Goal: Task Accomplishment & Management: Use online tool/utility

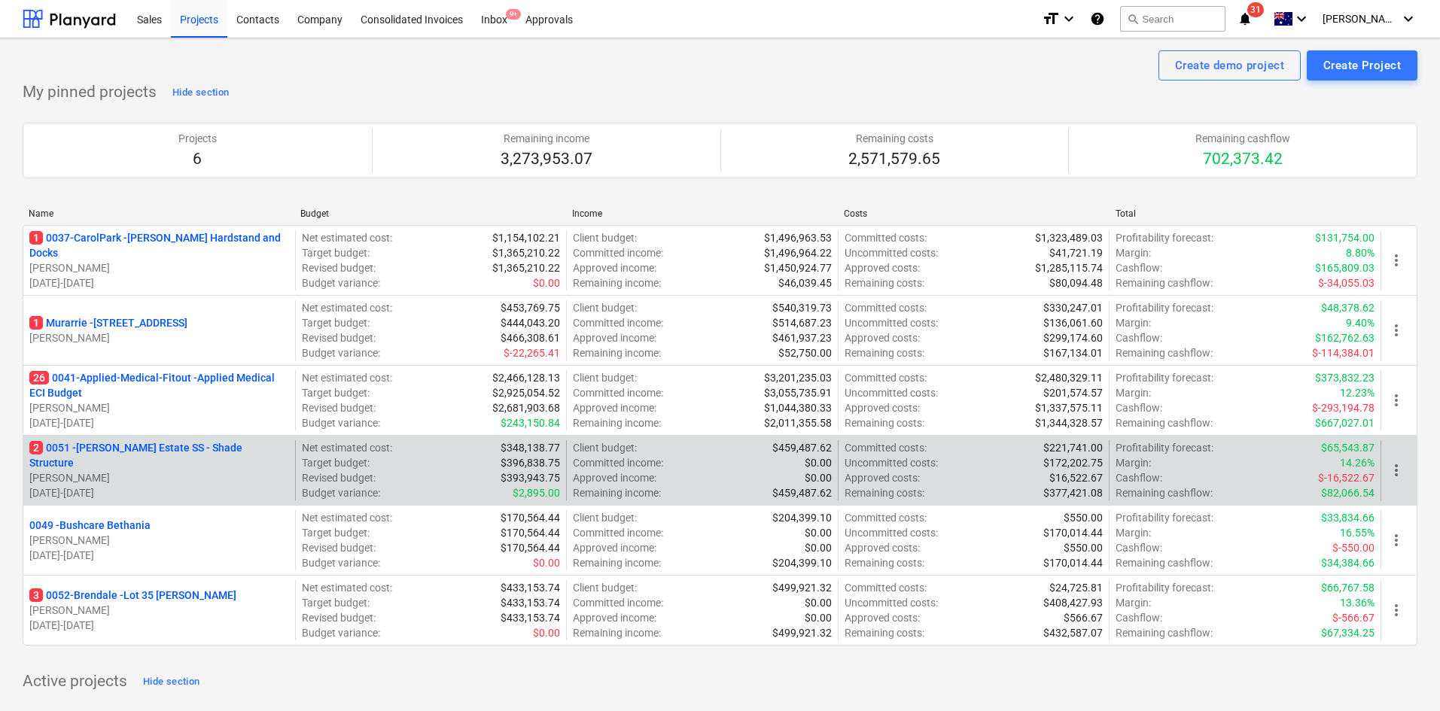
click at [141, 444] on div "2 0051 - Patrick Estate SS - Shade Structure T. Pawar 06.08.2025 - 30.11.2025" at bounding box center [159, 470] width 272 height 60
click at [141, 451] on p "2 0051 - Patrick Estate SS - Shade Structure" at bounding box center [159, 455] width 260 height 30
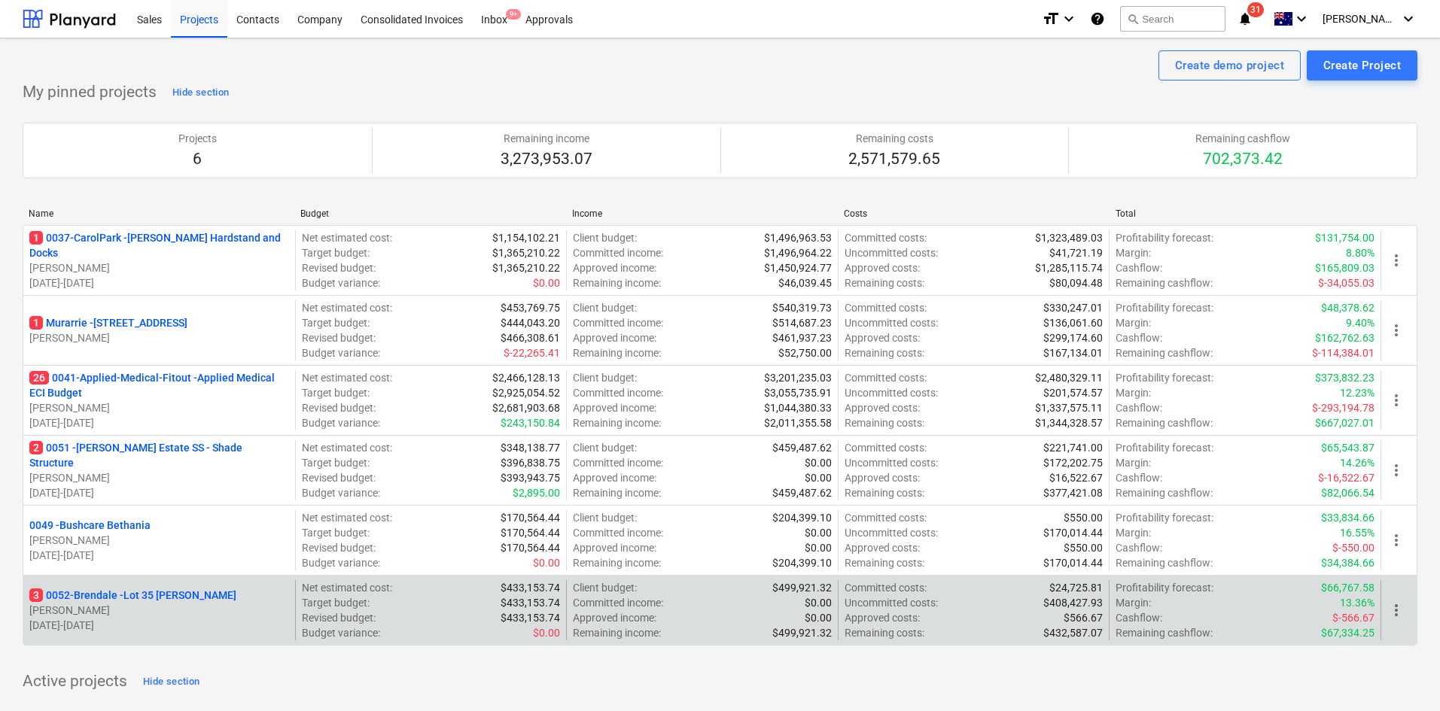
click at [150, 594] on p "3 0052-Brendale - Lot 35 Griffin, Brendale" at bounding box center [132, 595] width 207 height 15
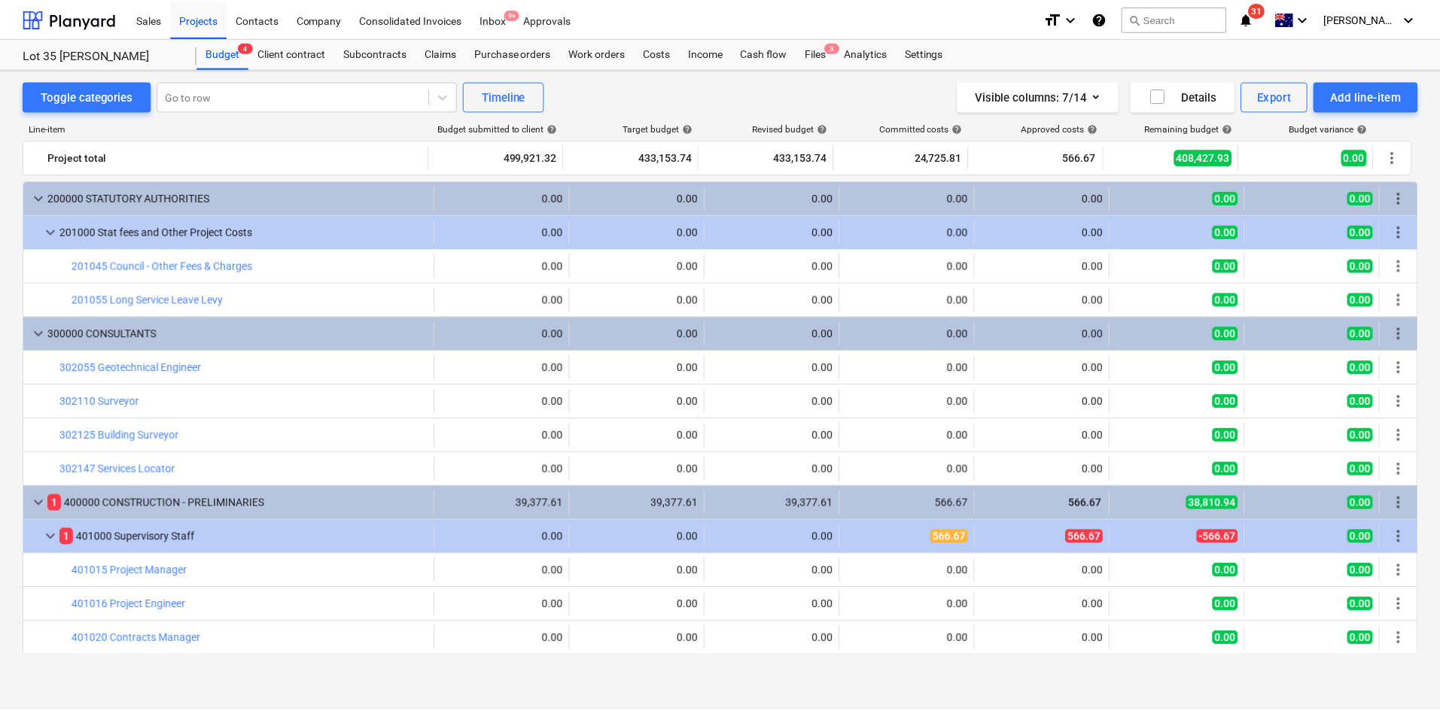
scroll to position [11, 0]
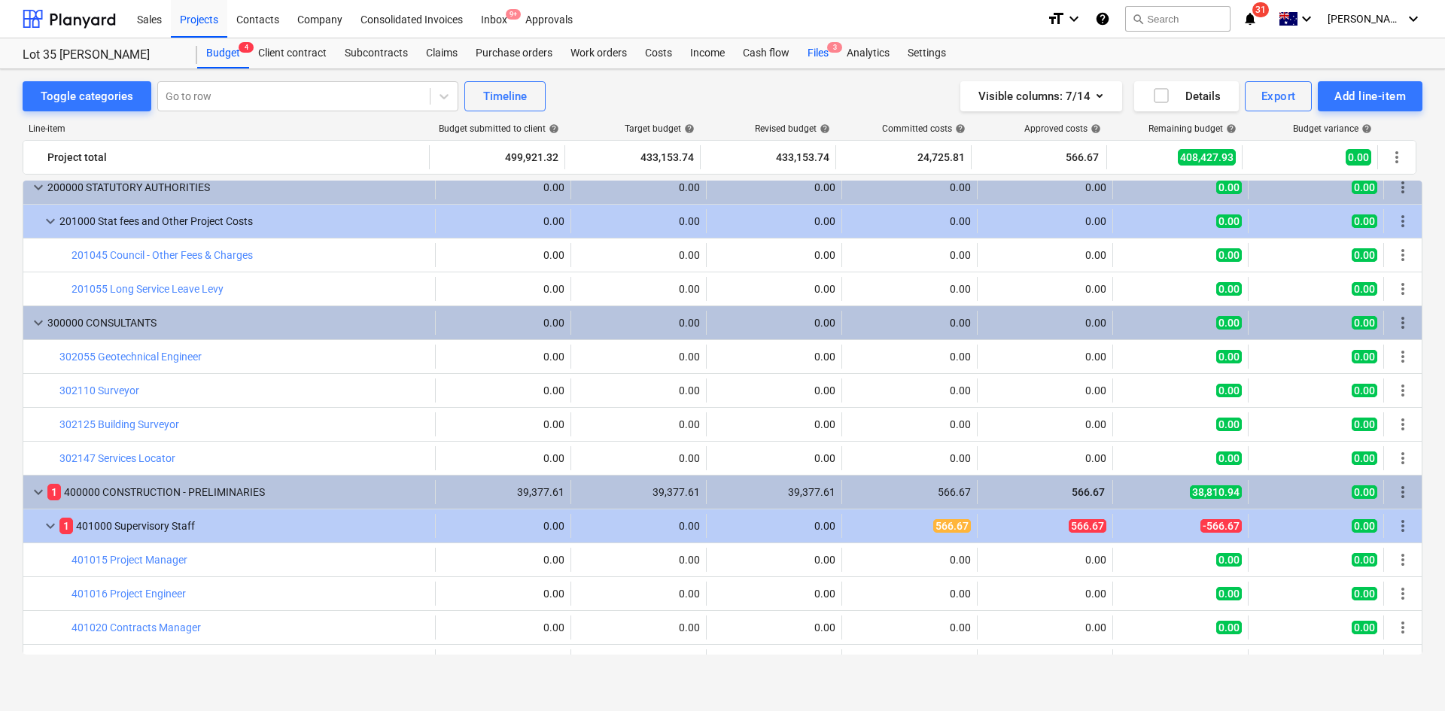
click at [826, 56] on div "Files 3" at bounding box center [817, 53] width 39 height 30
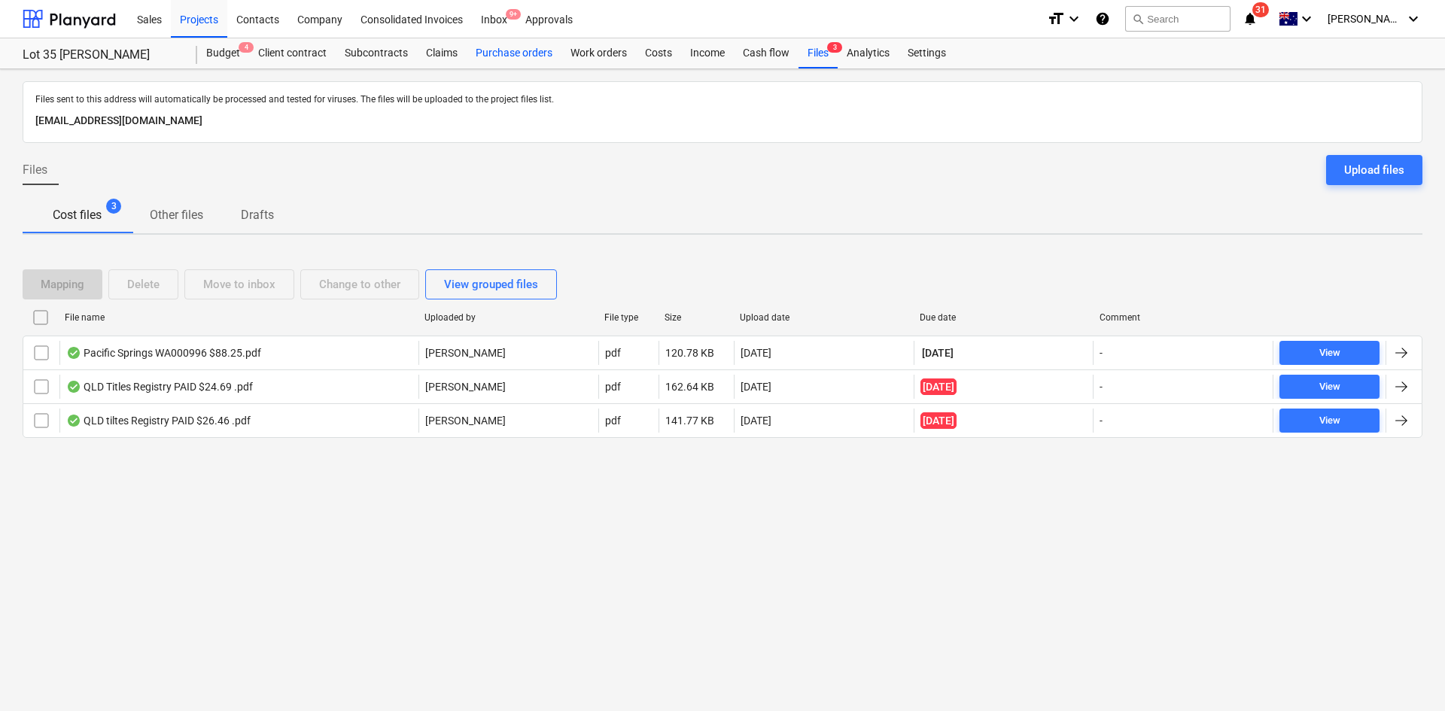
click at [496, 50] on div "Purchase orders" at bounding box center [514, 53] width 95 height 30
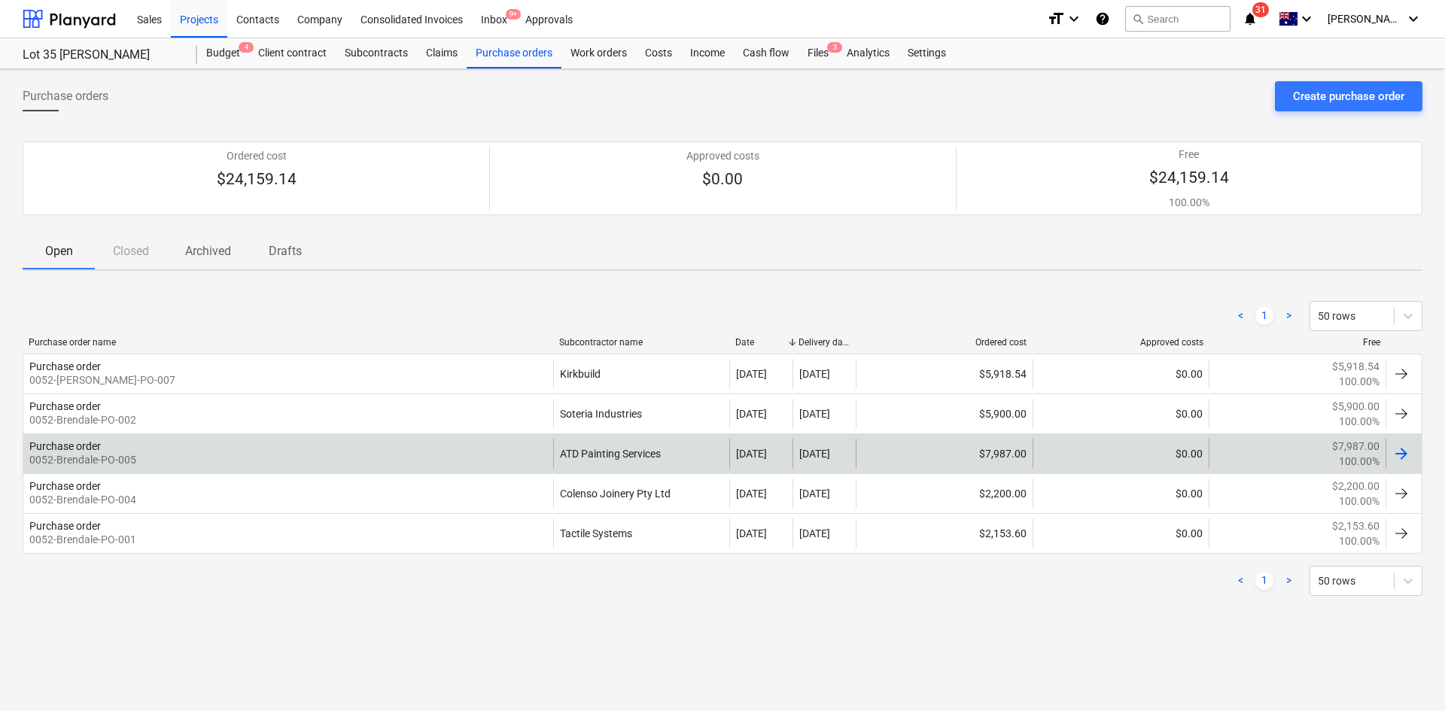
click at [408, 445] on div "Purchase order 0052-Brendale-PO-005" at bounding box center [288, 454] width 530 height 30
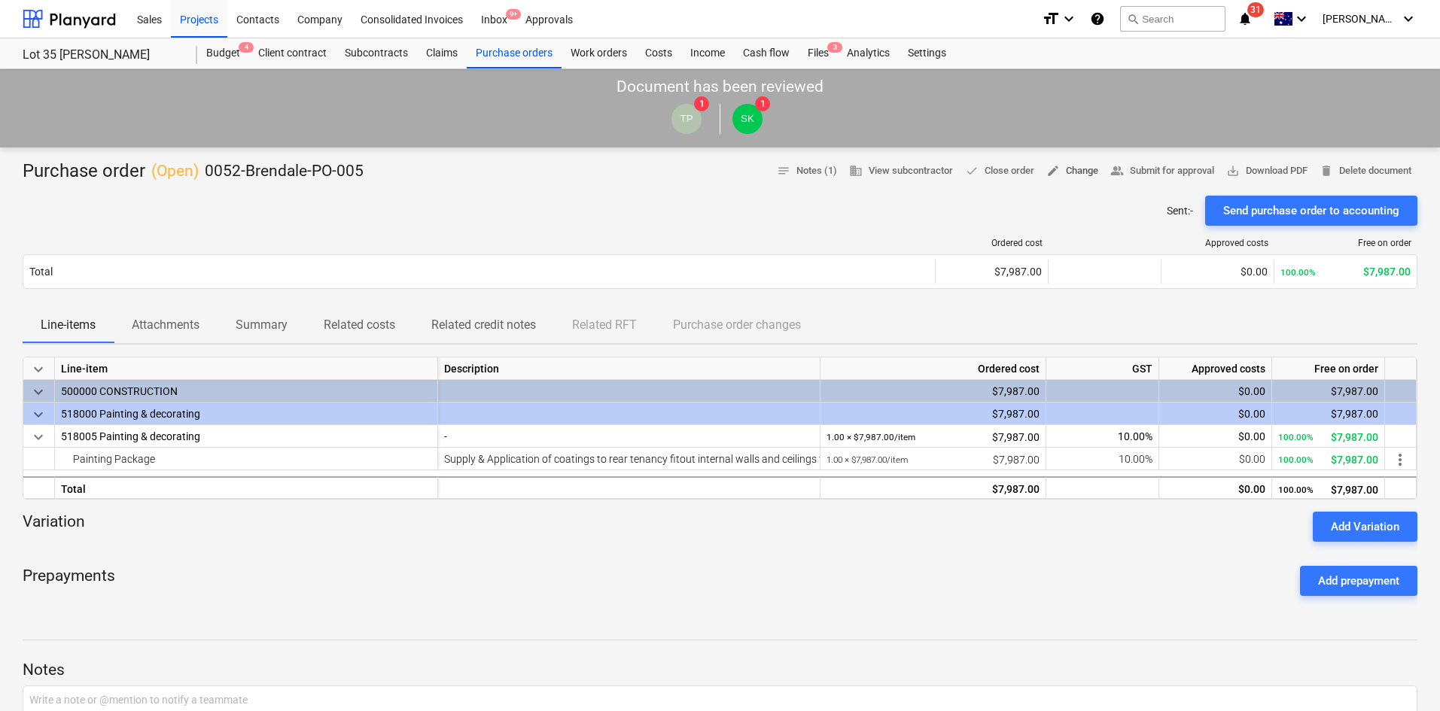
click at [1079, 173] on span "edit Change" at bounding box center [1072, 171] width 52 height 17
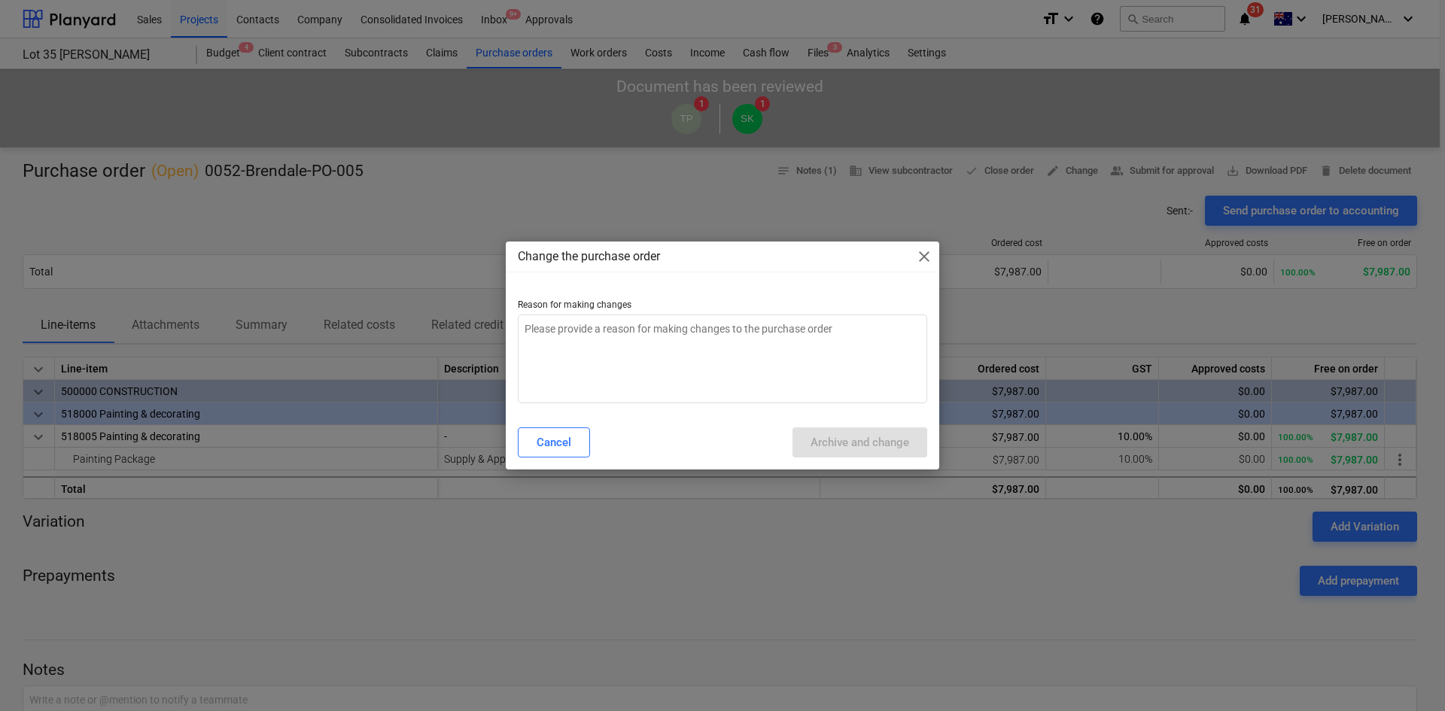
type textarea "x"
click at [686, 360] on textarea at bounding box center [722, 359] width 409 height 89
type textarea "c"
type textarea "x"
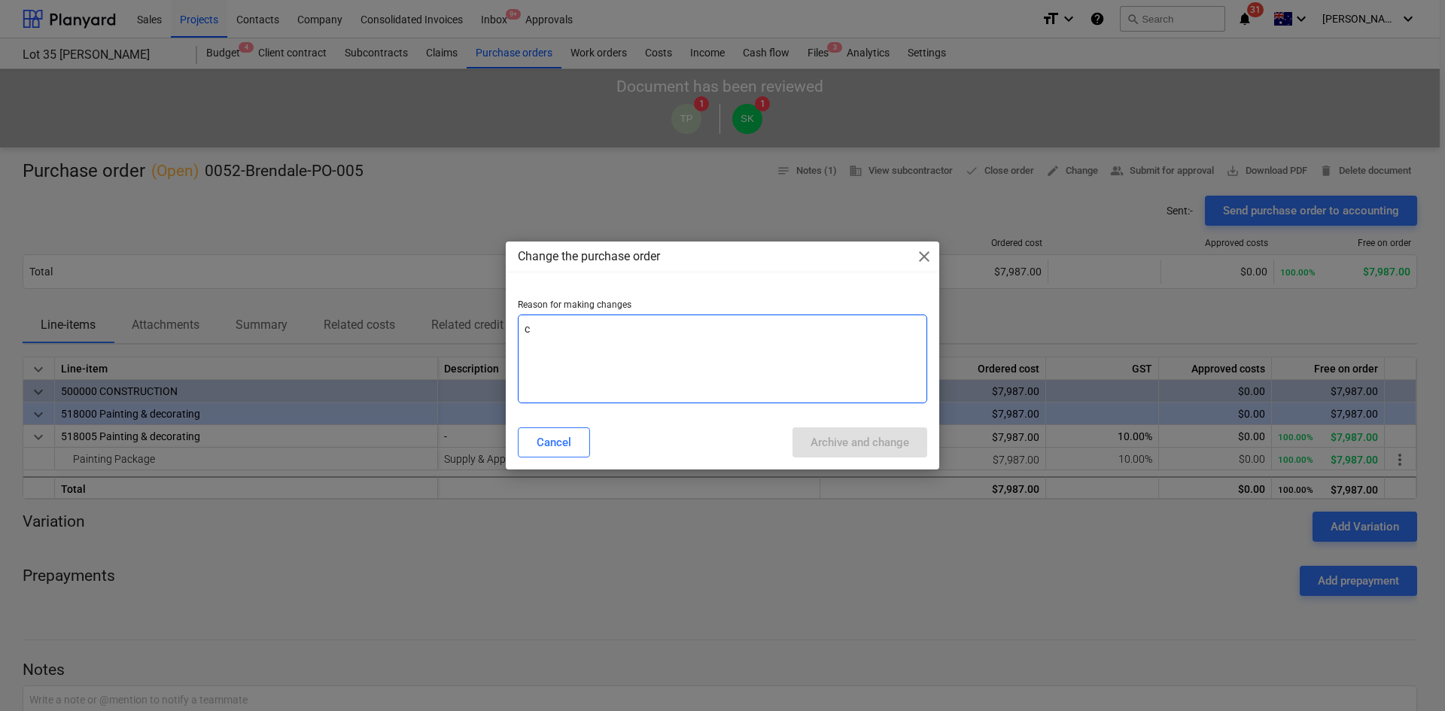
type textarea "ch"
type textarea "x"
type textarea "chn"
type textarea "x"
type textarea "chna"
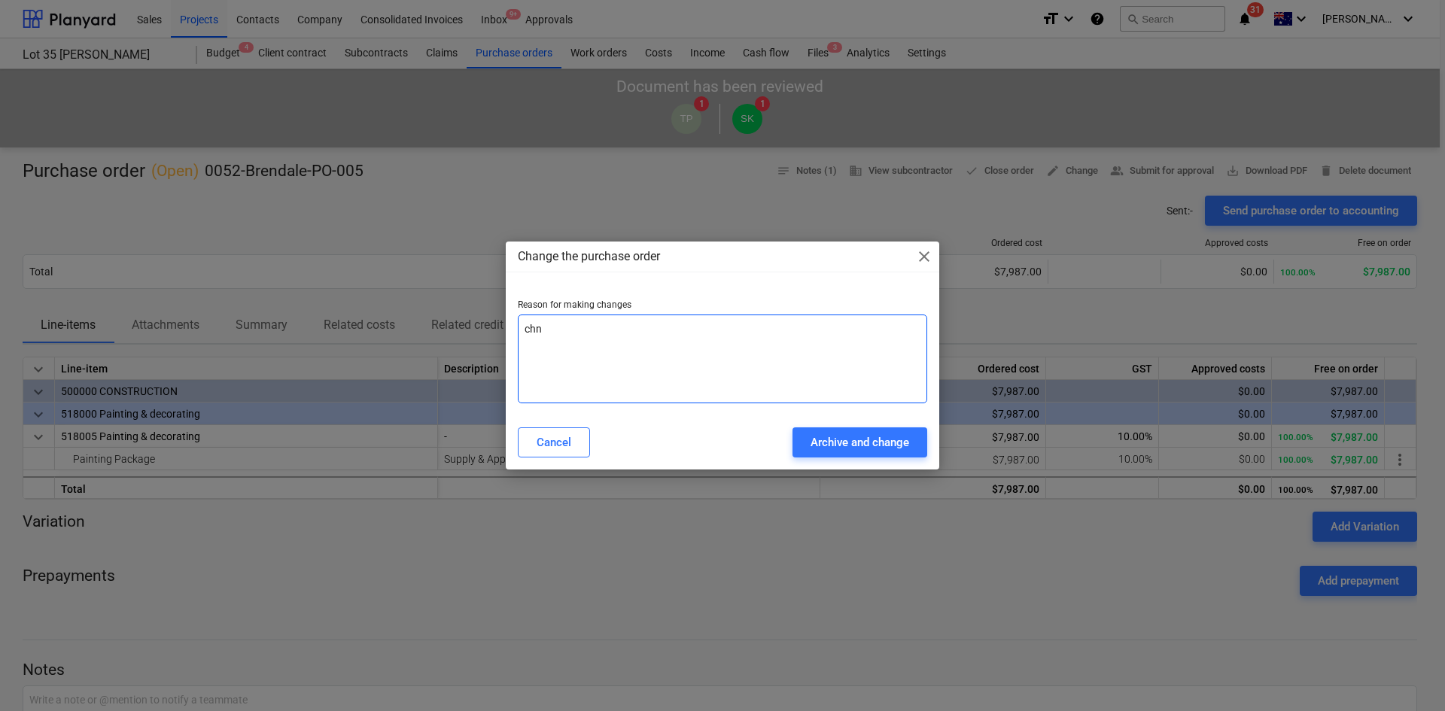
type textarea "x"
type textarea "chnag"
type textarea "x"
type textarea "chnage"
type textarea "x"
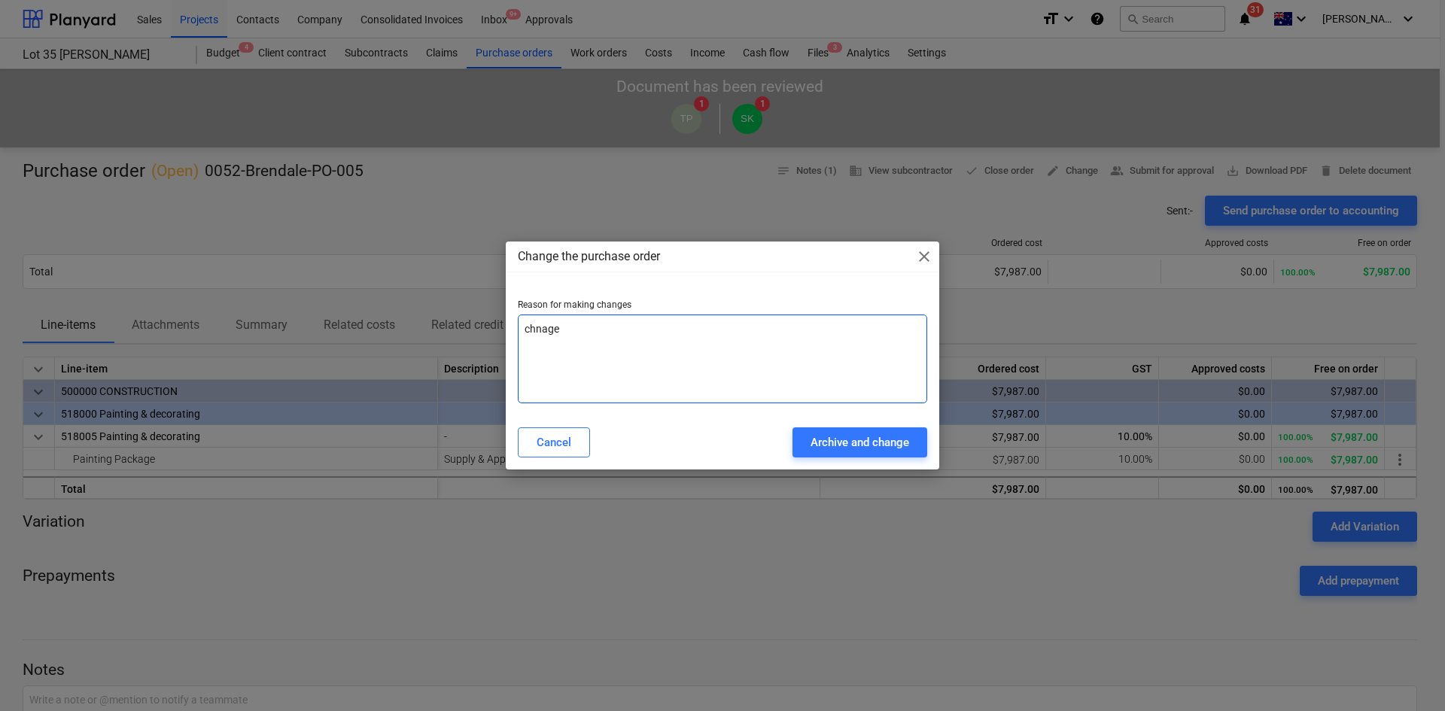
type textarea "chnage"
type textarea "x"
type textarea "chnage"
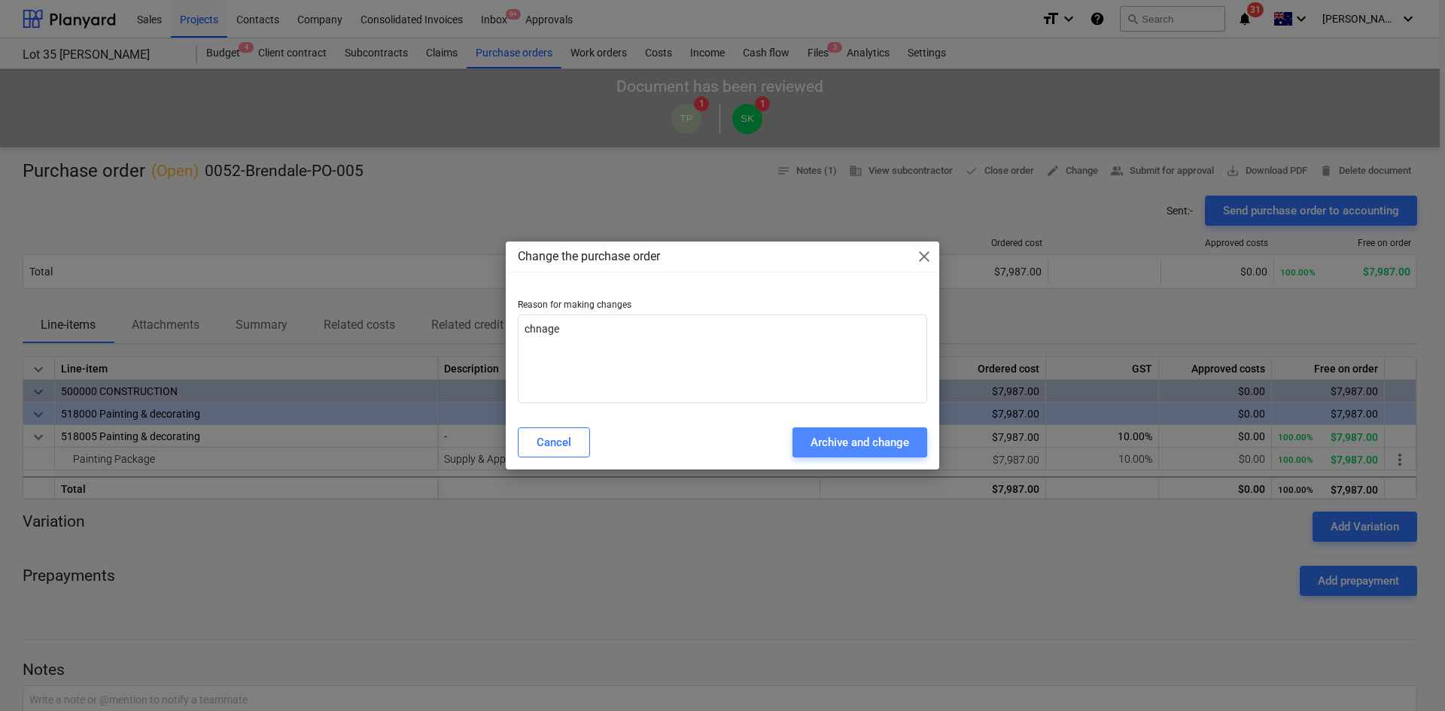
click at [822, 433] on div "Archive and change" at bounding box center [859, 443] width 99 height 20
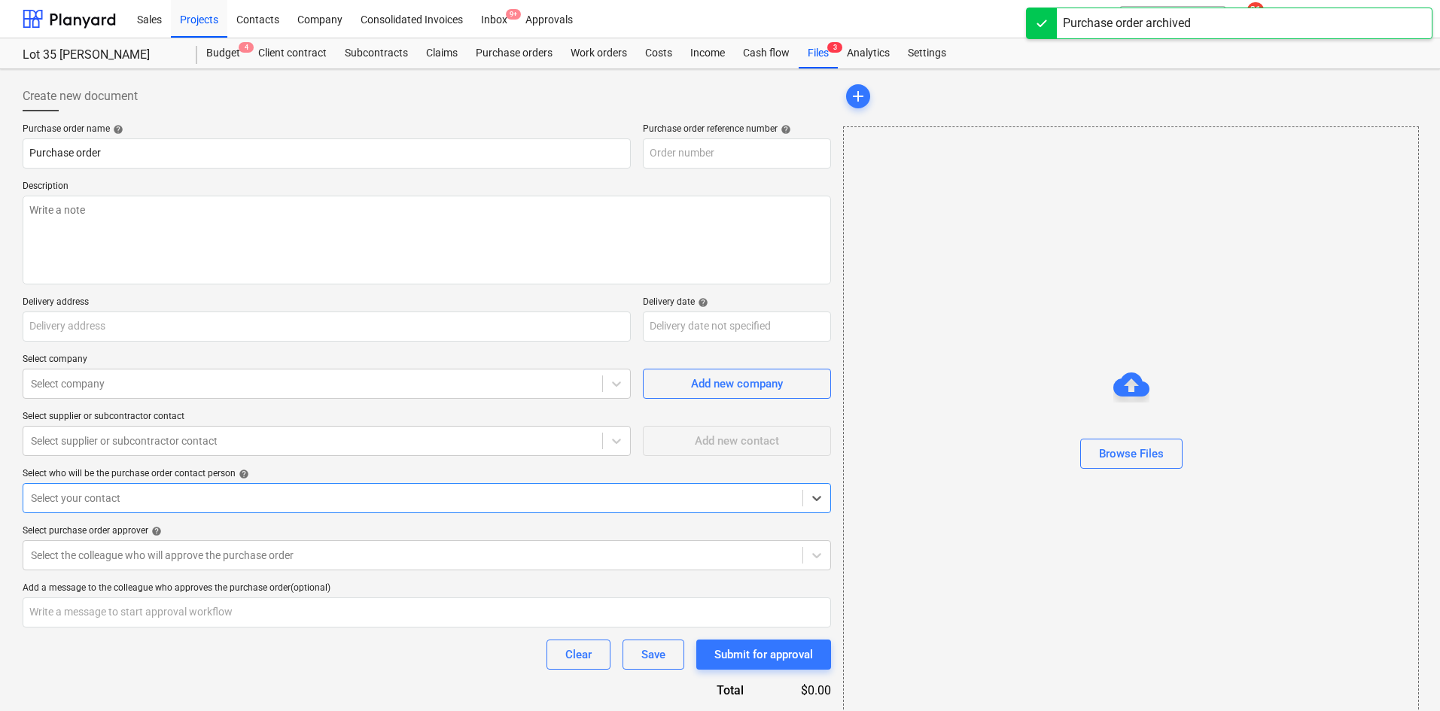
type textarea "x"
type input "0052-Brendale-PO-005"
type textarea "Site contact : Greg - 0421 382 995 As per quote - 7487"
type input "30 Griffin rd , Brendale, QLD, AU, 4500"
type input "01 Oct 2025"
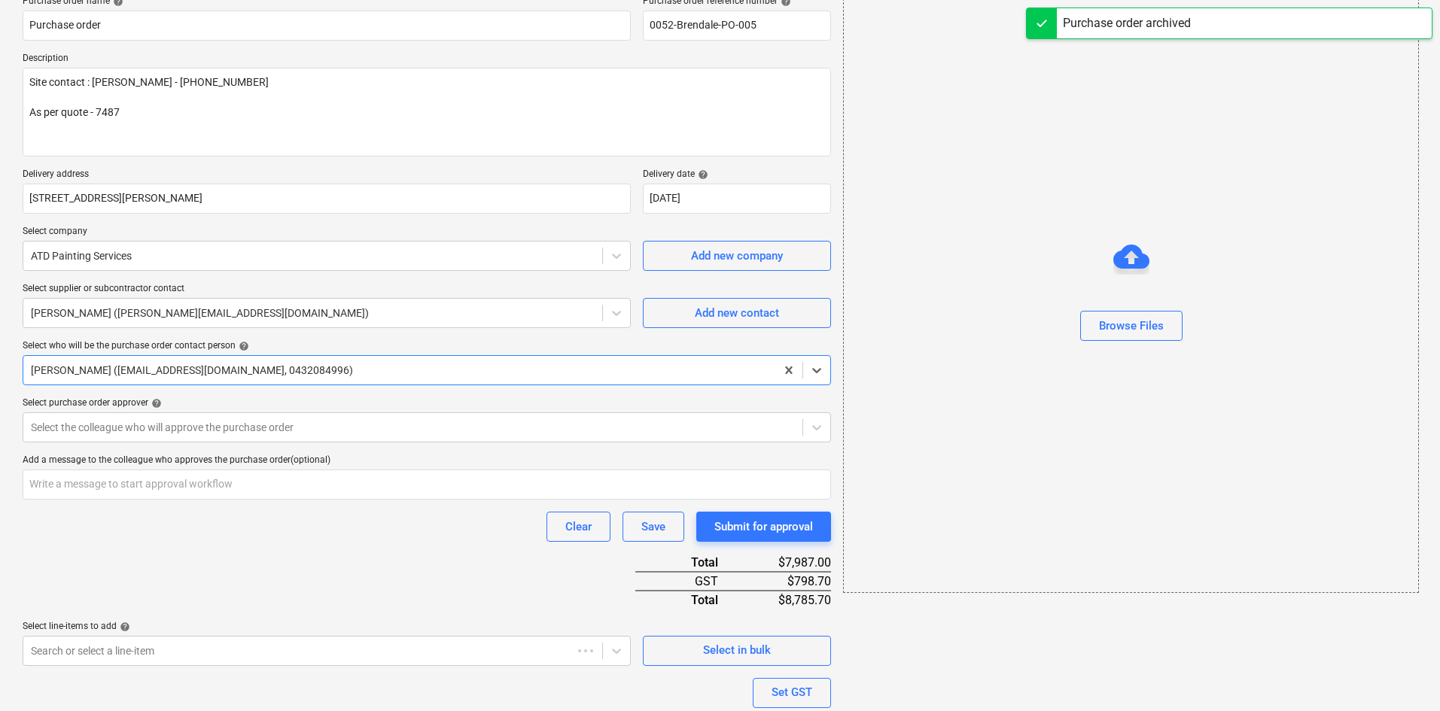
scroll to position [266, 0]
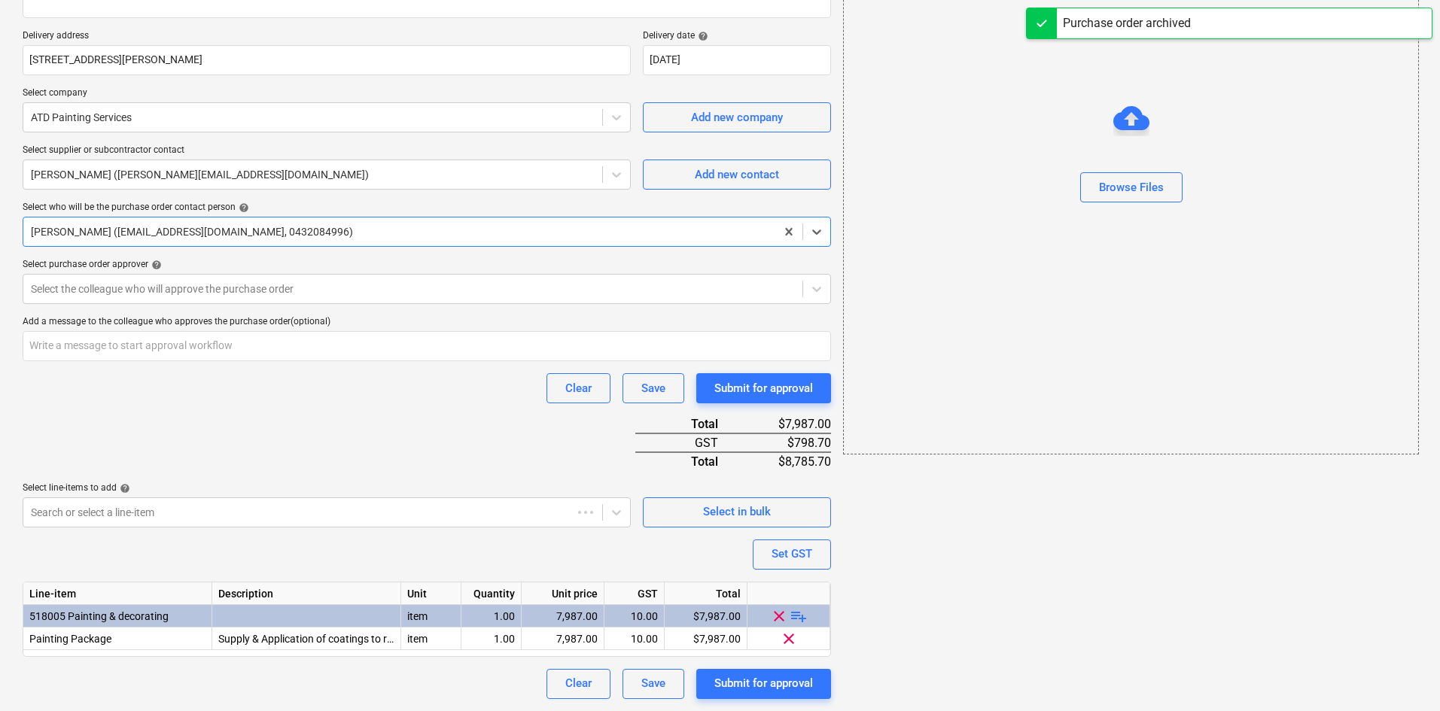
type textarea "x"
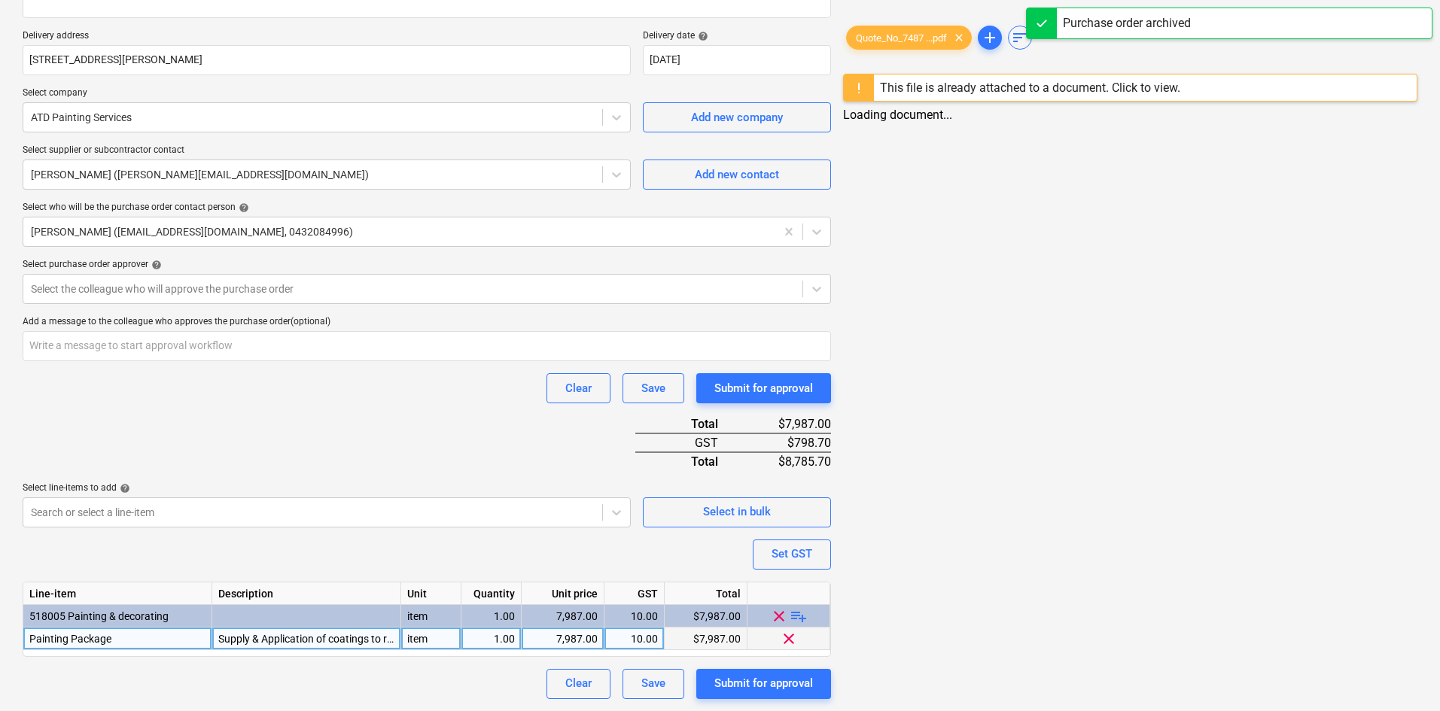
click at [321, 634] on div "Supply & Application of coatings to rear tenancy fitout internal walls and ceil…" at bounding box center [306, 639] width 189 height 23
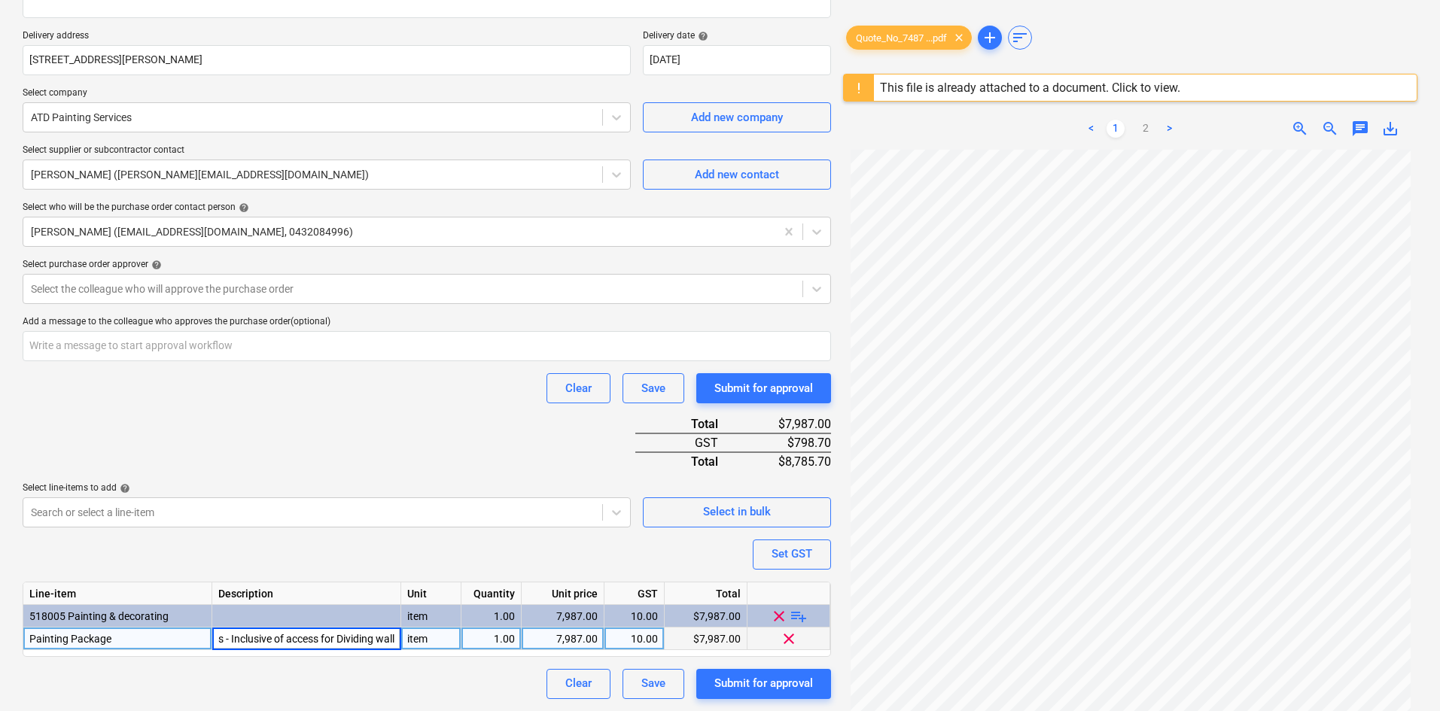
scroll to position [0, 607]
type input "Supply & Application of coatings to rear tenancy fitout internal walls and ceil…"
click at [348, 640] on input "Supply & Application of coatings to rear tenancy fitout internal walls and ceil…" at bounding box center [306, 639] width 188 height 22
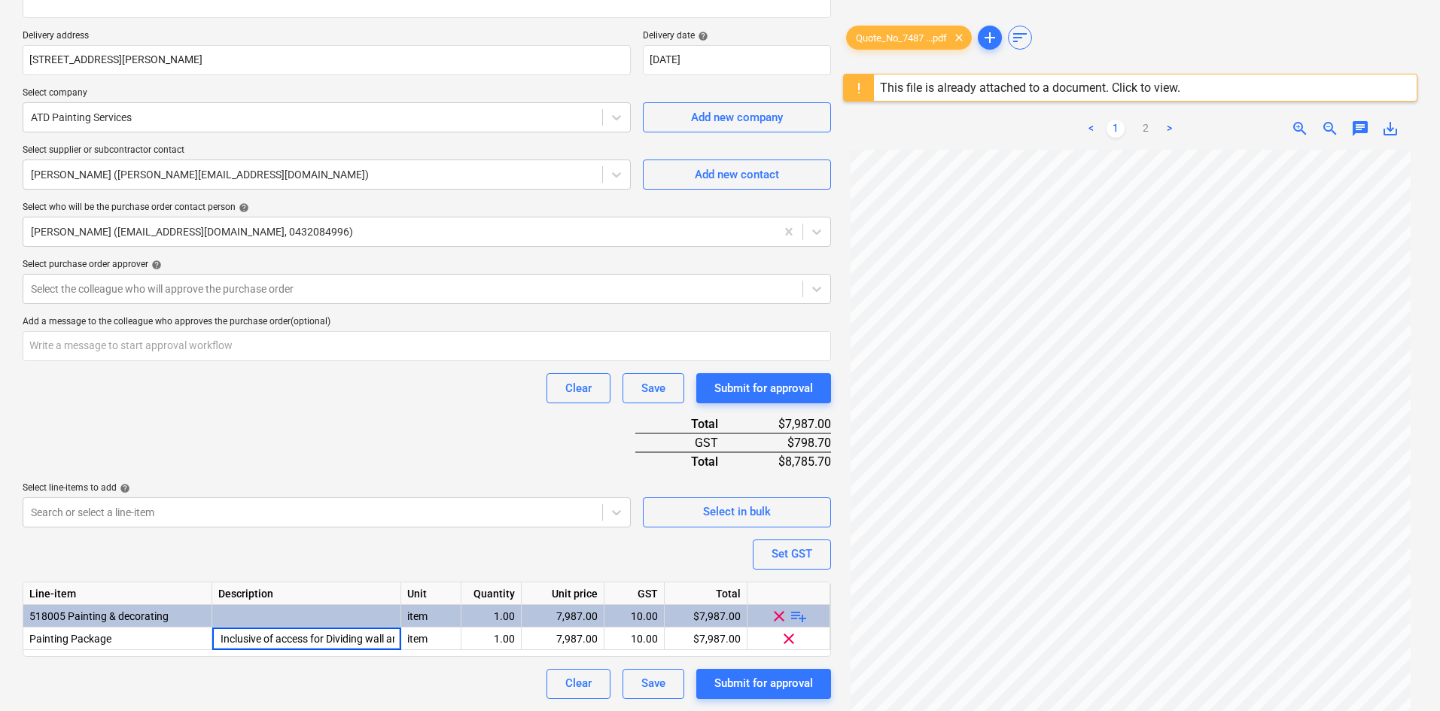
type textarea "x"
click at [388, 683] on div "Clear Save Submit for approval" at bounding box center [427, 684] width 808 height 30
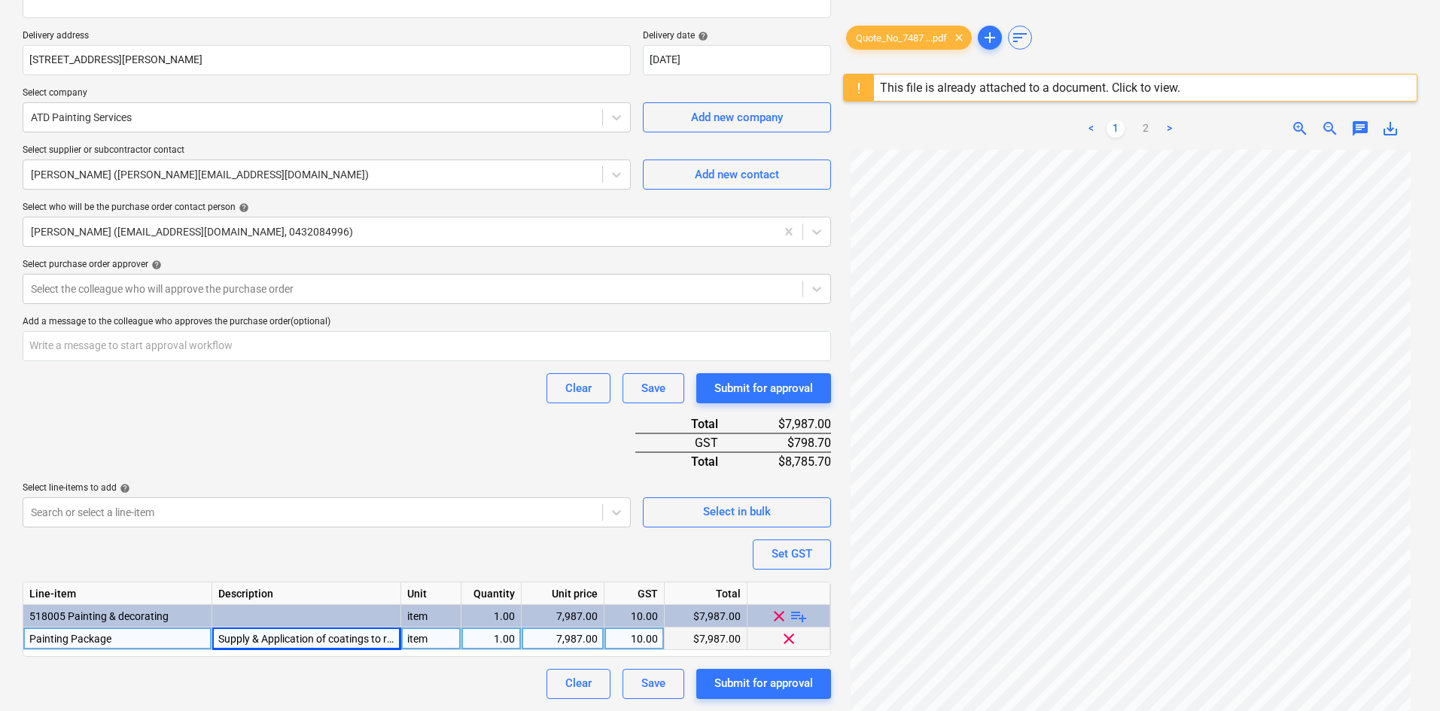
click at [364, 635] on div "Supply & Application of coatings to rear tenancy fitout internal walls and ceil…" at bounding box center [306, 639] width 189 height 23
type input "Supply & Application of coatings to rear tenancy fitout internal walls and ceil…"
type textarea "x"
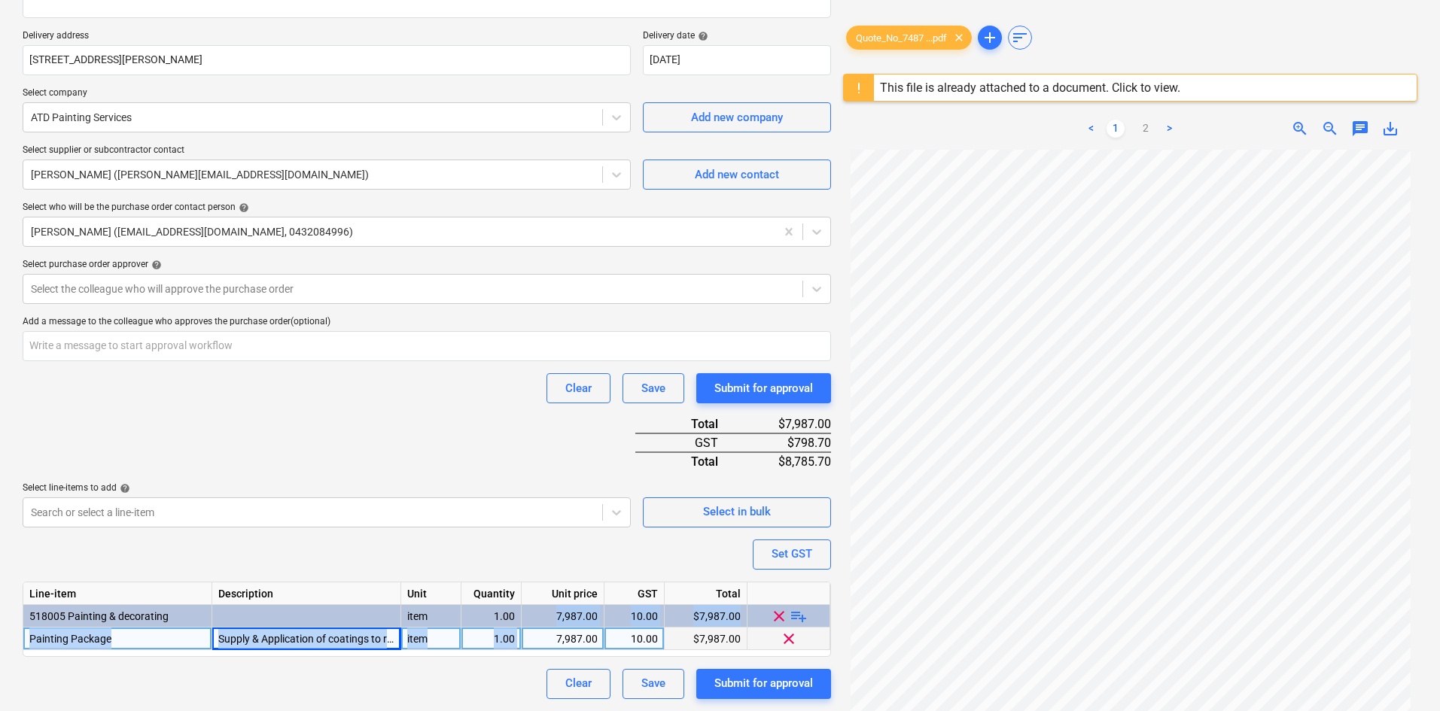
click at [558, 628] on div "Line-item Description Unit Quantity Unit price GST Total 518005 Painting & deco…" at bounding box center [427, 619] width 808 height 75
click at [559, 636] on div "7,987.00" at bounding box center [563, 639] width 70 height 23
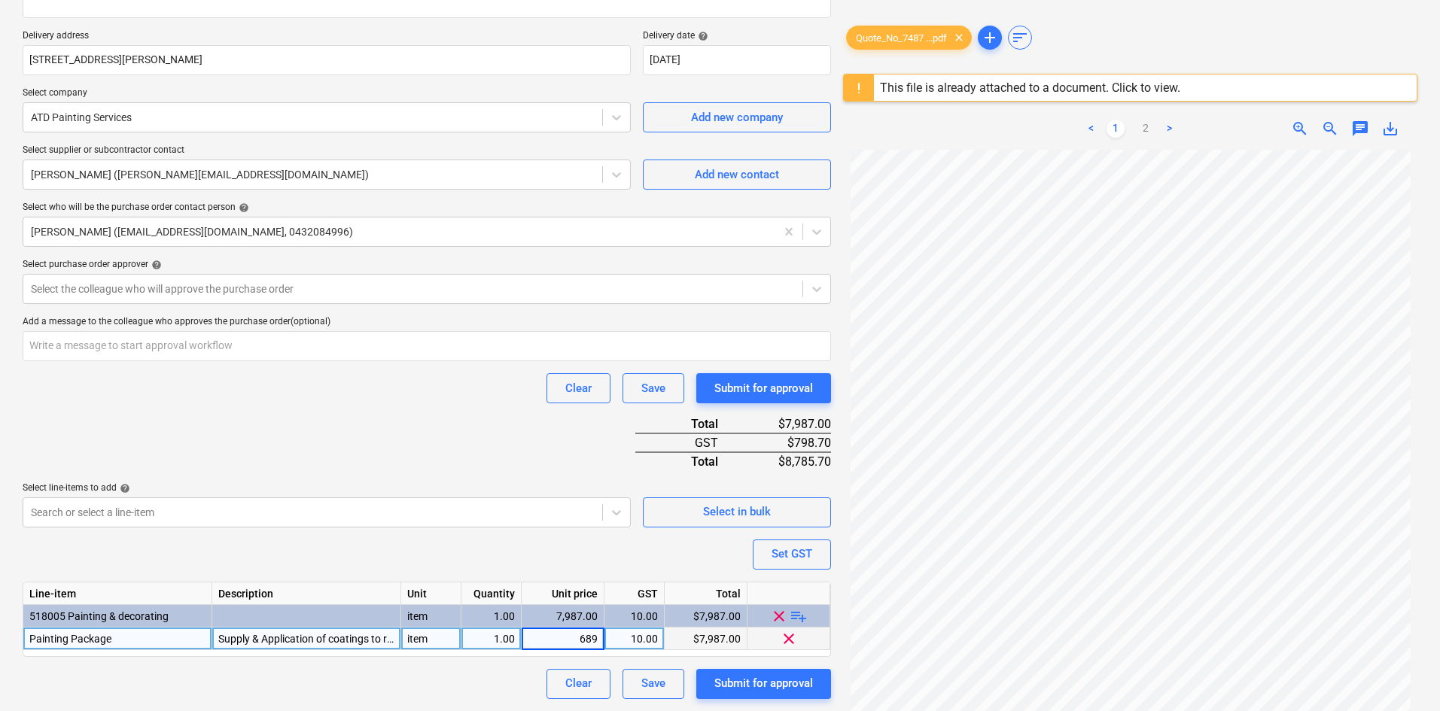
type input "6896"
click at [441, 570] on div "Purchase order name help Purchase order Purchase order reference number help 00…" at bounding box center [427, 278] width 808 height 842
click at [397, 438] on div "Purchase order name help Purchase order Purchase order reference number help 00…" at bounding box center [427, 278] width 808 height 842
click at [264, 284] on div at bounding box center [413, 288] width 764 height 15
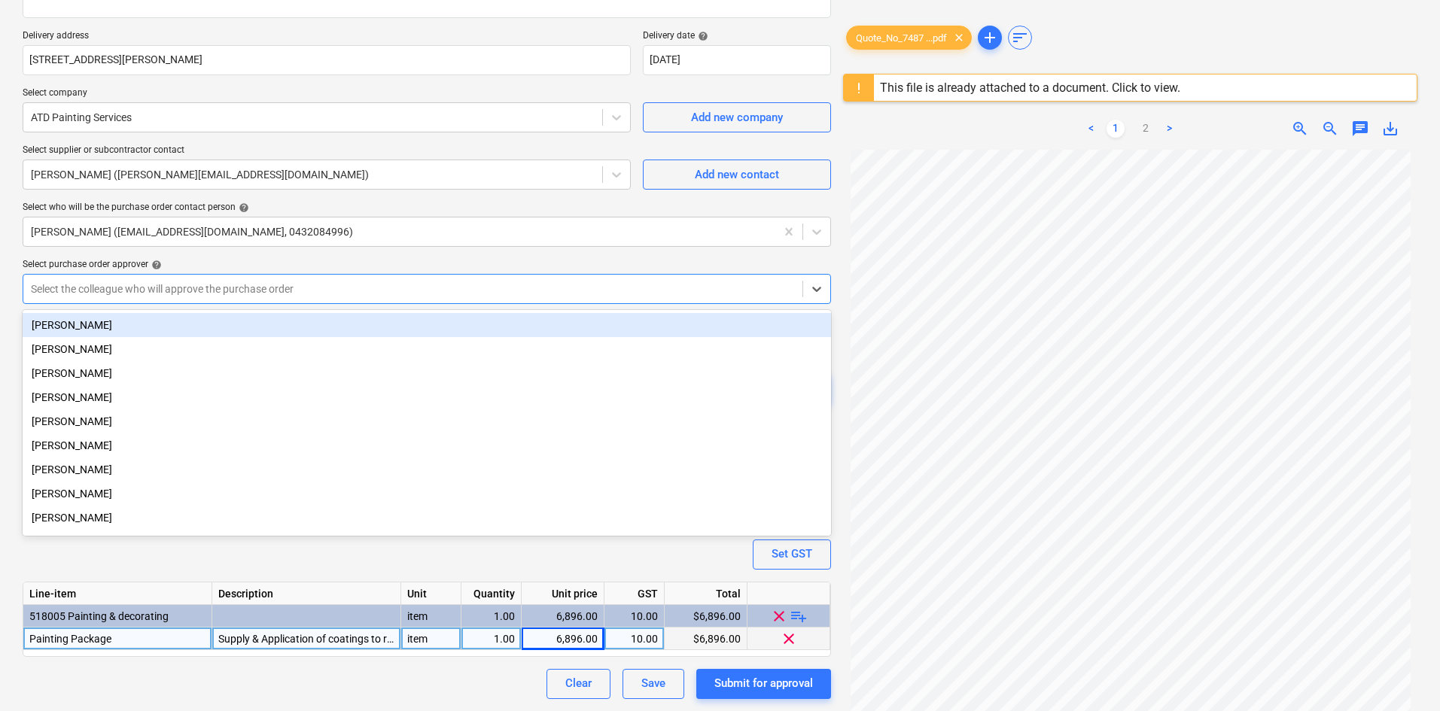
click at [173, 327] on div "Tejas Pawar" at bounding box center [427, 325] width 808 height 24
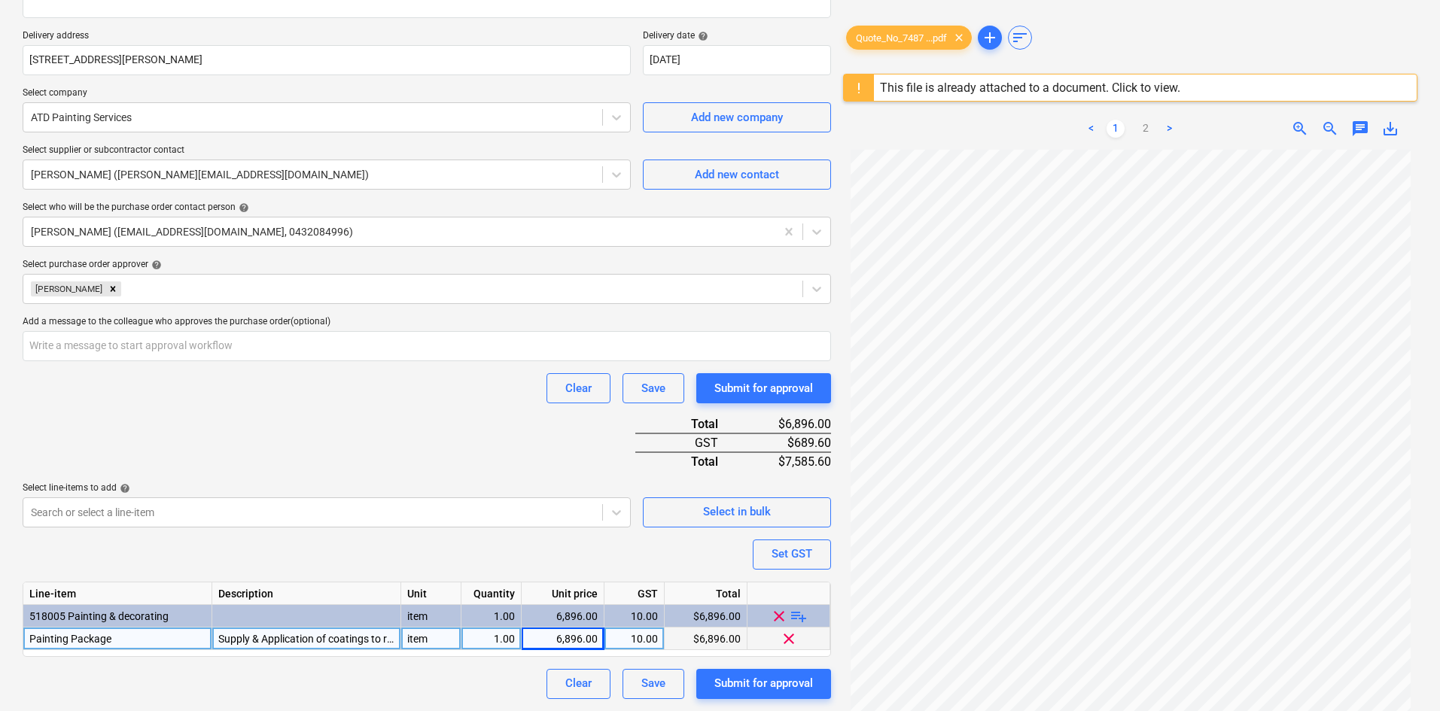
click at [246, 259] on div "Select purchase order approver help" at bounding box center [427, 265] width 808 height 12
click at [487, 472] on div "Purchase order name help Purchase order Purchase order reference number help 00…" at bounding box center [427, 278] width 808 height 842
click at [395, 558] on div "Purchase order name help Purchase order Purchase order reference number help 00…" at bounding box center [427, 278] width 808 height 842
click at [363, 438] on div "Purchase order name help Purchase order Purchase order reference number help 00…" at bounding box center [427, 278] width 808 height 842
click at [318, 413] on div "Purchase order name help Purchase order Purchase order reference number help 00…" at bounding box center [427, 278] width 808 height 842
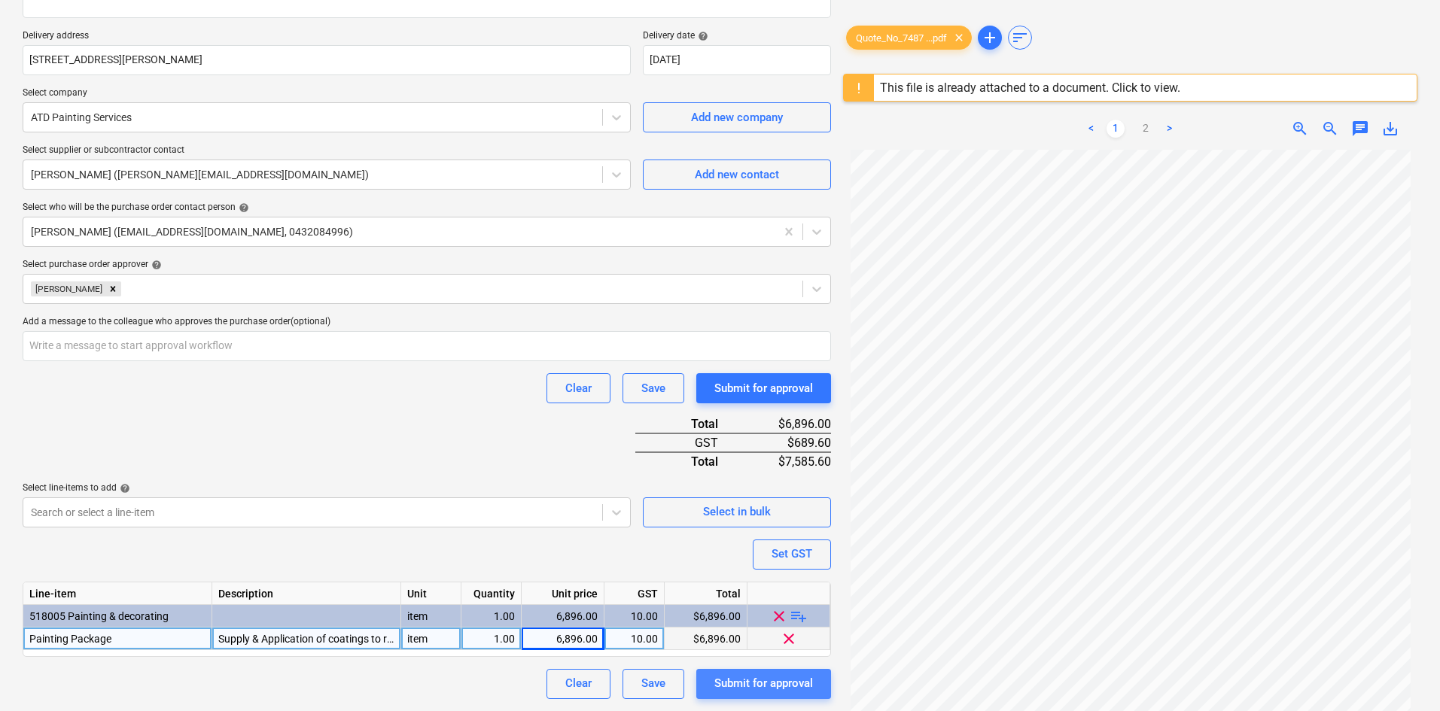
click at [763, 681] on div "Submit for approval" at bounding box center [763, 683] width 99 height 20
type textarea "x"
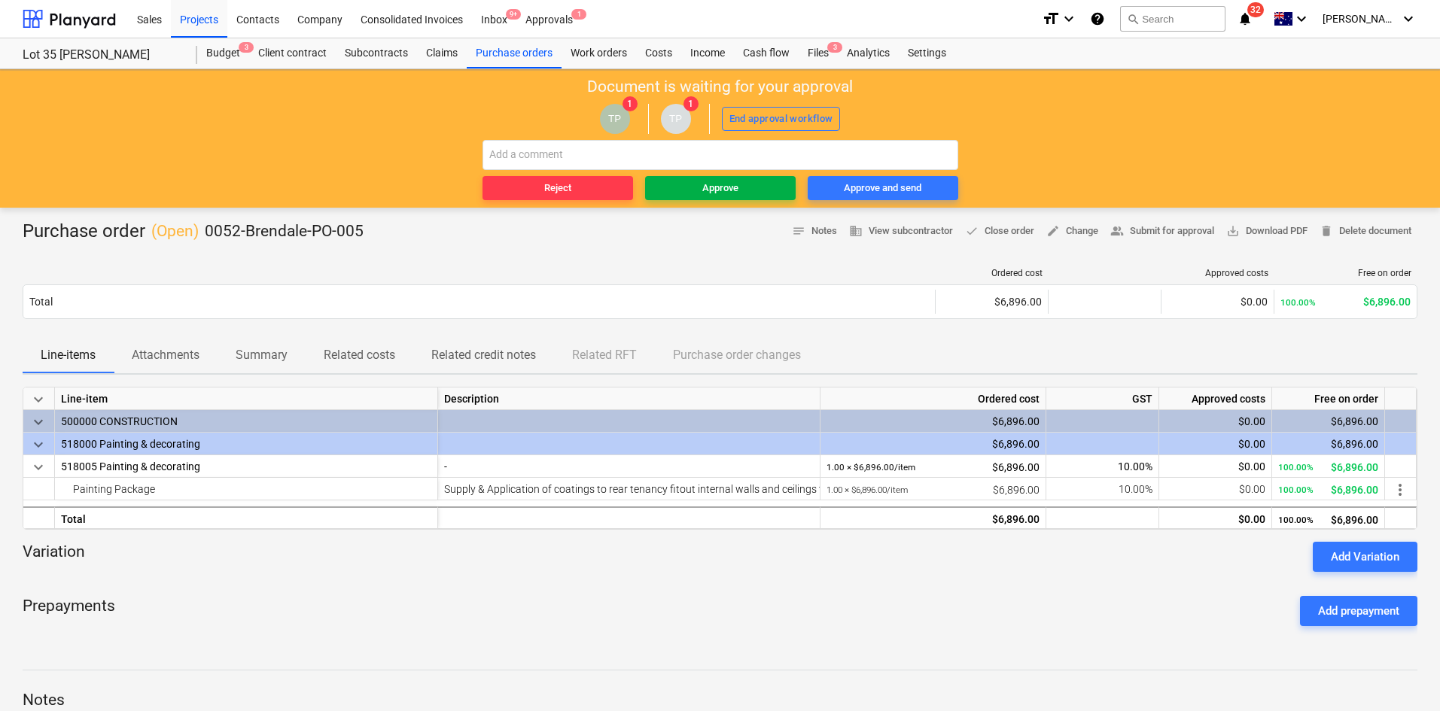
click at [726, 189] on div "Approve" at bounding box center [720, 188] width 36 height 17
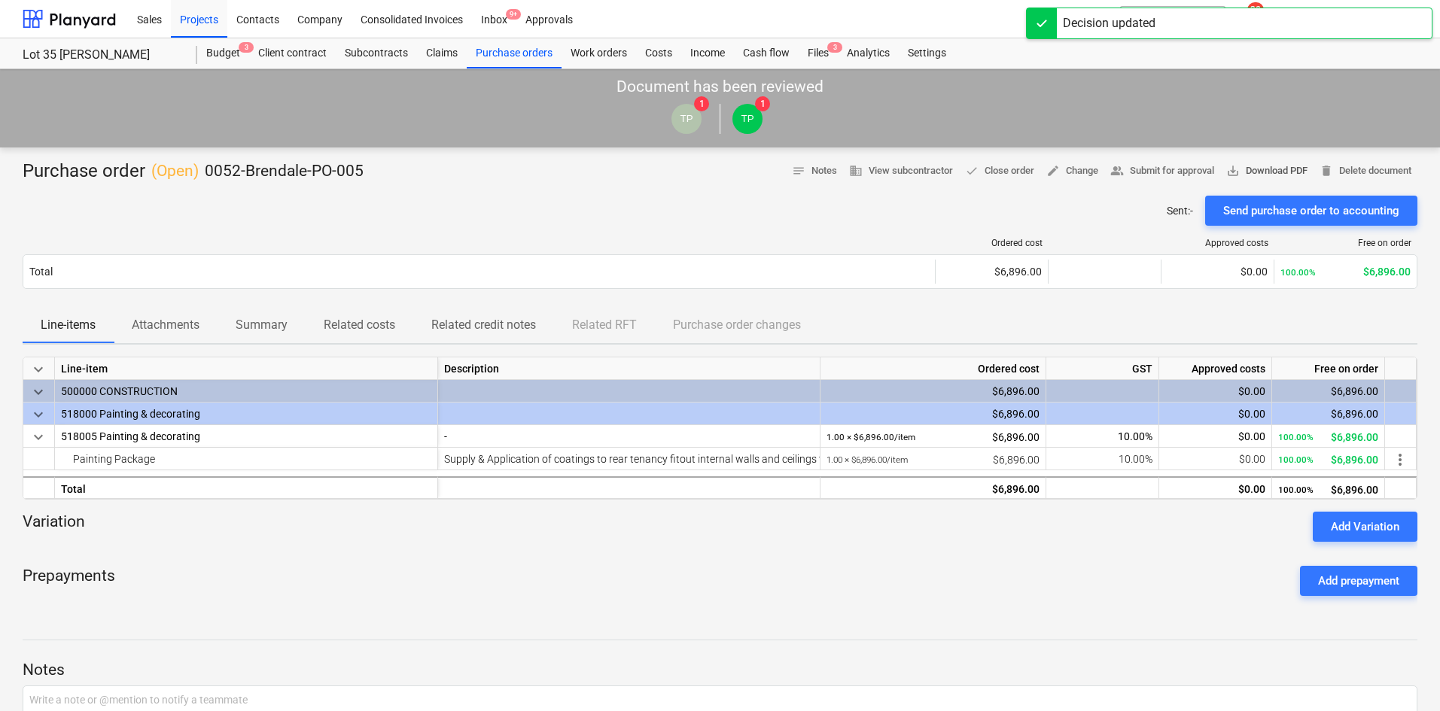
click at [1242, 172] on span "save_alt Download PDF" at bounding box center [1266, 171] width 81 height 17
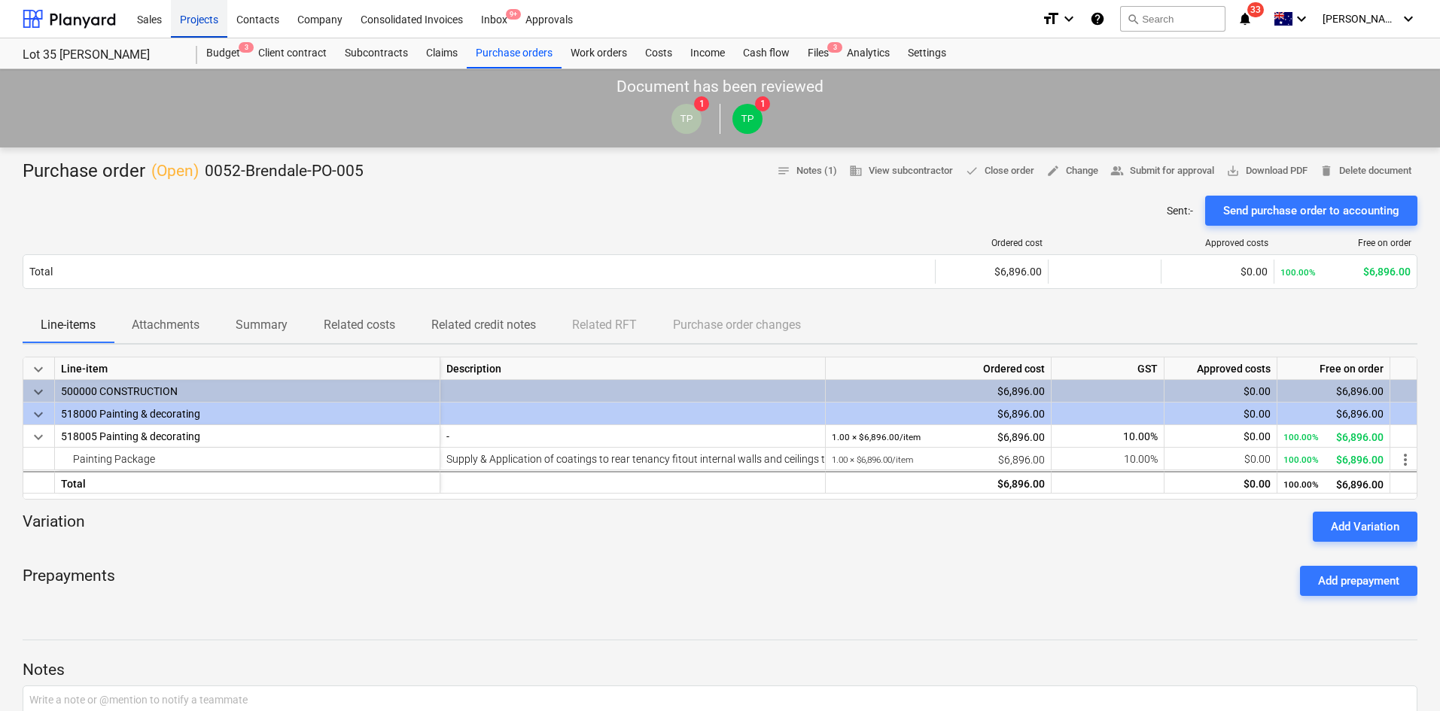
click at [199, 16] on div "Projects" at bounding box center [199, 18] width 56 height 38
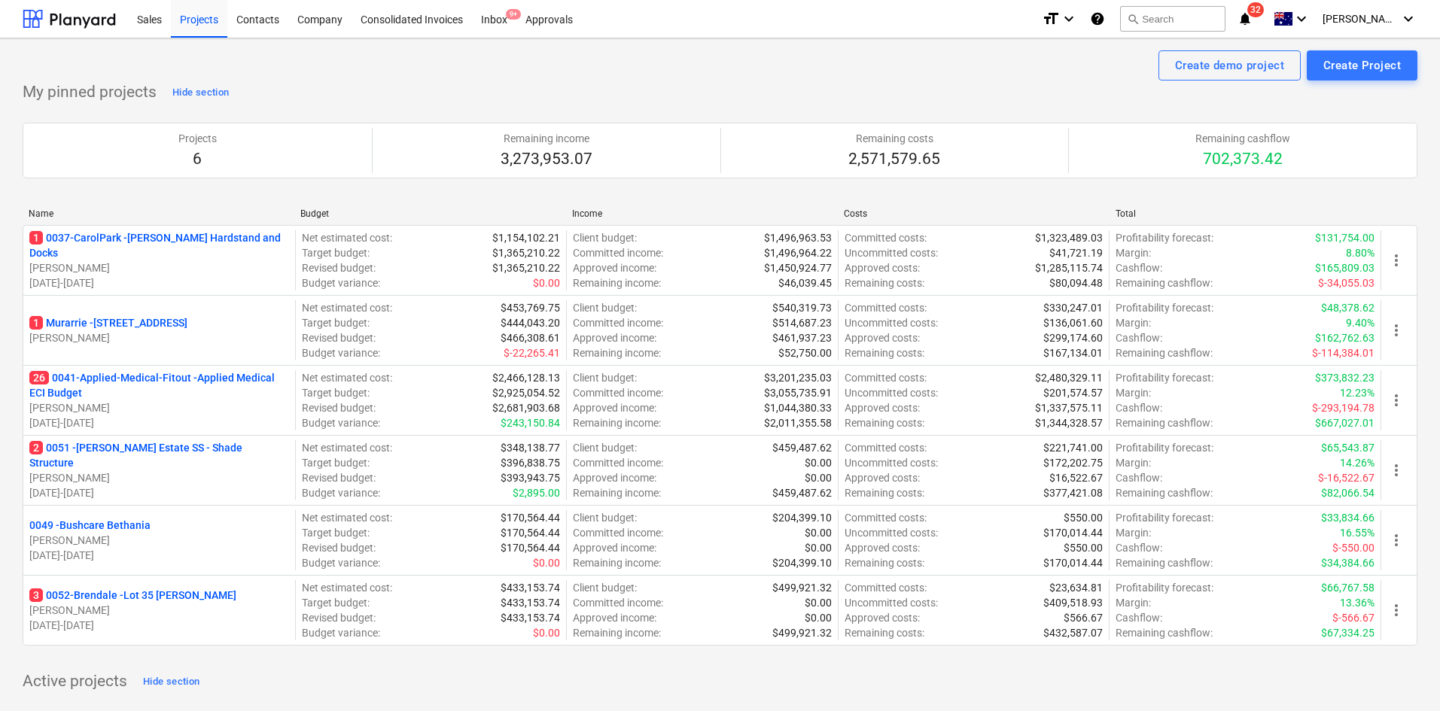
click at [160, 375] on p "26 0041-Applied-Medical-Fitout - Applied Medical ECI Budget" at bounding box center [159, 385] width 260 height 30
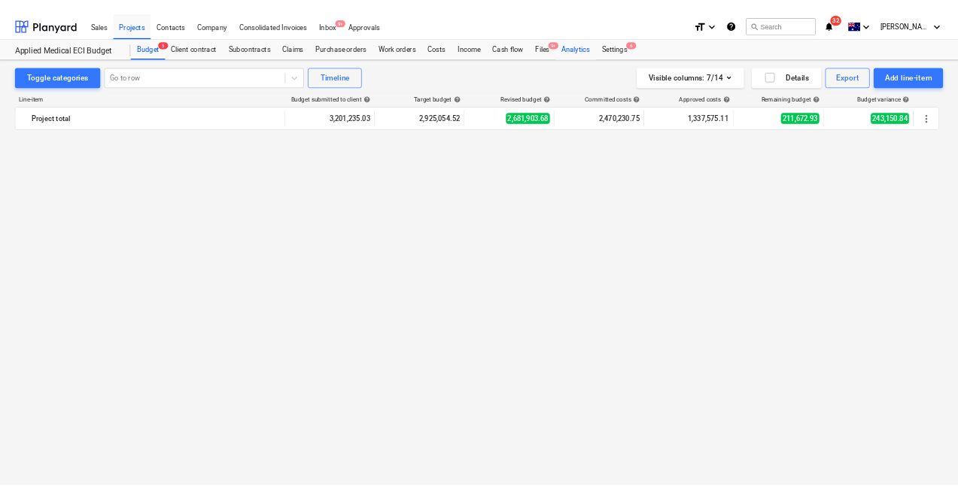
scroll to position [1603, 0]
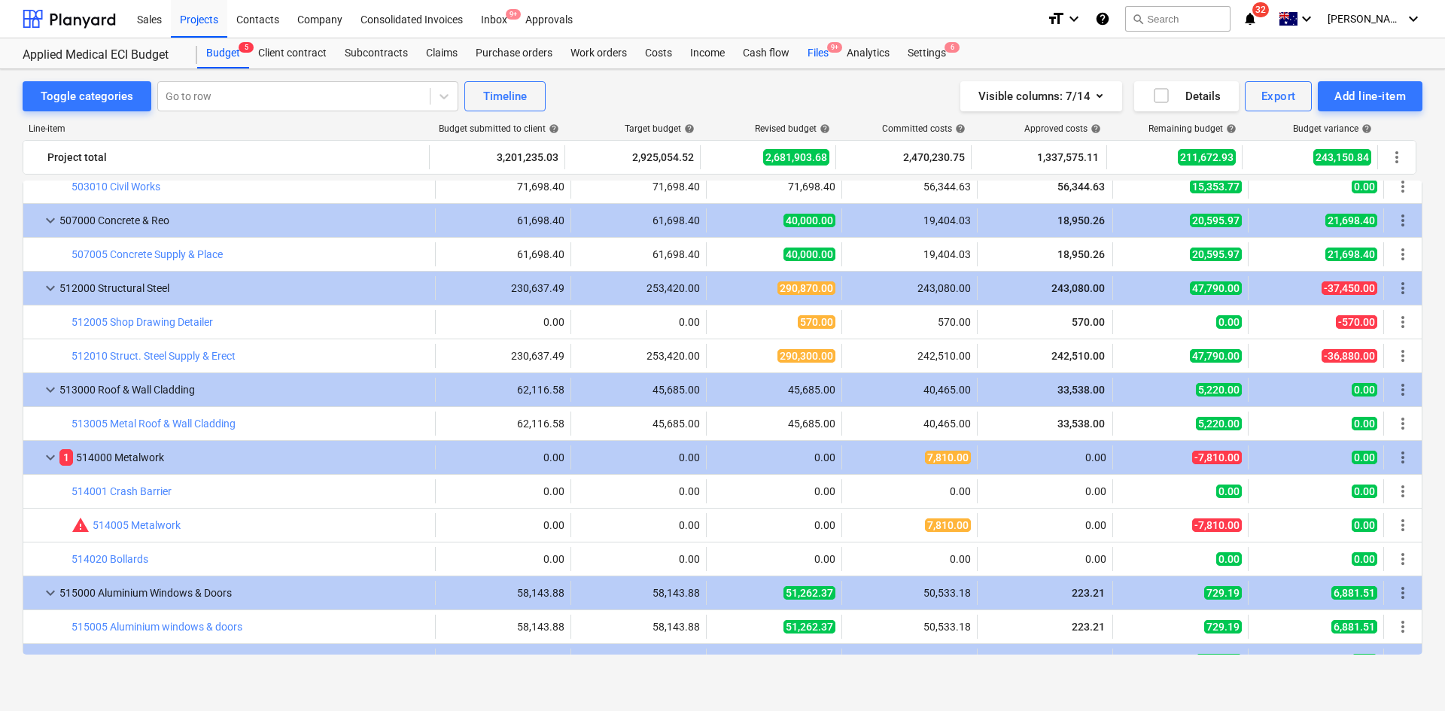
click at [832, 53] on div "Files 9+" at bounding box center [817, 53] width 39 height 30
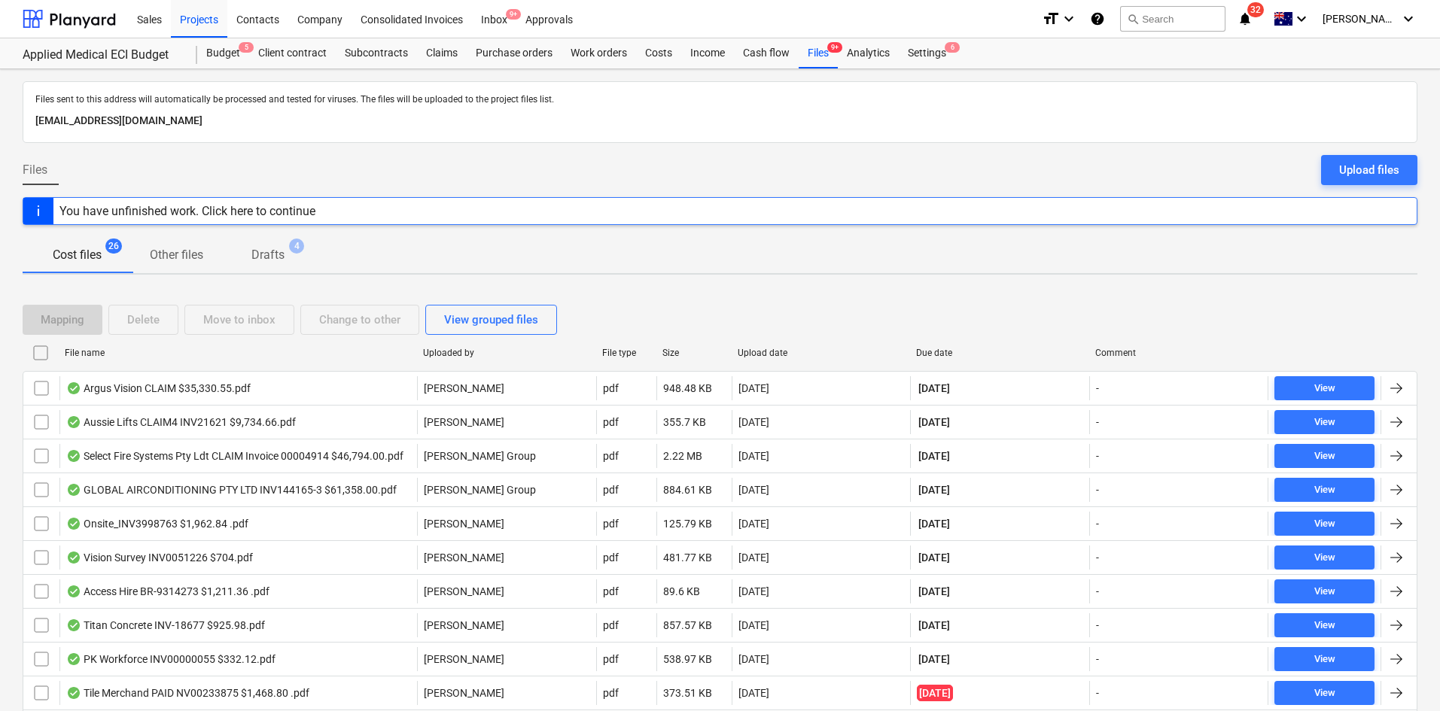
click at [647, 278] on div "Files sent to this address will automatically be processed and tested for virus…" at bounding box center [720, 687] width 1440 height 1237
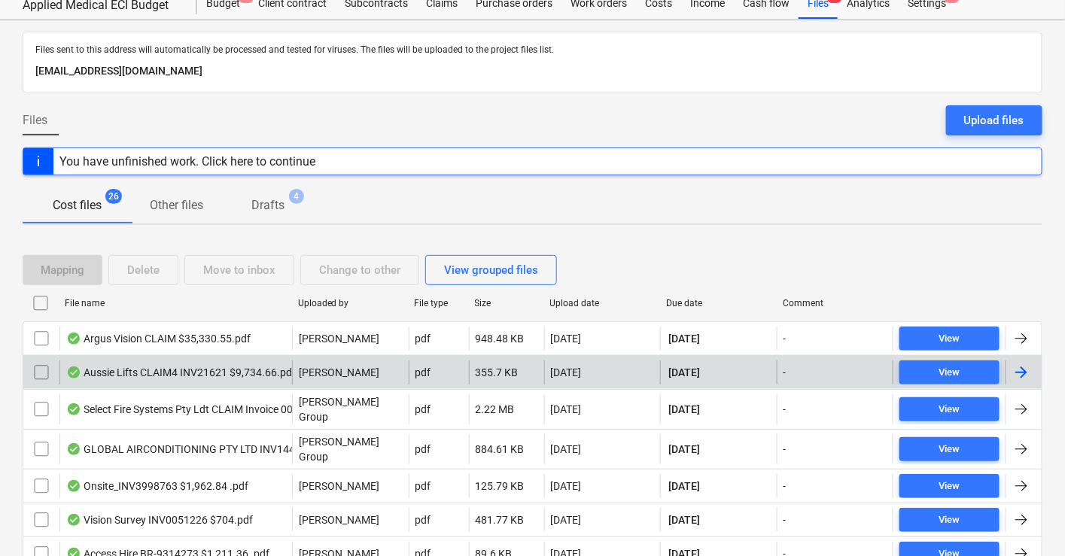
scroll to position [133, 0]
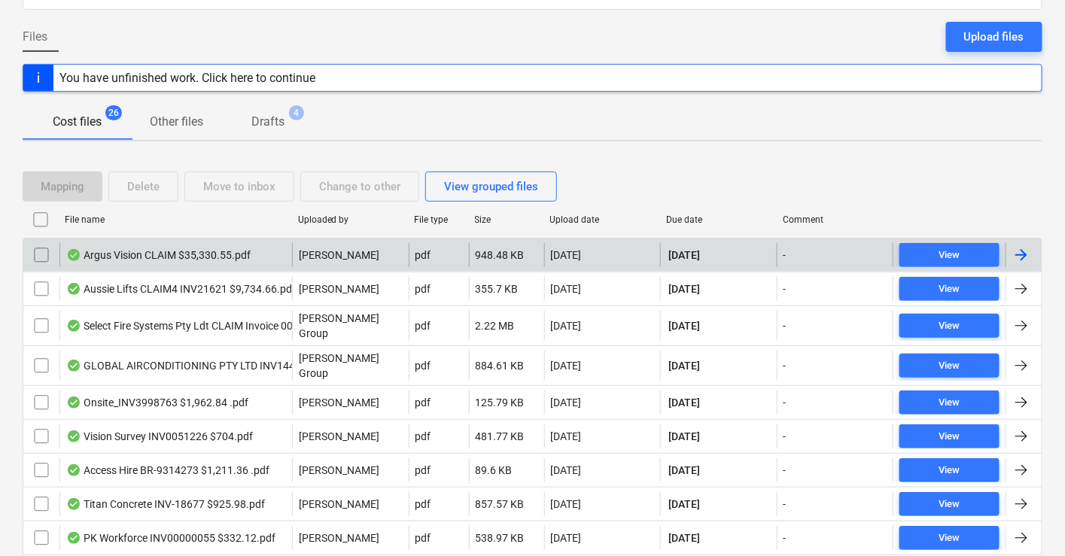
click at [163, 251] on div "Argus Vision CLAIM $35,330.55.pdf" at bounding box center [158, 255] width 184 height 12
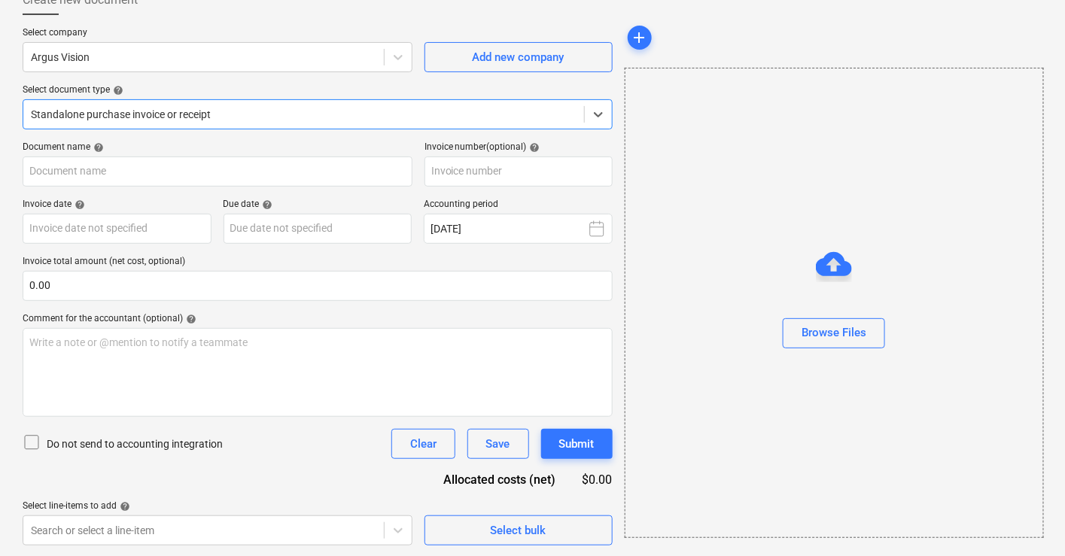
type input "CLAIM"
type input "[DATE]"
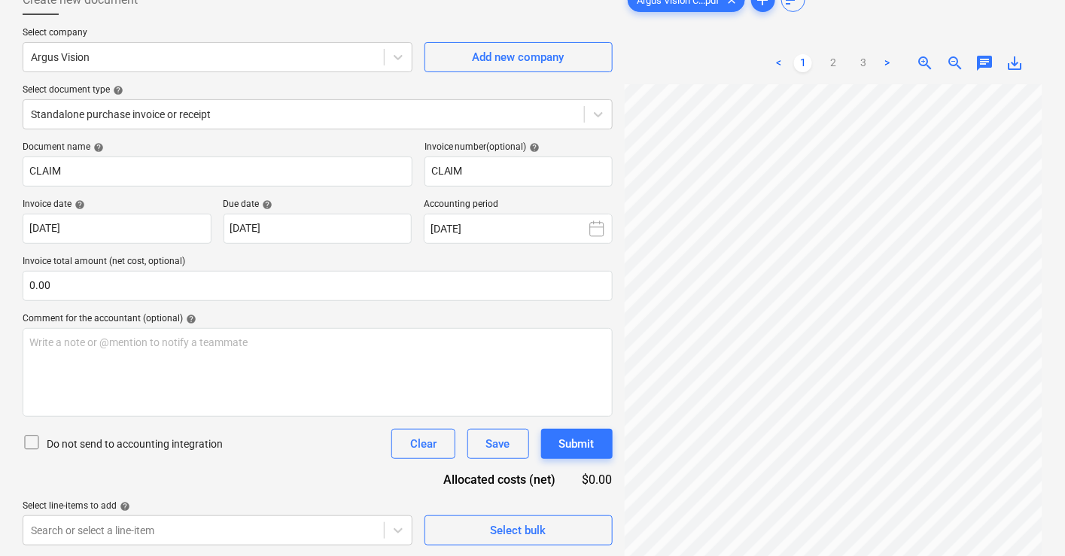
scroll to position [0, 0]
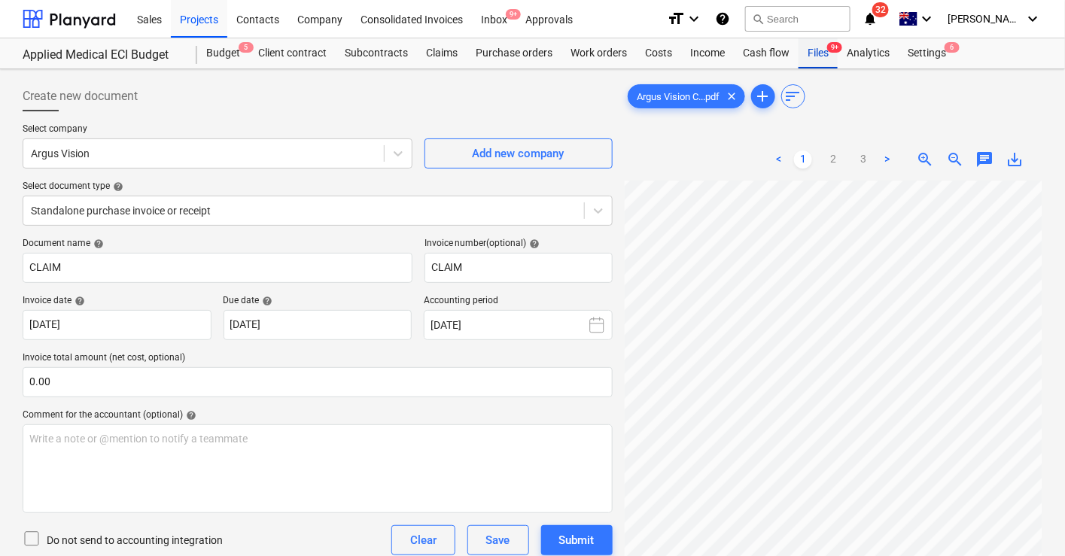
click at [818, 54] on div "Files 9+" at bounding box center [817, 53] width 39 height 30
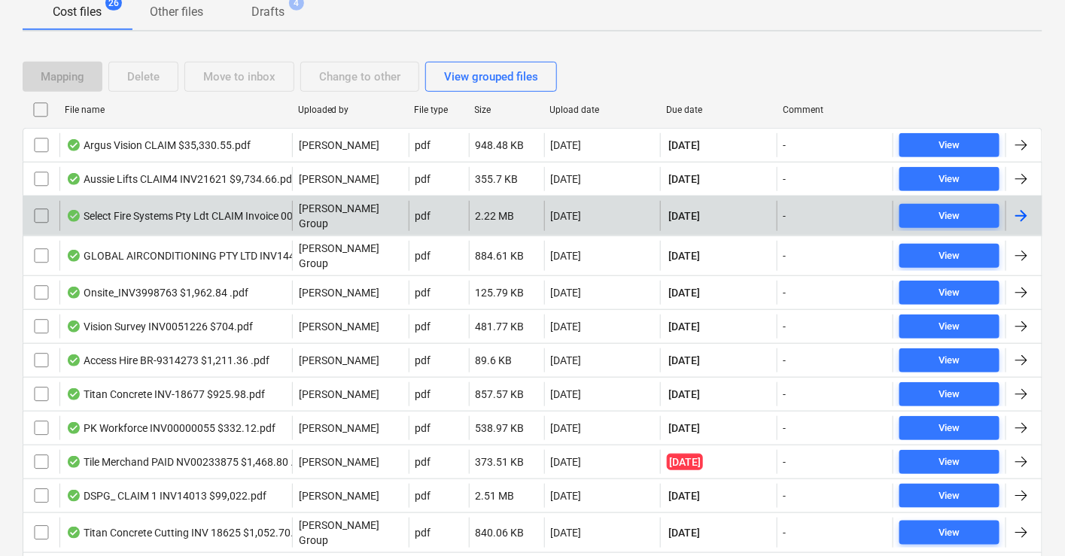
scroll to position [251, 0]
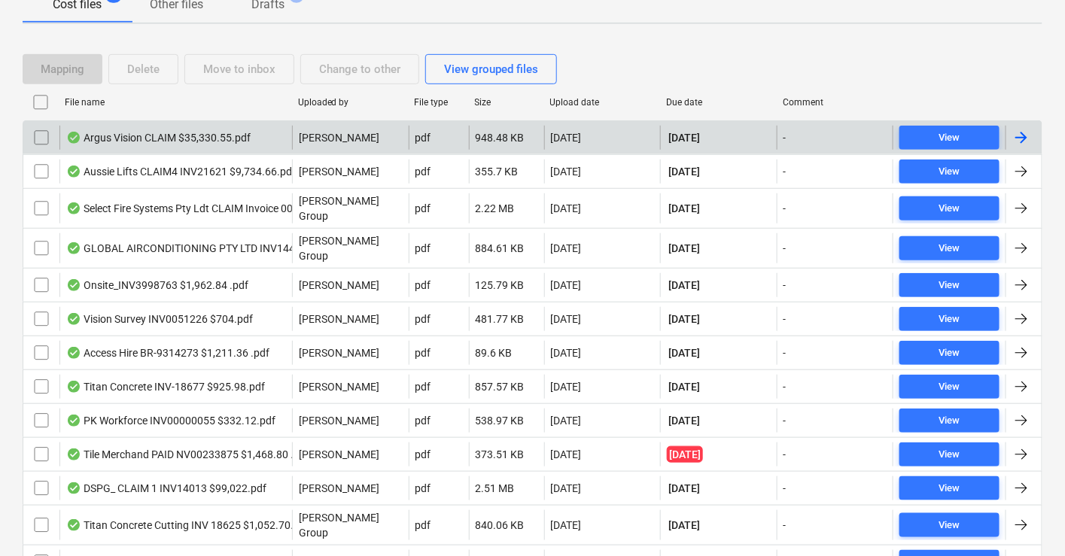
click at [223, 134] on div "Argus Vision CLAIM $35,330.55.pdf" at bounding box center [158, 138] width 184 height 12
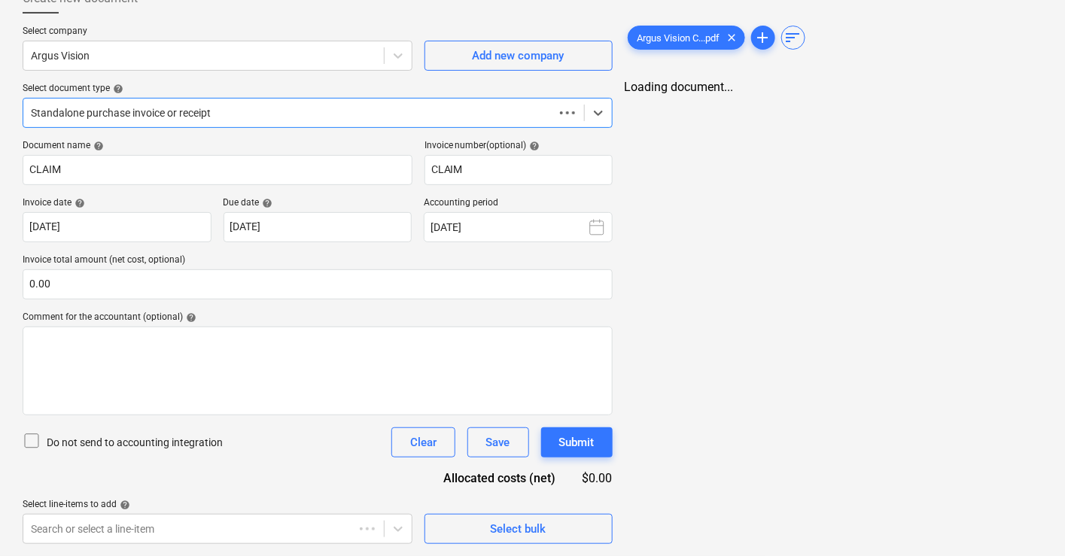
scroll to position [96, 0]
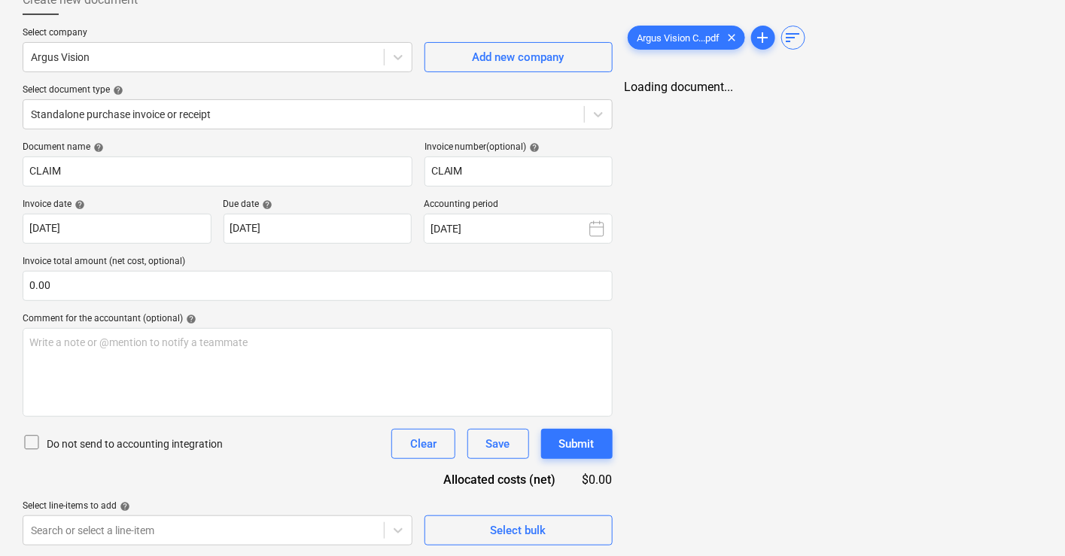
drag, startPoint x: 713, startPoint y: 349, endPoint x: 698, endPoint y: 348, distance: 15.1
click at [712, 349] on div "Argus Vision C...pdf clear add sort Loading document..." at bounding box center [834, 265] width 430 height 573
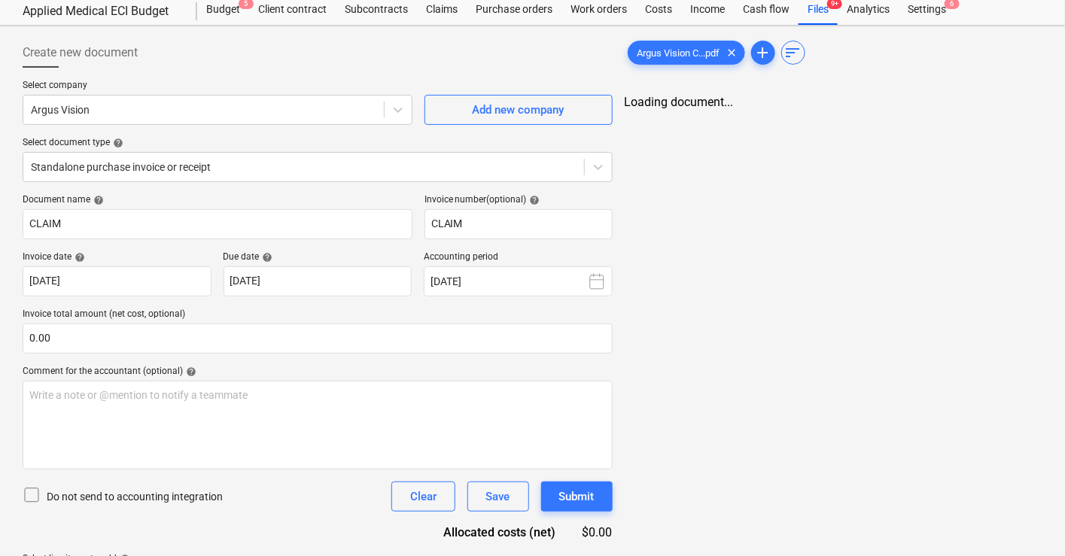
scroll to position [0, 0]
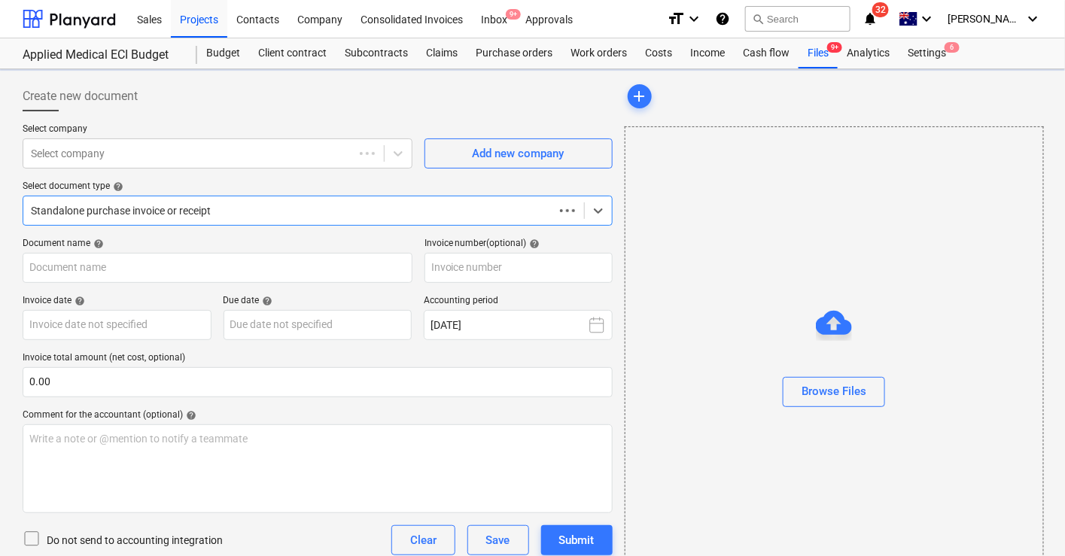
type input "CLAIM"
type input "[DATE]"
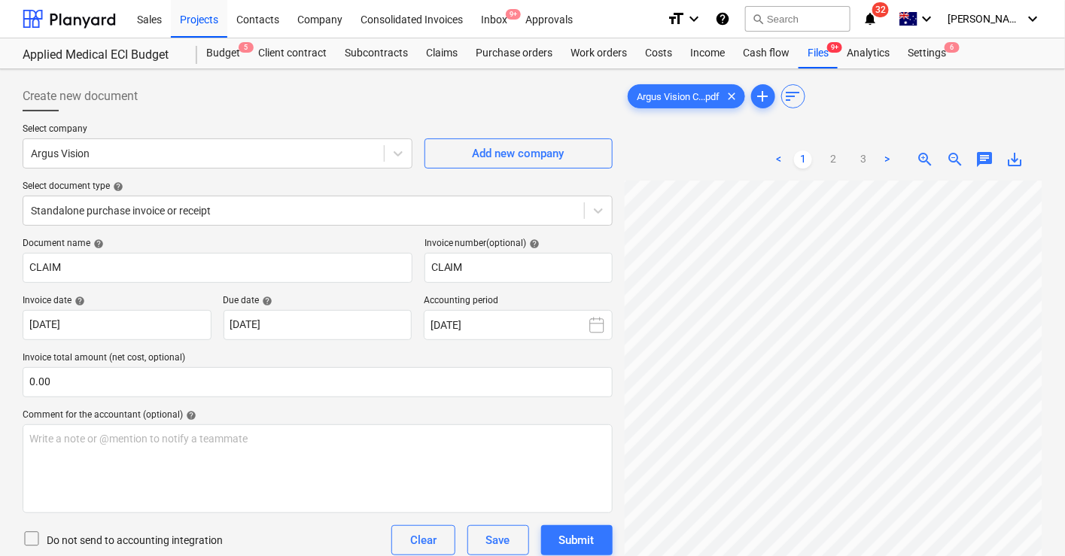
click at [591, 309] on div "Create new document Select company Argus Vision Add new company Select document…" at bounding box center [533, 387] width 1032 height 625
click at [807, 59] on div "Files 9+" at bounding box center [817, 53] width 39 height 30
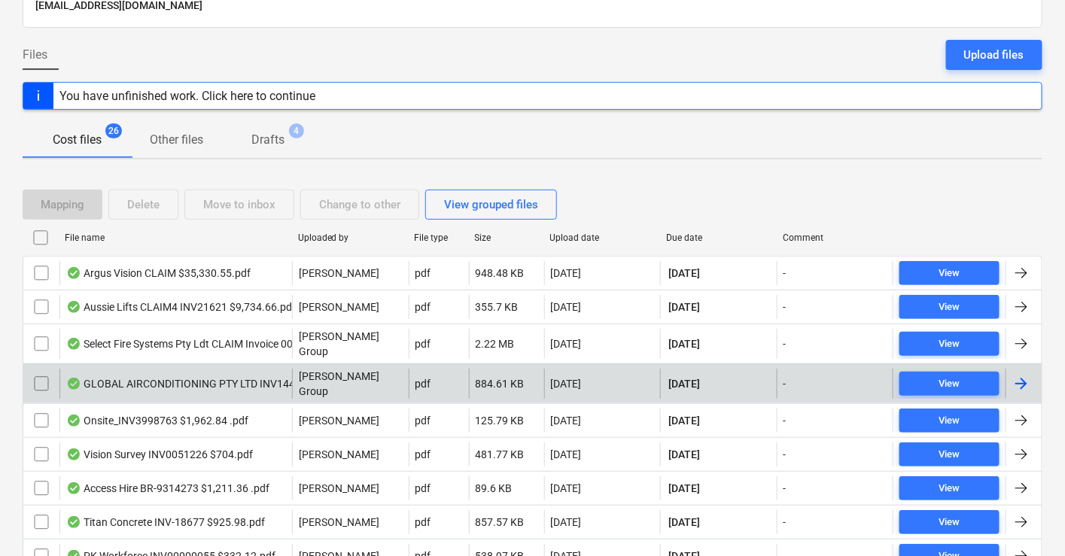
scroll to position [167, 0]
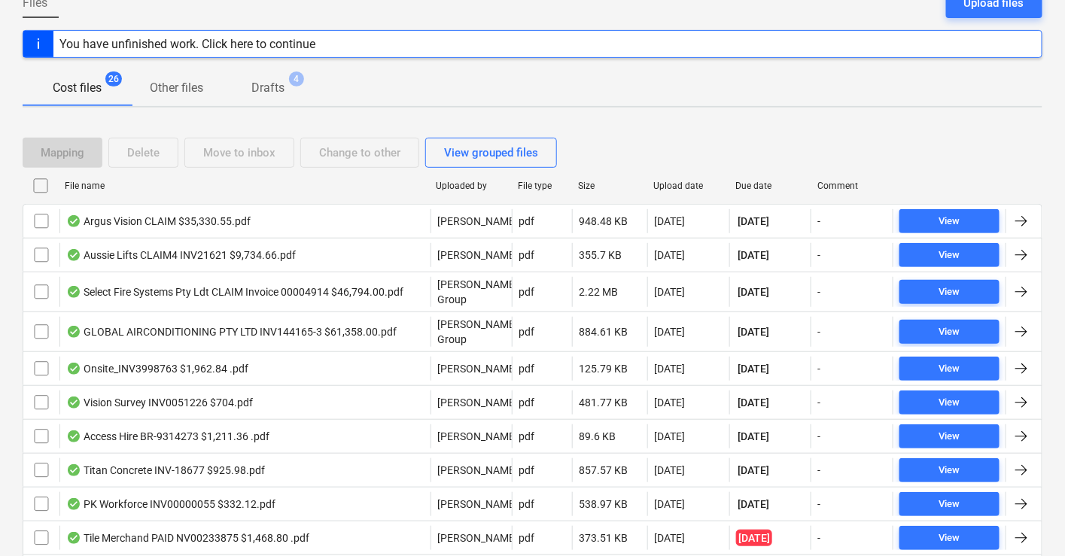
drag, startPoint x: 312, startPoint y: 189, endPoint x: 421, endPoint y: 186, distance: 109.9
click at [425, 187] on div at bounding box center [429, 186] width 27 height 24
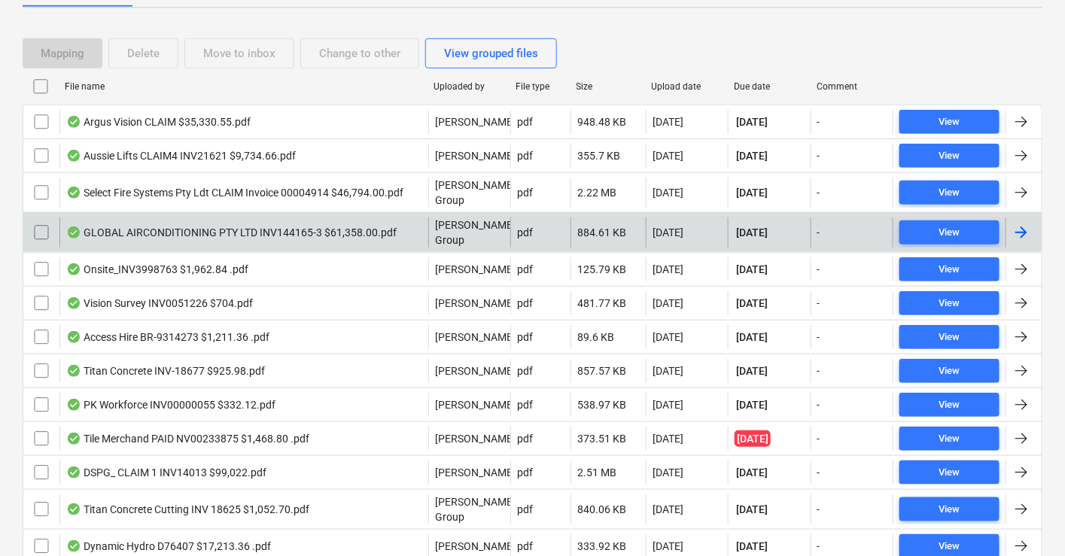
scroll to position [251, 0]
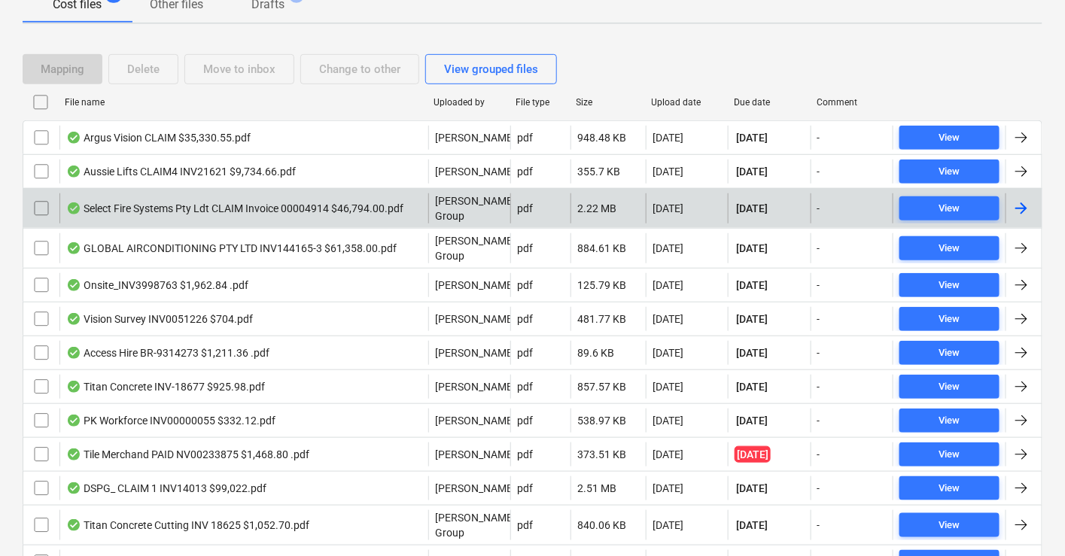
click at [320, 196] on div "Select Fire Systems Pty Ldt CLAIM Invoice 00004914 $46,794.00.pdf" at bounding box center [243, 208] width 369 height 30
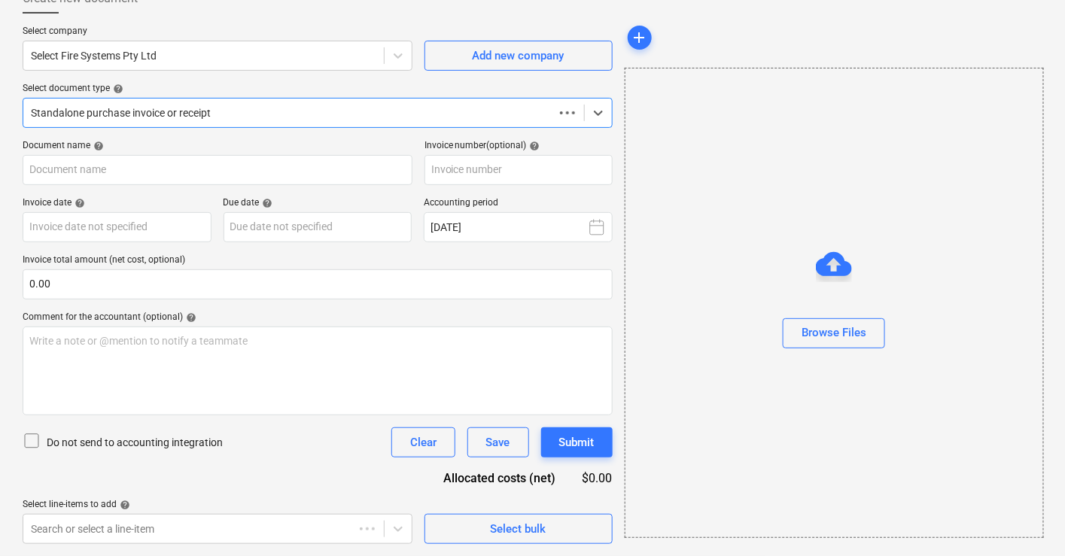
scroll to position [96, 0]
type input "00004914"
type input "[DATE]"
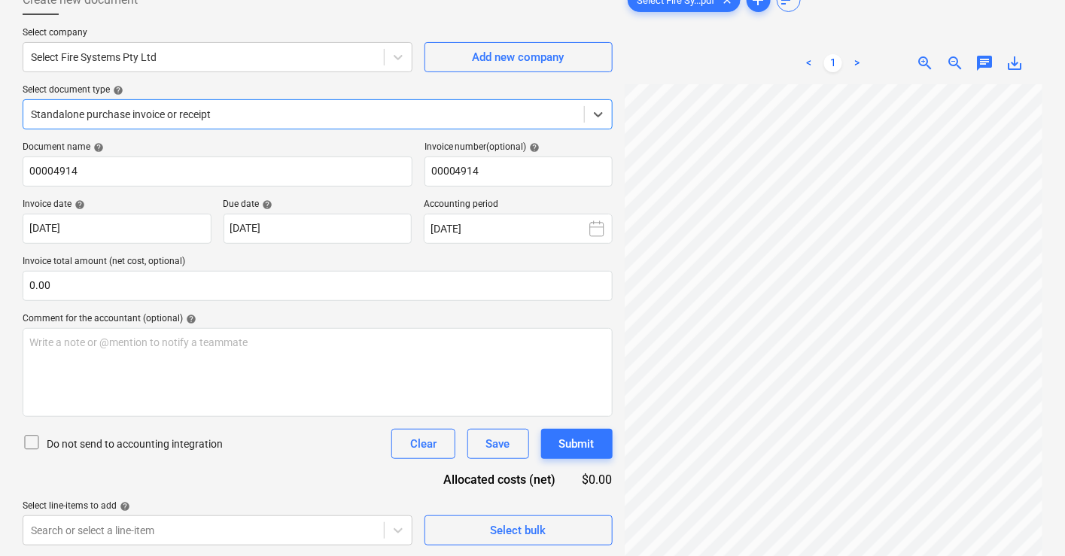
scroll to position [0, 0]
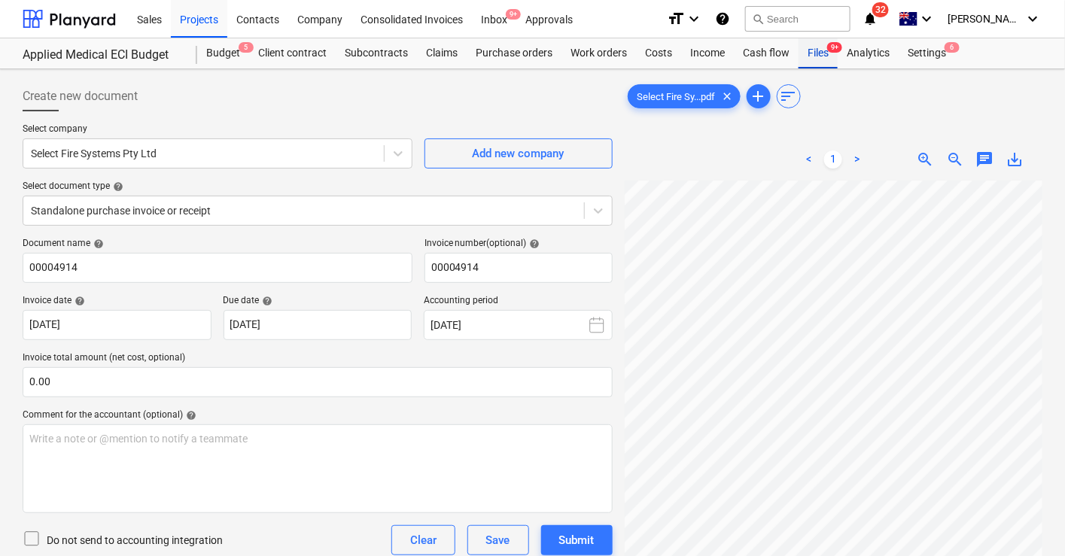
click at [810, 53] on div "Files 9+" at bounding box center [817, 53] width 39 height 30
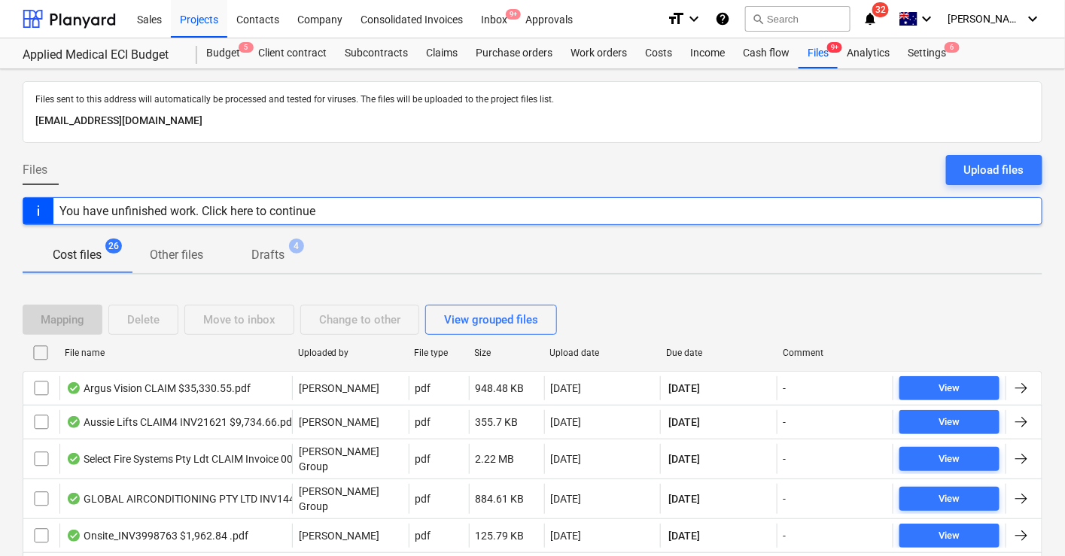
scroll to position [167, 0]
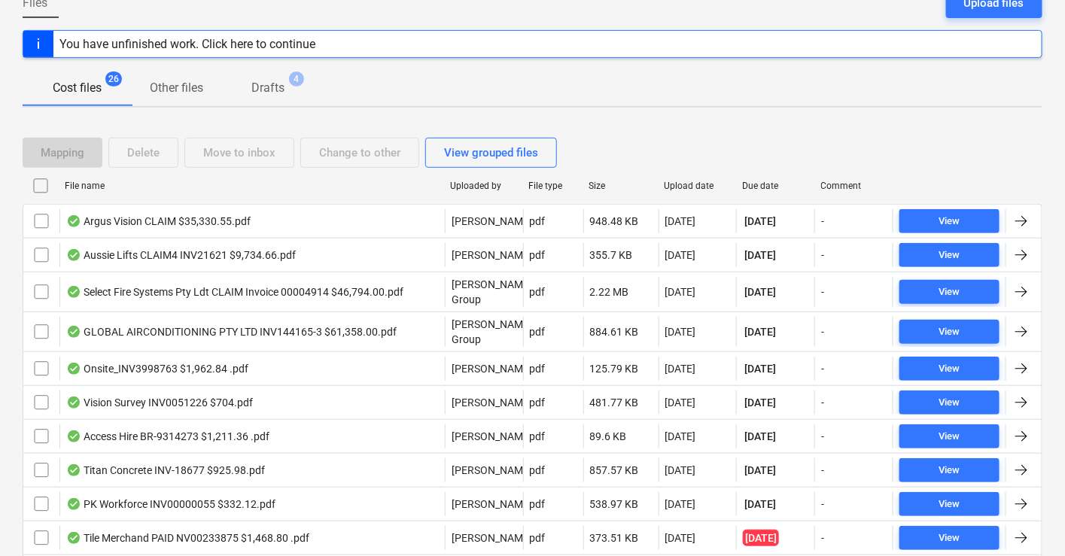
drag, startPoint x: 333, startPoint y: 187, endPoint x: 440, endPoint y: 184, distance: 106.9
click at [440, 184] on div at bounding box center [443, 186] width 27 height 24
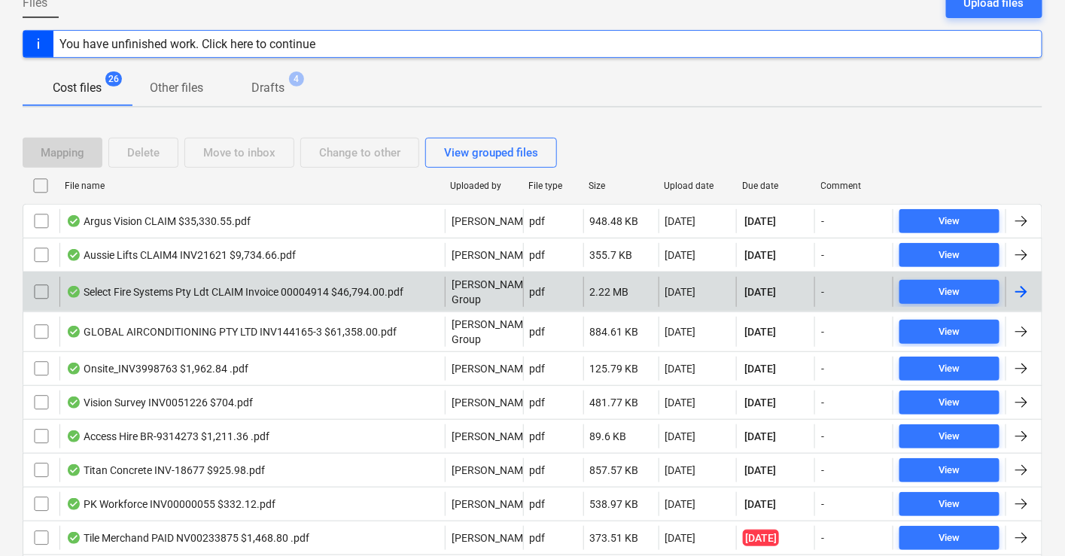
click at [294, 293] on div "Select Fire Systems Pty Ldt CLAIM Invoice 00004914 $46,794.00.pdf" at bounding box center [234, 292] width 337 height 12
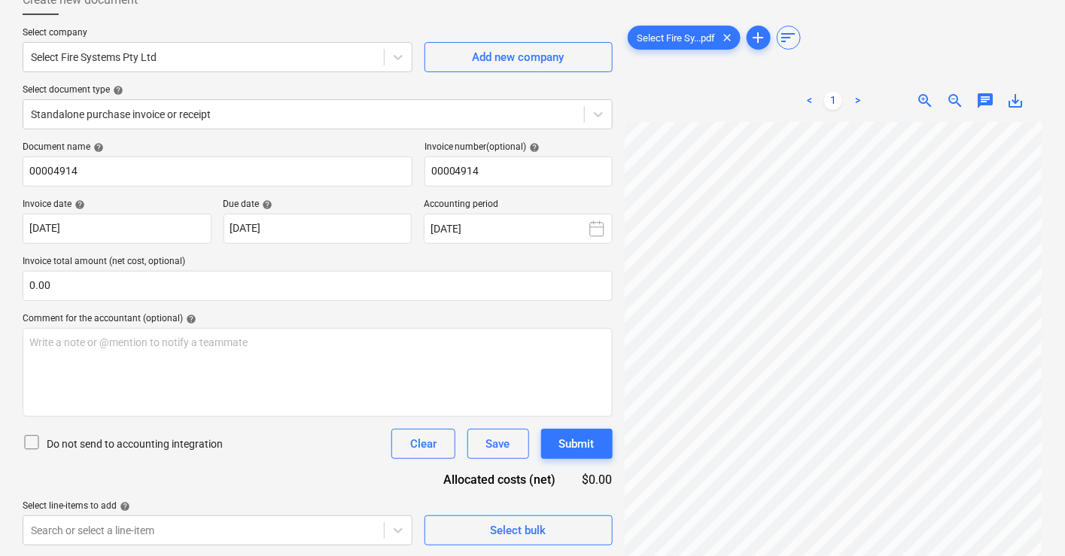
scroll to position [197, 71]
click at [953, 103] on span "zoom_out" at bounding box center [955, 101] width 18 height 18
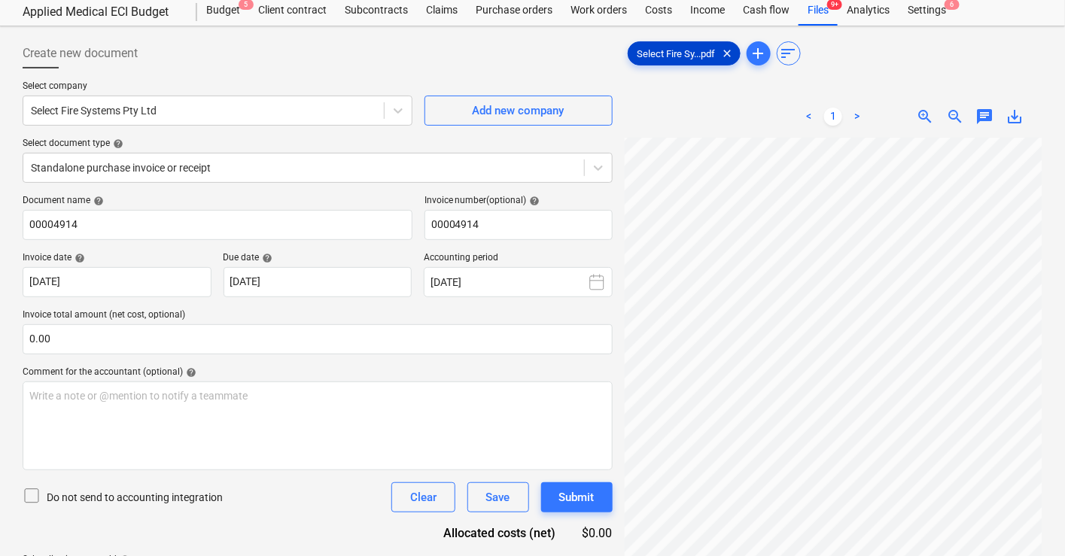
scroll to position [0, 0]
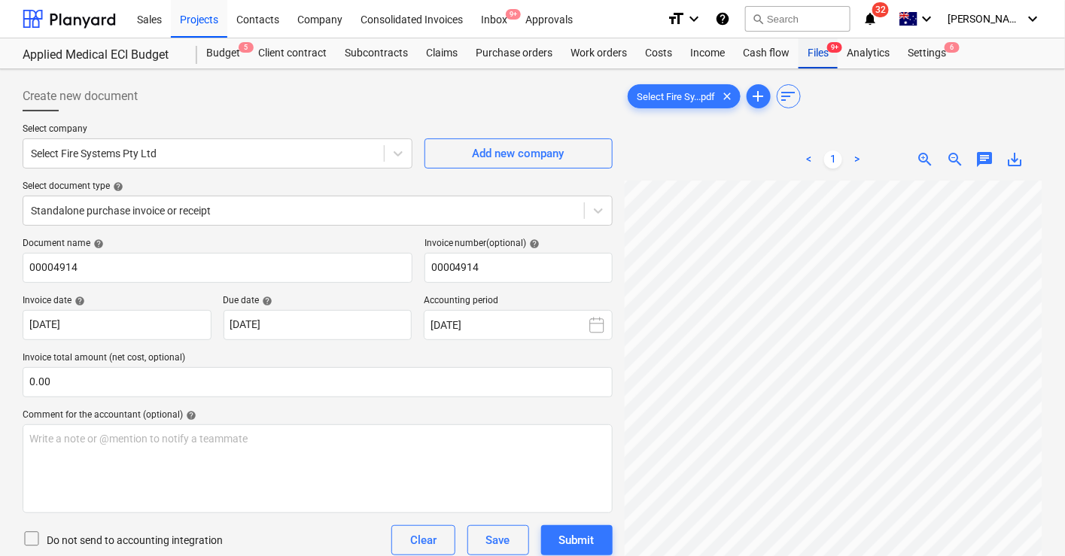
click at [812, 54] on div "Files 9+" at bounding box center [817, 53] width 39 height 30
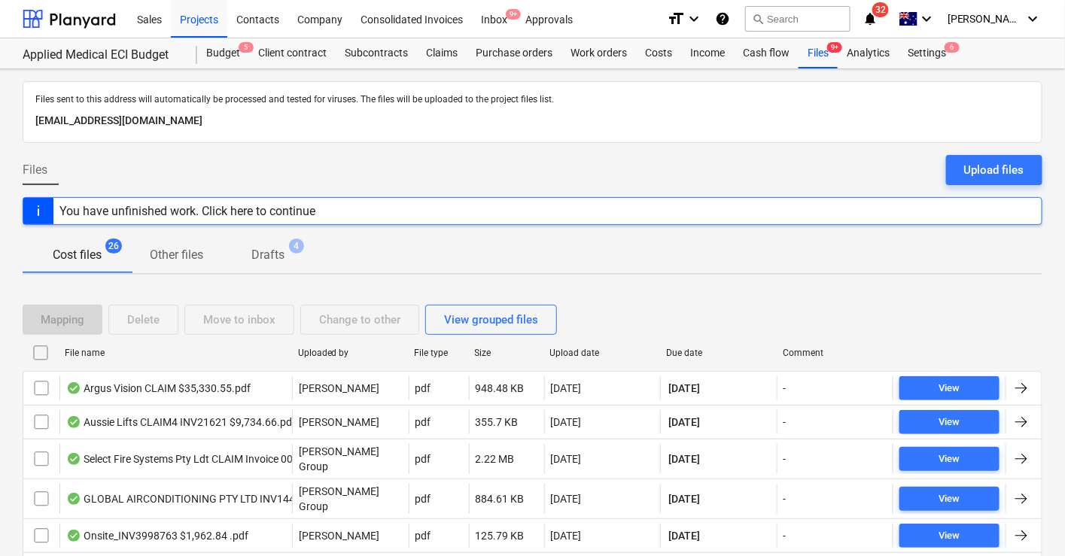
scroll to position [84, 0]
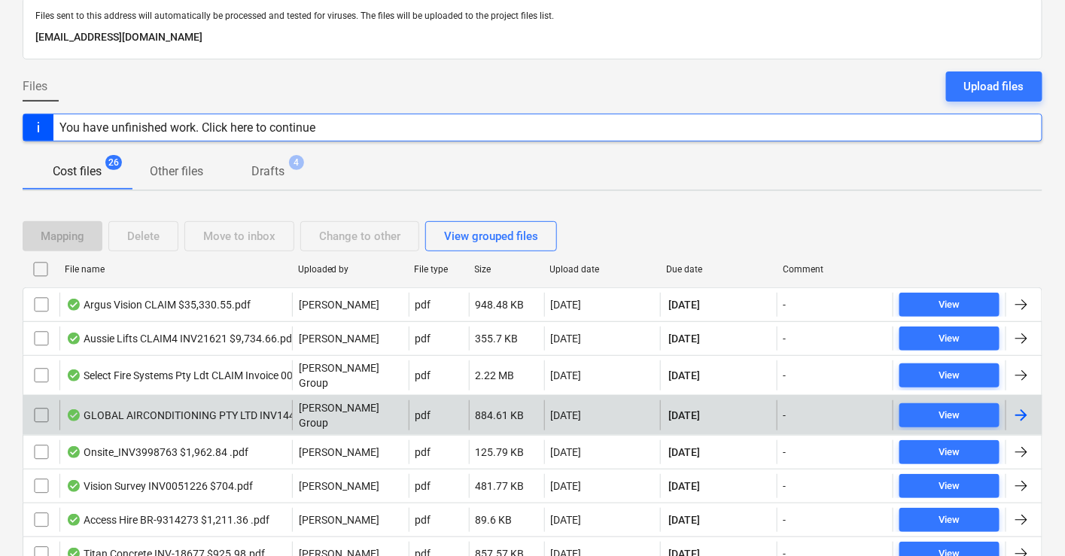
click at [218, 409] on div "GLOBAL AIRCONDITIONING PTY LTD INV144165-3 $61,358.00.pdf" at bounding box center [231, 415] width 330 height 12
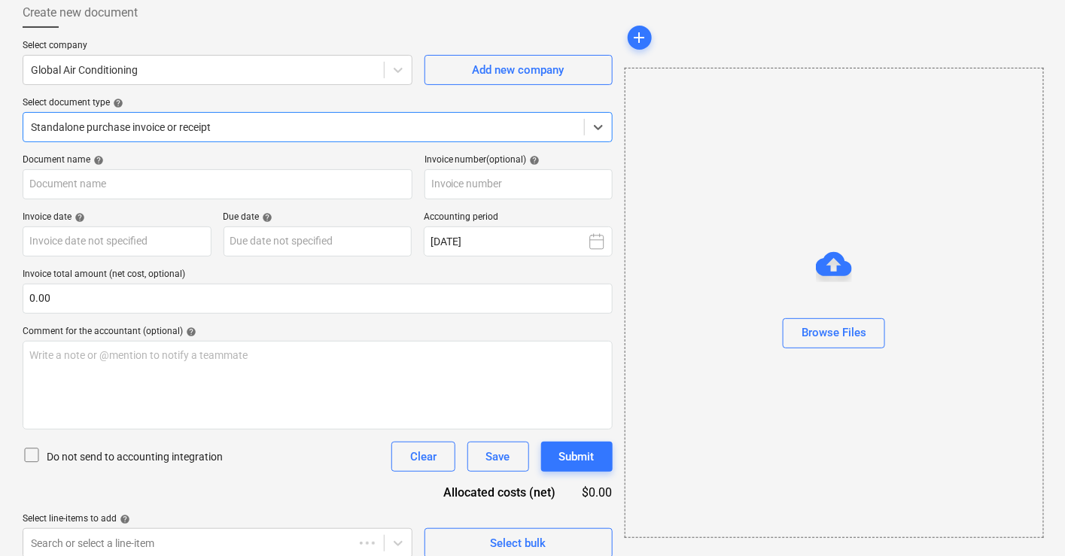
type input "144165-3"
type input "[DATE]"
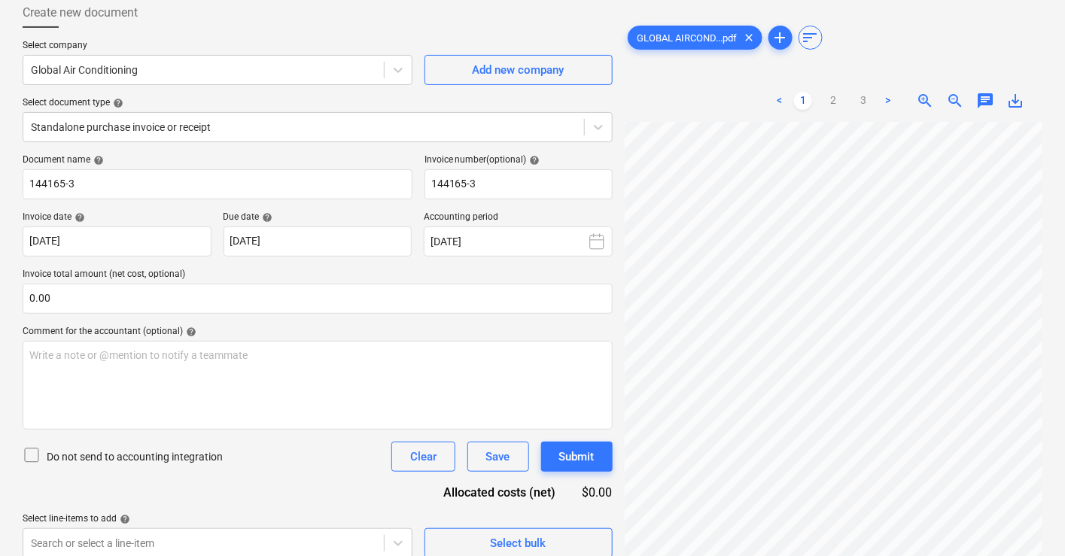
scroll to position [130, 38]
click at [834, 104] on link "2" at bounding box center [833, 101] width 18 height 18
click at [858, 105] on link "3" at bounding box center [863, 101] width 18 height 18
click at [920, 98] on span "zoom_in" at bounding box center [925, 101] width 18 height 18
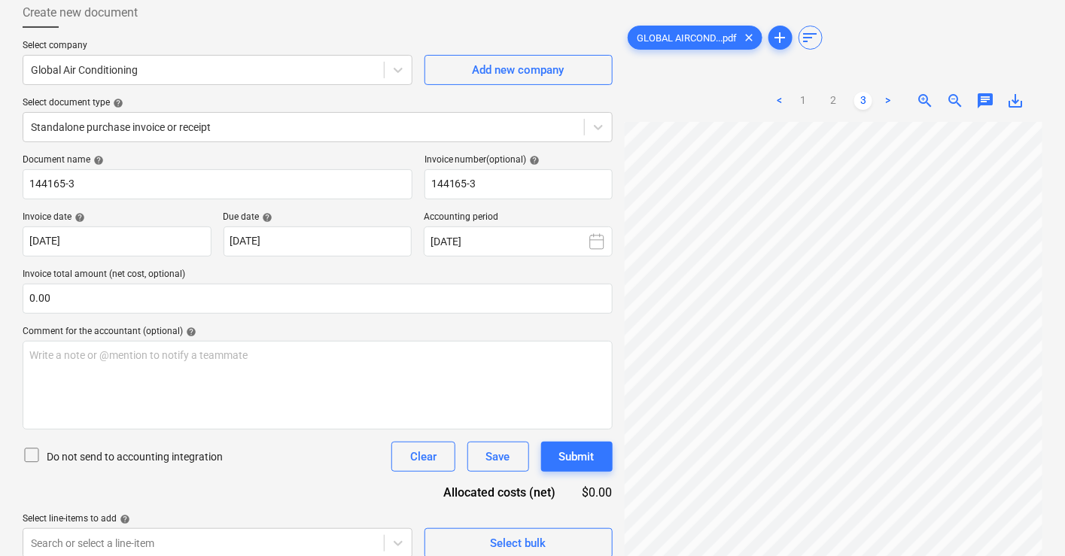
scroll to position [164, 38]
click at [956, 100] on span "zoom_out" at bounding box center [955, 101] width 18 height 18
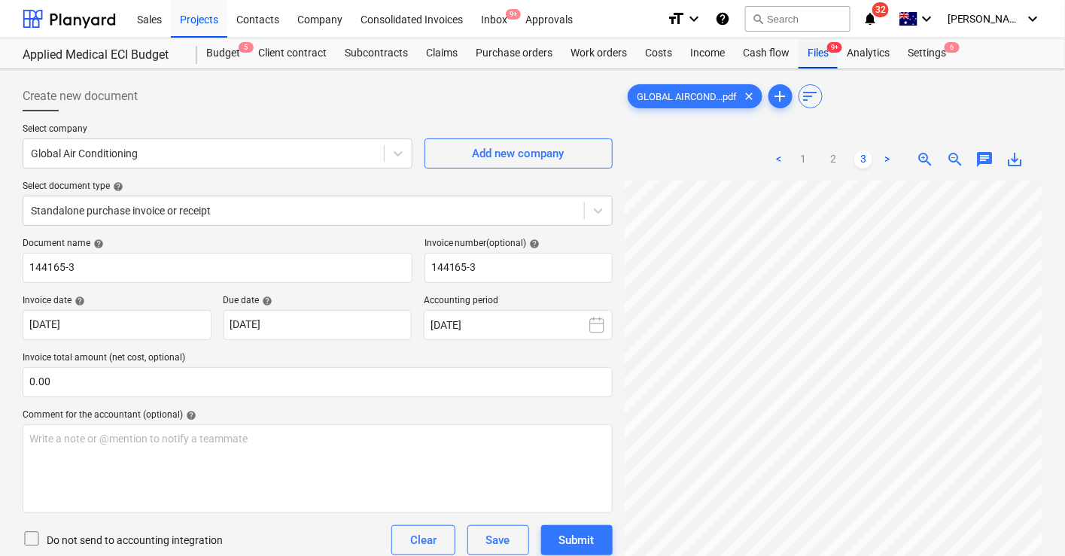
click at [817, 52] on div "Files 9+" at bounding box center [817, 53] width 39 height 30
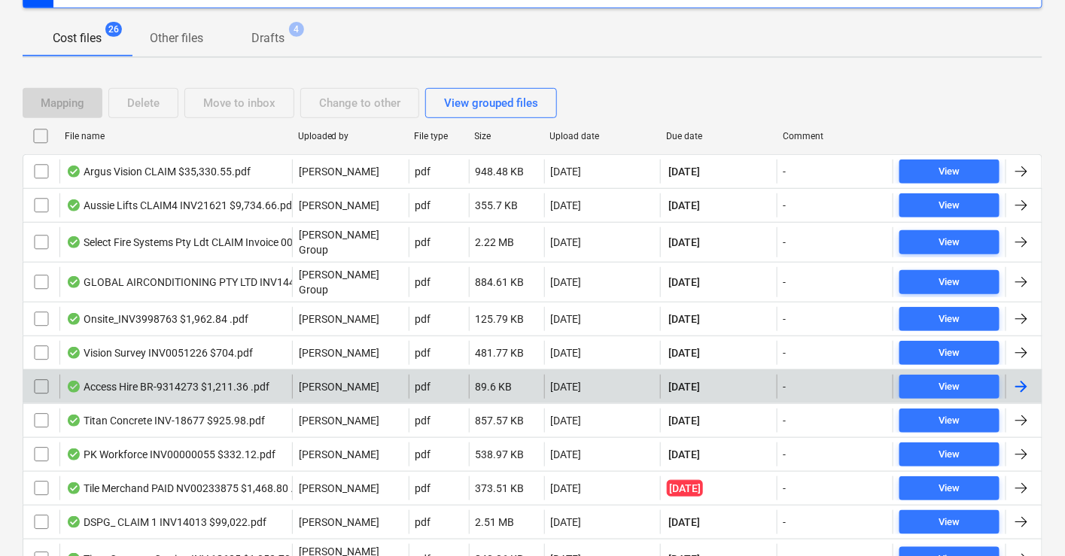
scroll to position [251, 0]
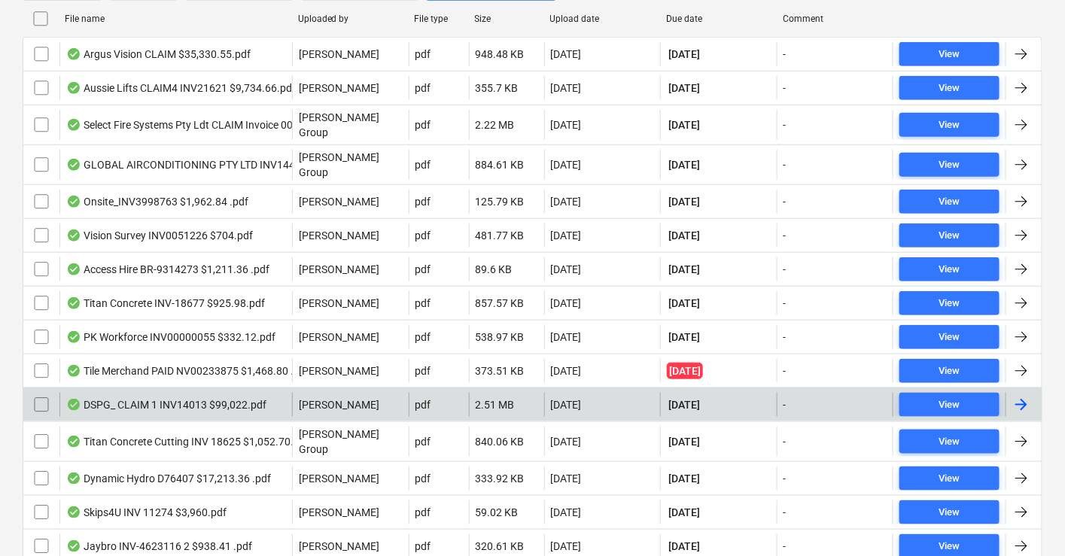
click at [202, 399] on div "DSPG_ CLAIM 1 INV14013 $99,022.pdf" at bounding box center [166, 405] width 200 height 12
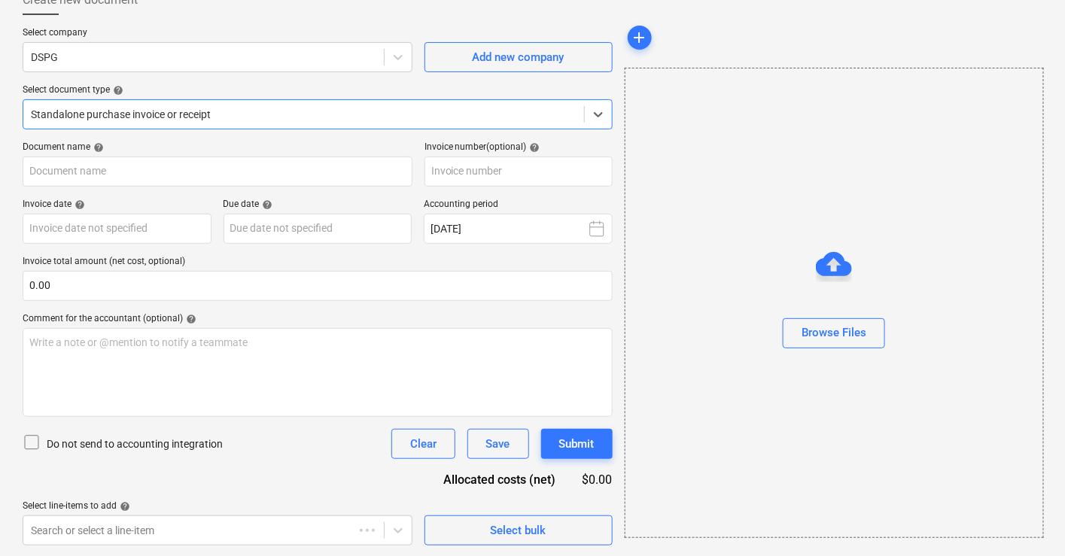
type input "14013"
type input "[DATE]"
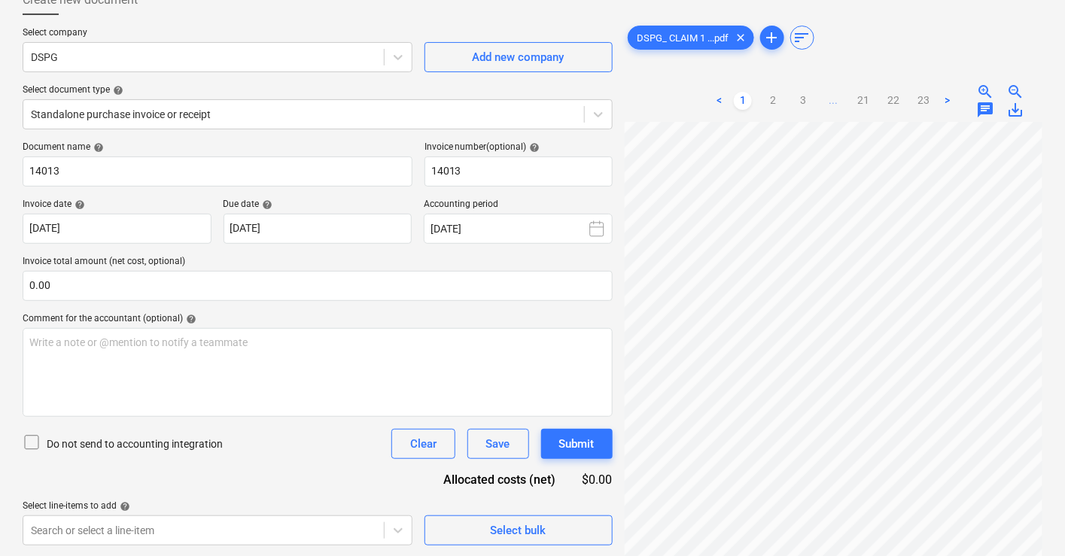
scroll to position [130, 16]
click at [774, 102] on link "2" at bounding box center [773, 101] width 18 height 18
click at [744, 104] on link "1" at bounding box center [743, 101] width 18 height 18
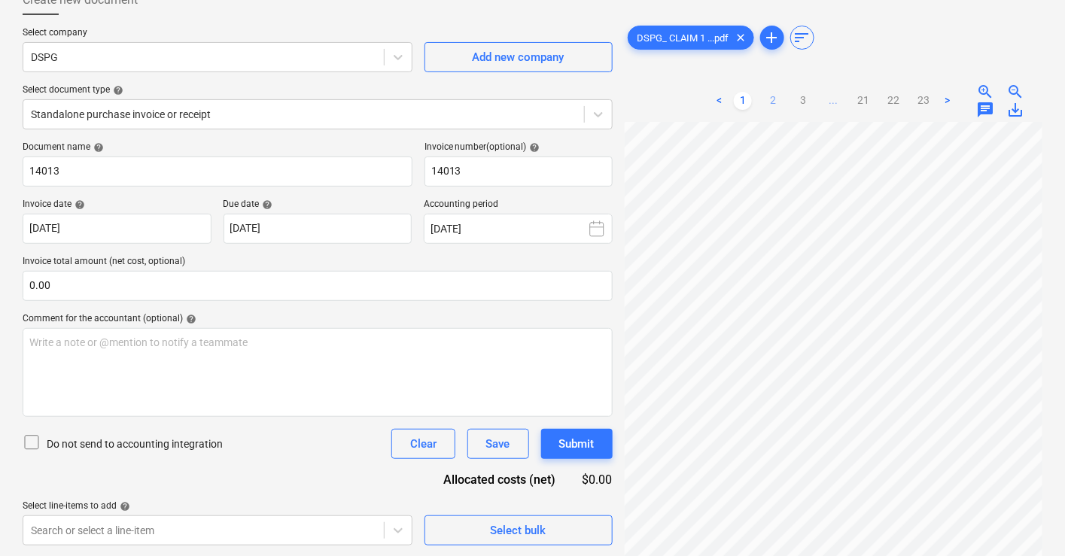
click at [774, 102] on link "2" at bounding box center [773, 101] width 18 height 18
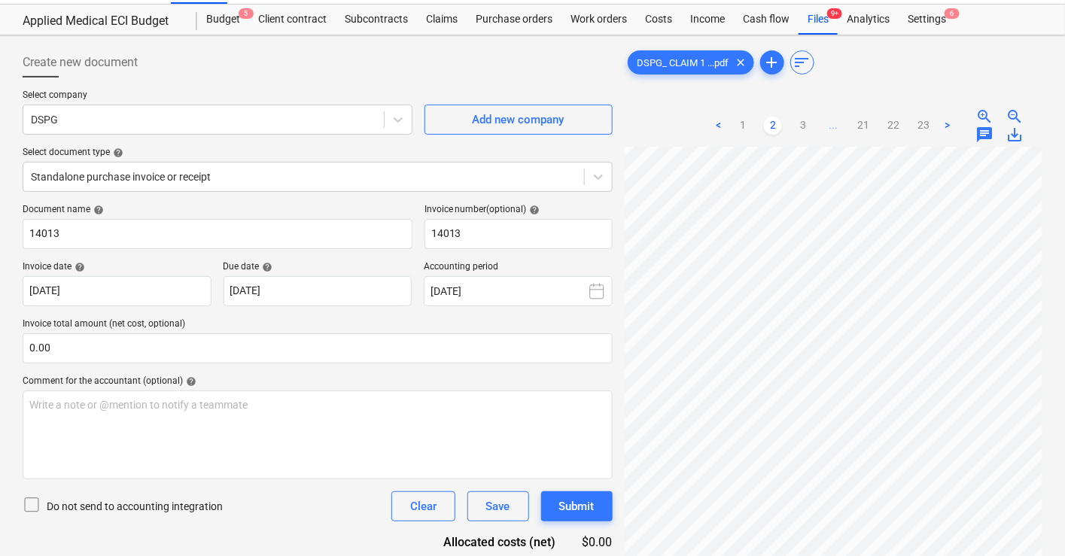
scroll to position [0, 0]
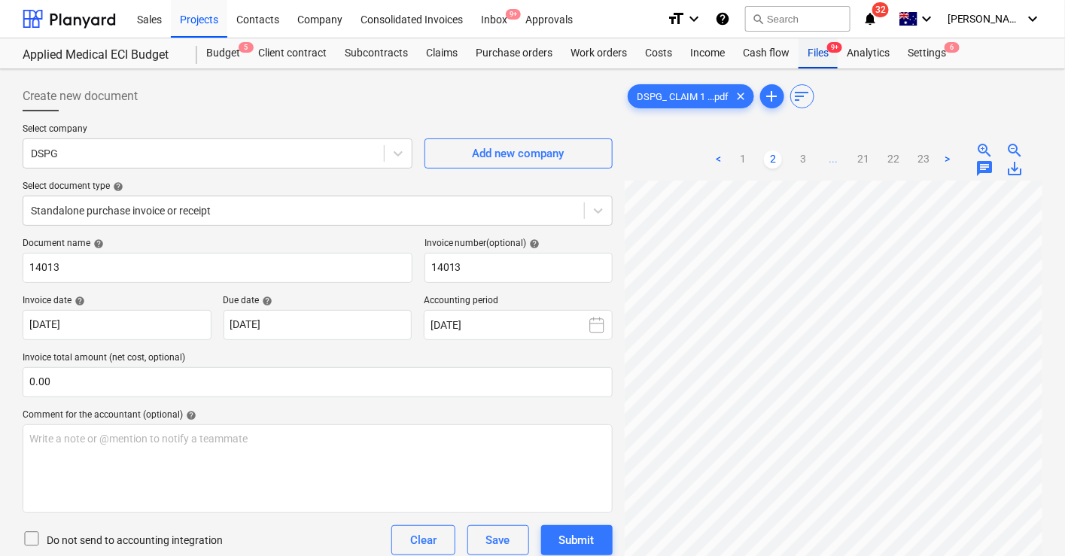
click at [832, 50] on span "9+" at bounding box center [834, 47] width 15 height 11
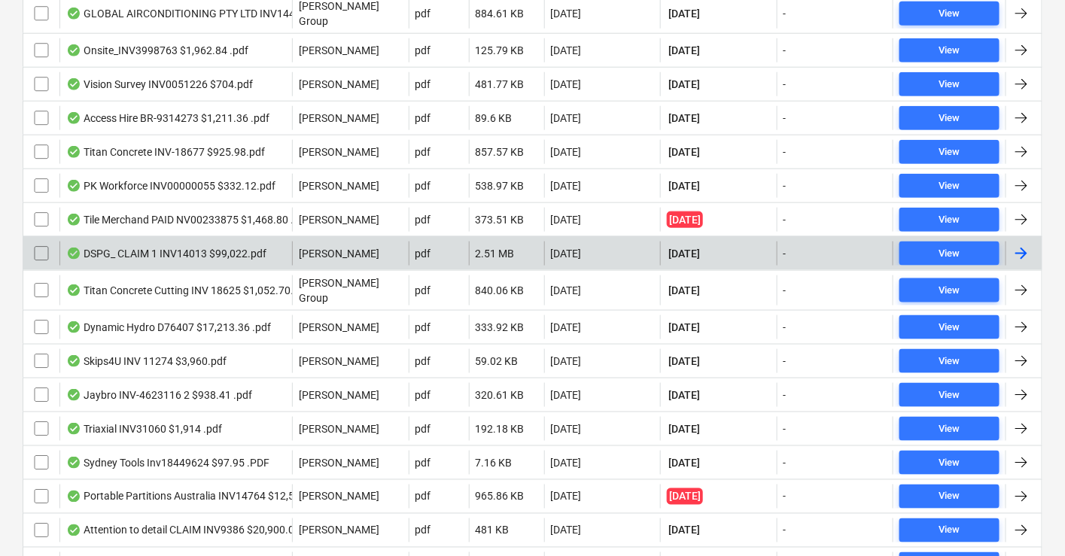
scroll to position [501, 0]
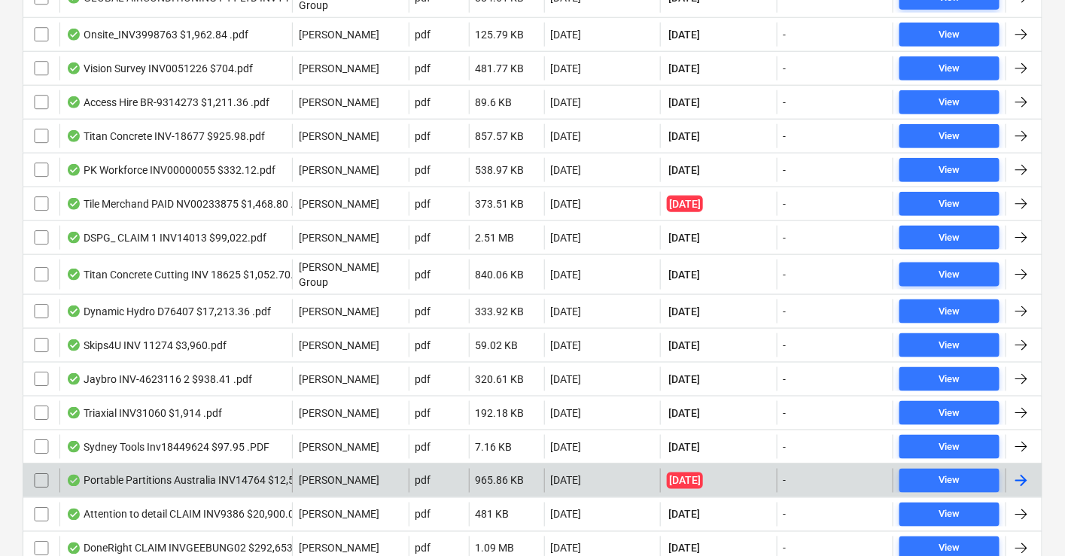
click at [208, 475] on div "Portable Partitions Australia INV14764 $12,540 pdf.pdf" at bounding box center [204, 481] width 277 height 12
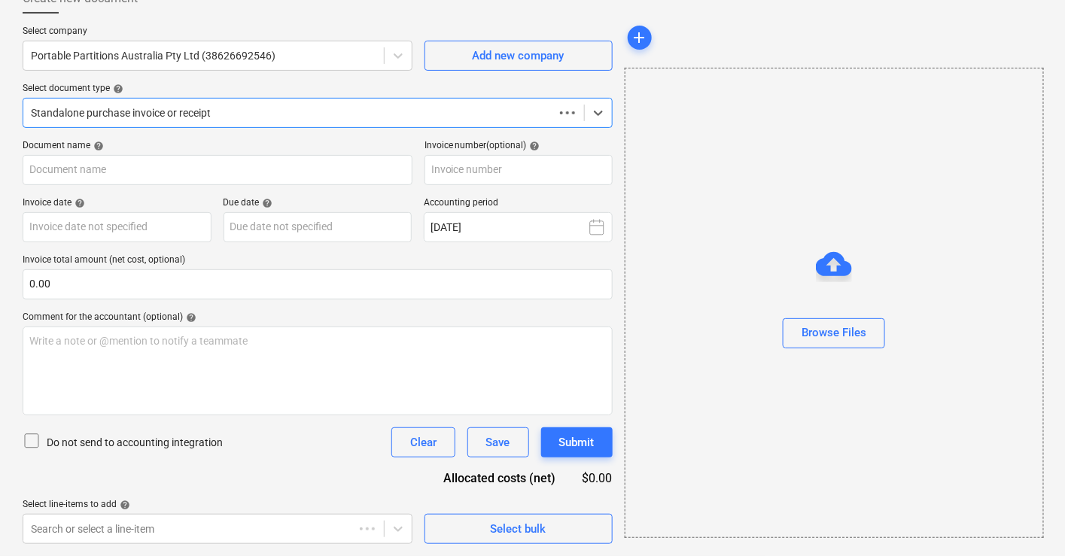
scroll to position [96, 0]
type input "14764"
type input "[DATE]"
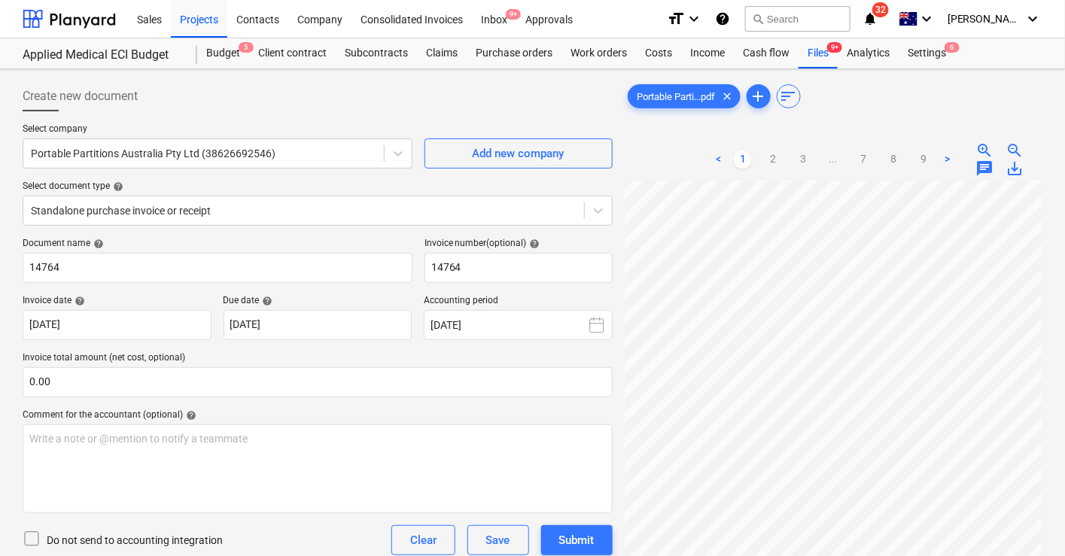
scroll to position [0, 0]
click at [823, 54] on div "Files 9+" at bounding box center [817, 53] width 39 height 30
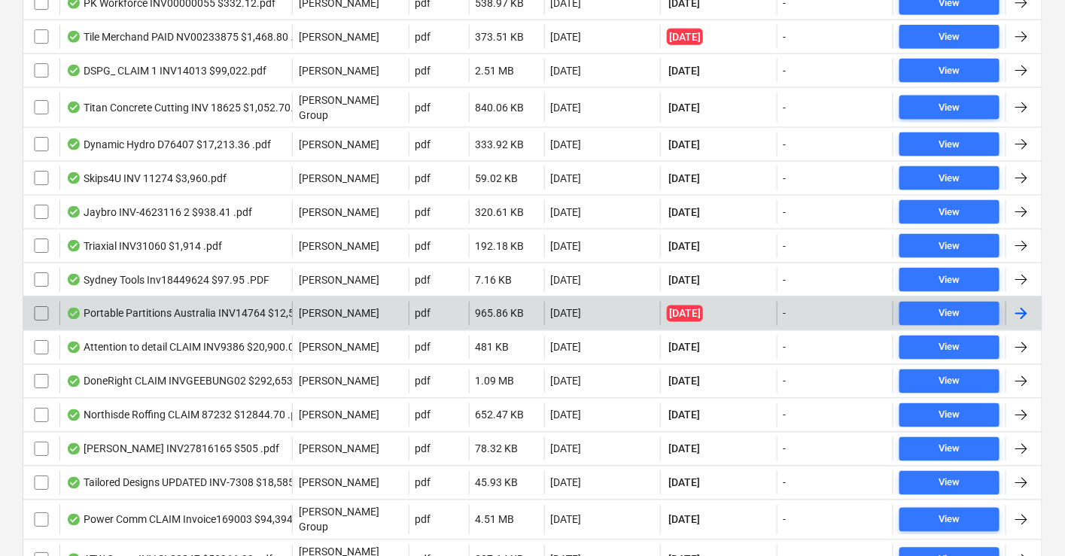
scroll to position [668, 0]
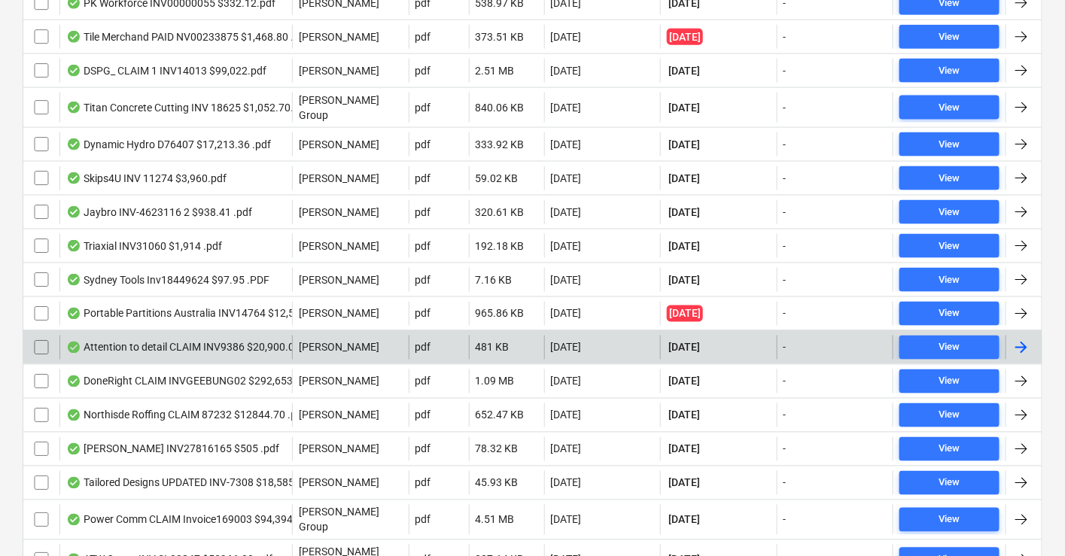
click at [209, 342] on div "Attention to detail CLAIM INV9386 $20,900.00 .pdf" at bounding box center [193, 348] width 255 height 12
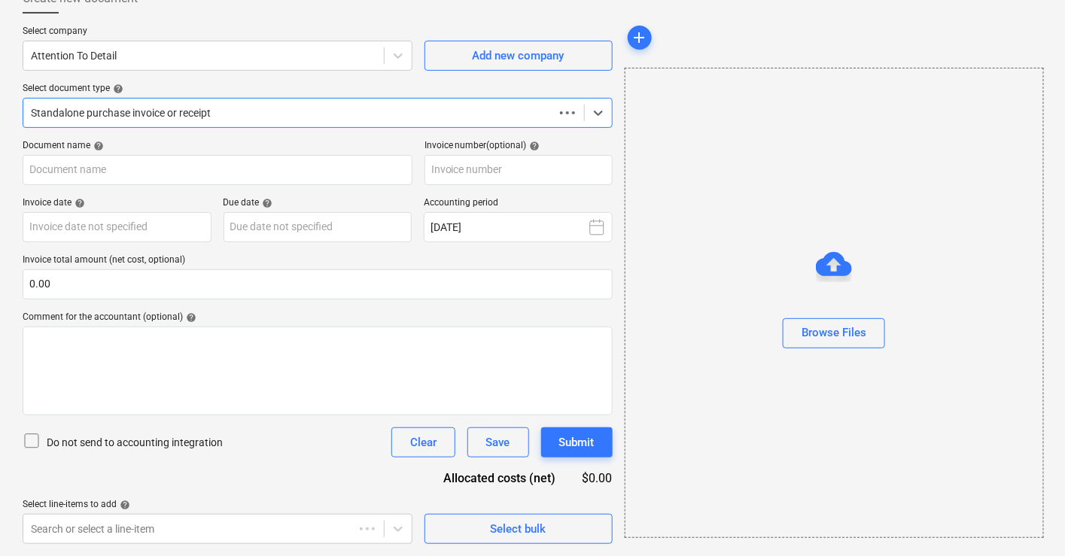
scroll to position [96, 0]
type input "9386"
type input "[DATE]"
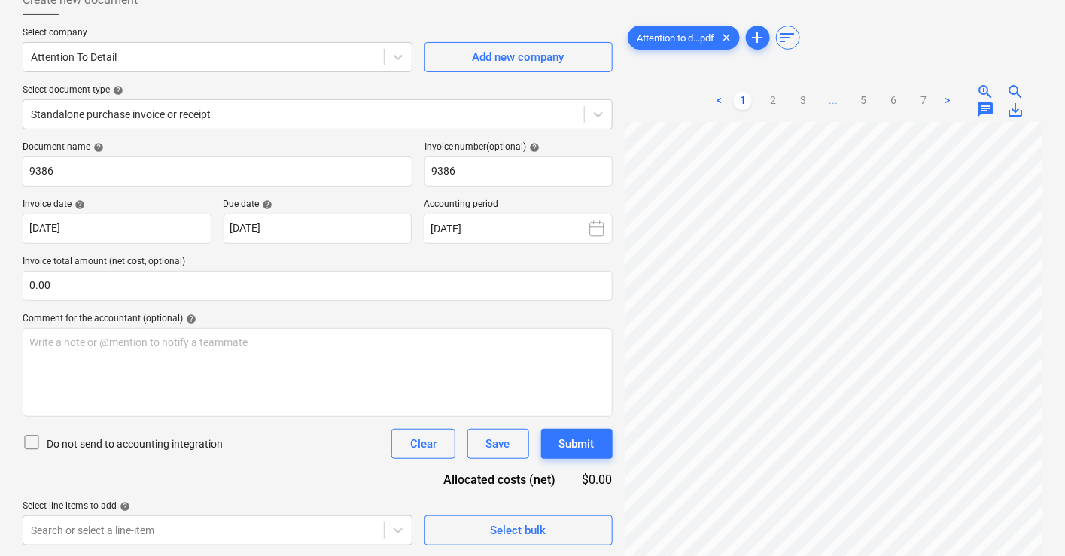
scroll to position [25, 38]
click at [778, 101] on ul "< 1 2 3 ... 5 6 7 >" at bounding box center [833, 101] width 247 height 18
click at [778, 101] on link "2" at bounding box center [773, 101] width 18 height 18
click at [804, 102] on link "3" at bounding box center [803, 101] width 18 height 18
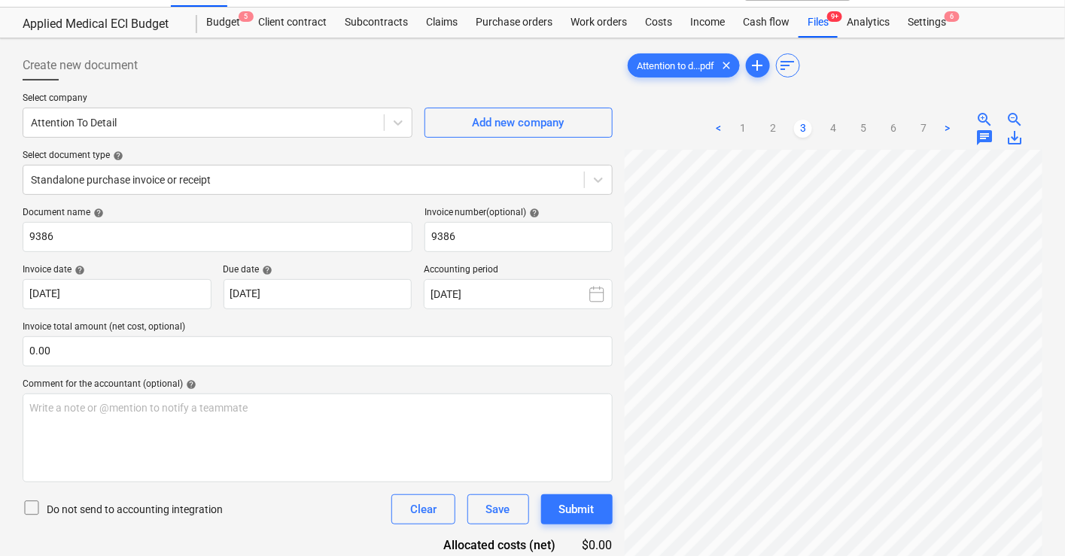
scroll to position [0, 0]
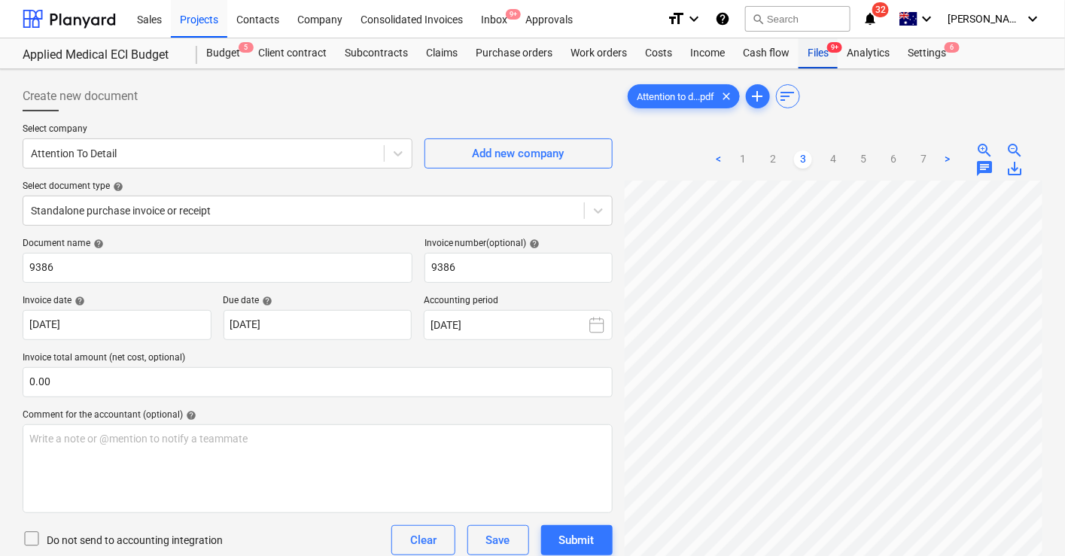
click at [821, 54] on div "Files 9+" at bounding box center [817, 53] width 39 height 30
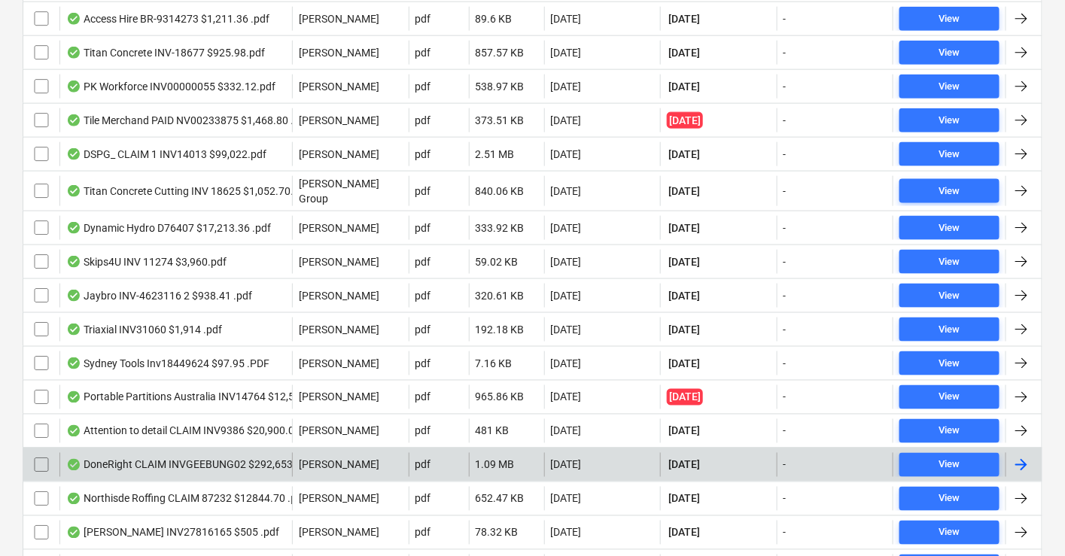
scroll to position [668, 0]
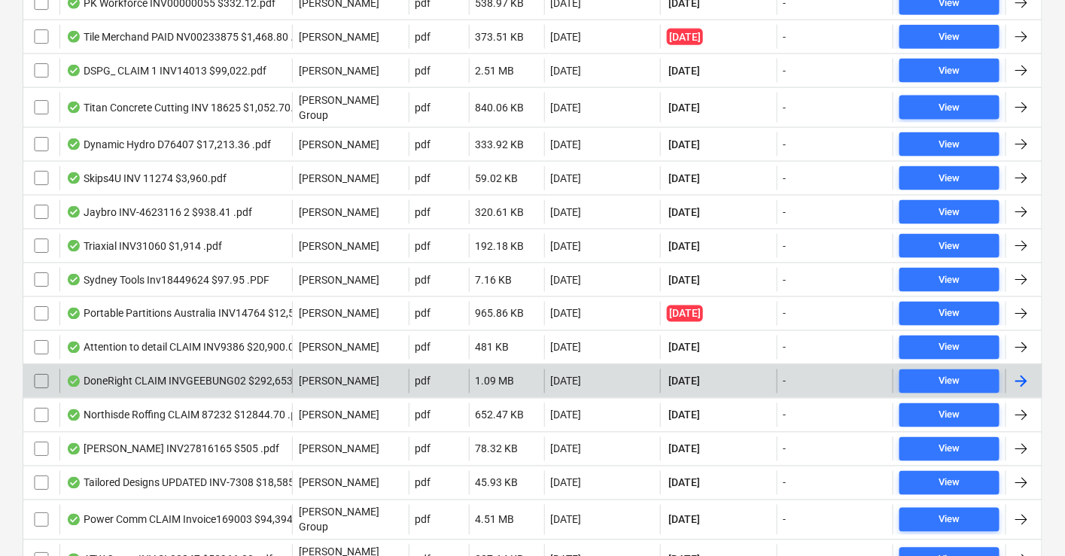
click at [193, 375] on div "DoneRight CLAIM INVGEEBUNG02 $292,653.15.pdf" at bounding box center [196, 381] width 260 height 12
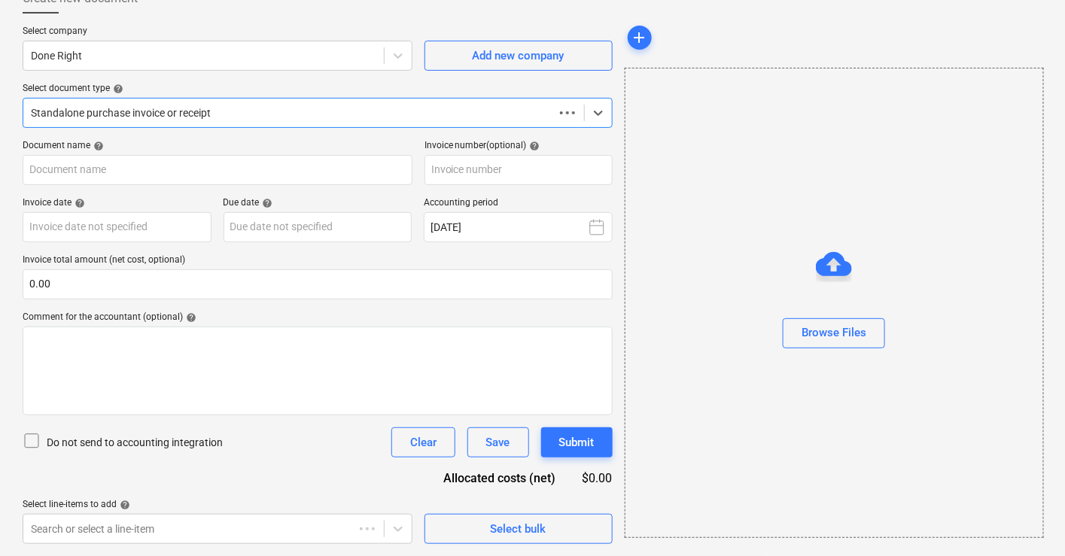
scroll to position [96, 0]
type input "GEEBUNG-02"
type input "[DATE]"
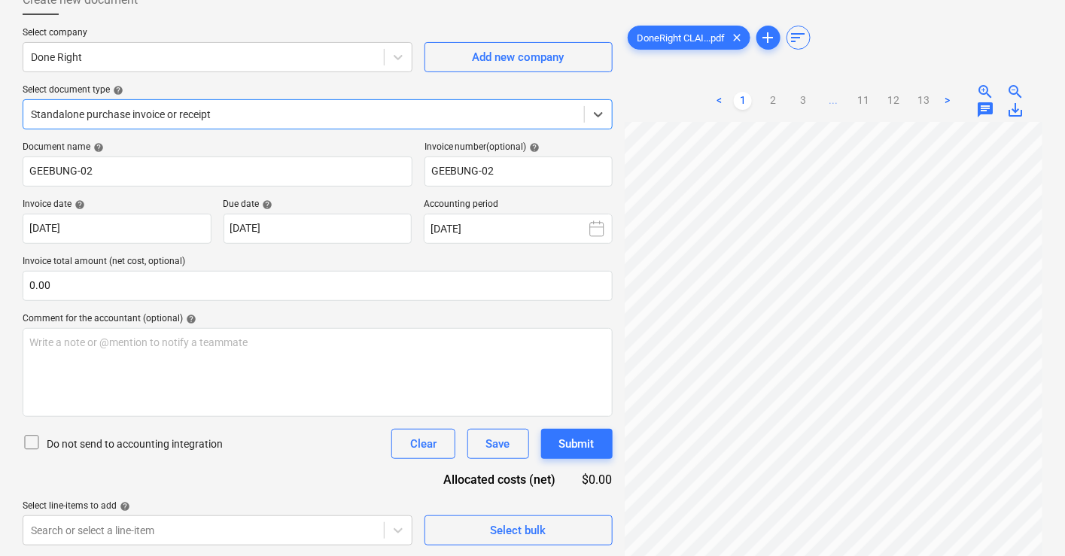
scroll to position [46, 0]
click at [892, 99] on link "12" at bounding box center [893, 101] width 18 height 18
click at [874, 99] on ul "< 1 2 3 ... 11 12 13 >" at bounding box center [833, 101] width 247 height 18
click at [870, 102] on link "11" at bounding box center [863, 101] width 18 height 18
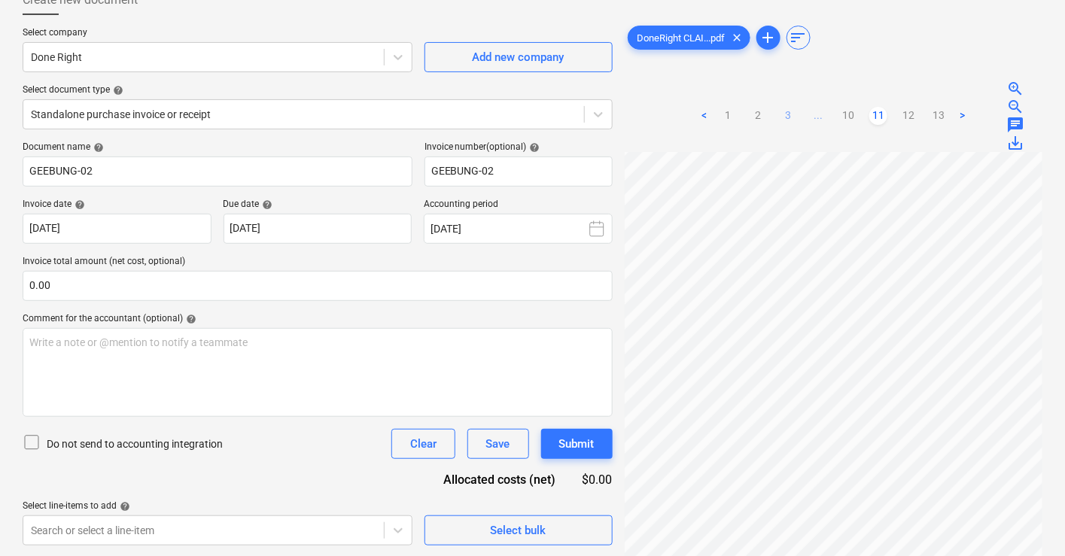
click at [789, 117] on link "3" at bounding box center [788, 116] width 18 height 18
click at [759, 119] on link "2" at bounding box center [758, 116] width 18 height 18
click at [745, 103] on link "1" at bounding box center [743, 101] width 18 height 18
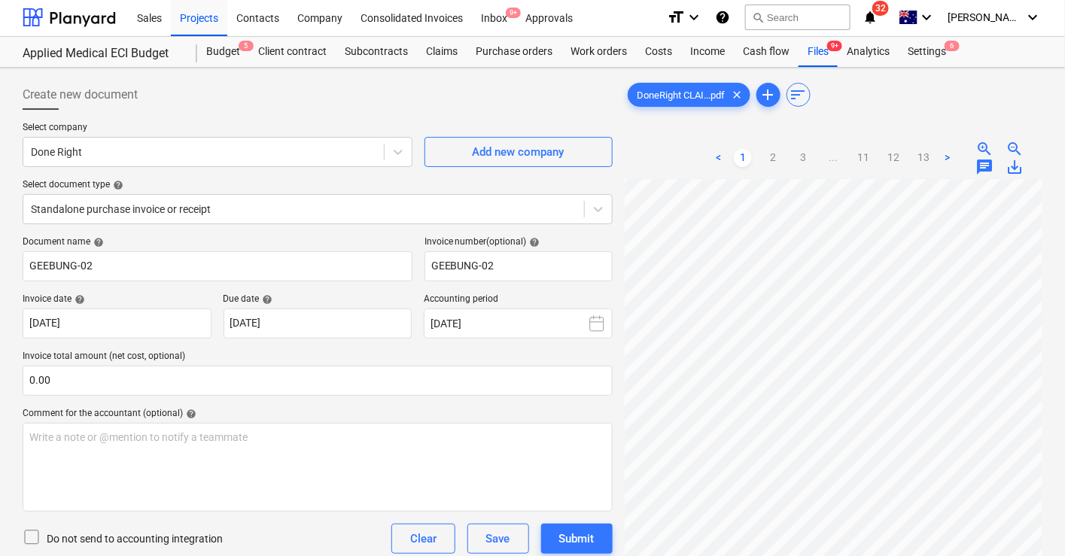
scroll to position [0, 0]
drag, startPoint x: 827, startPoint y: 53, endPoint x: 751, endPoint y: 35, distance: 77.9
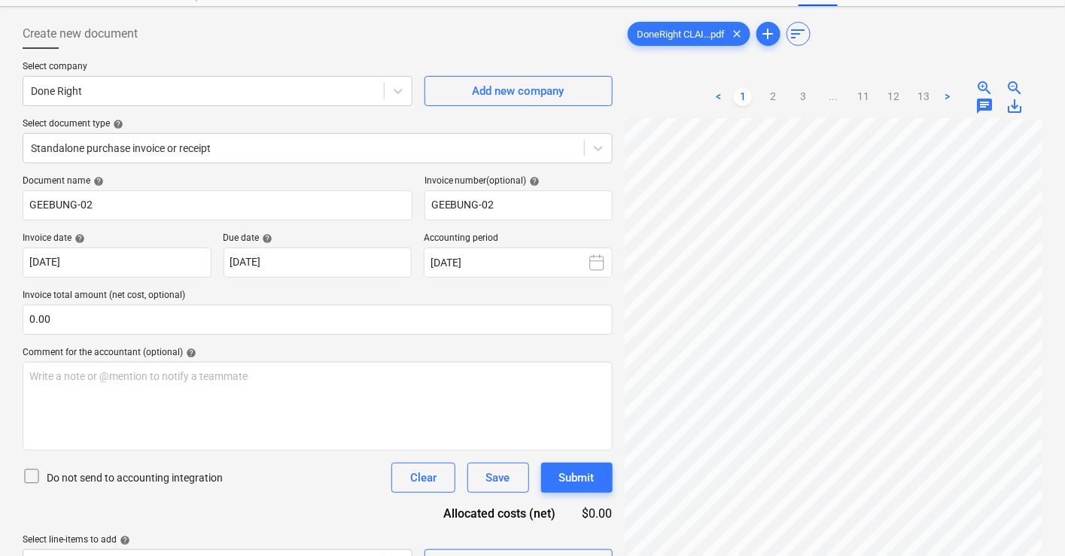
scroll to position [84, 0]
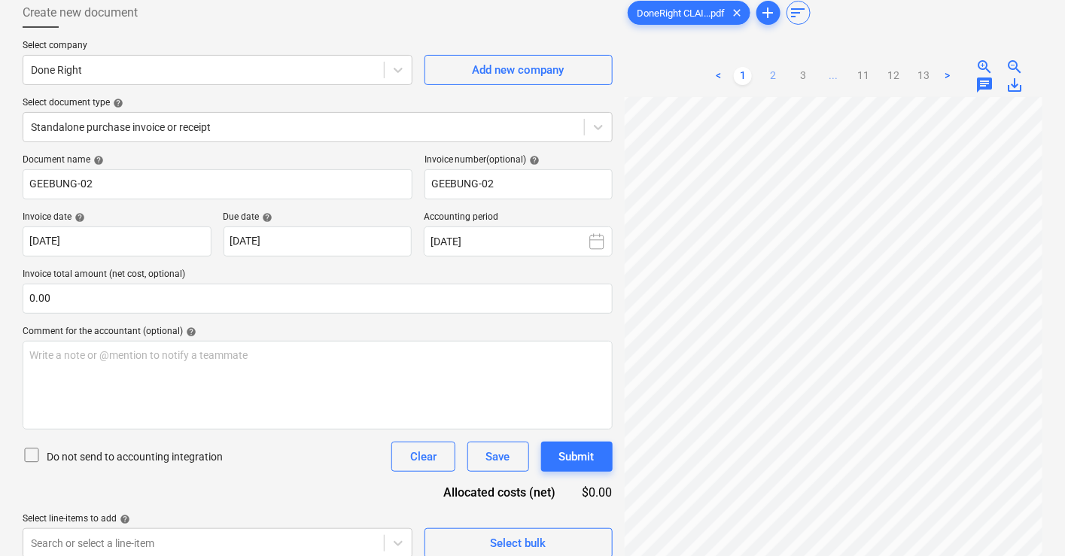
click at [773, 71] on link "2" at bounding box center [773, 76] width 18 height 18
click at [801, 74] on link "3" at bounding box center [803, 76] width 18 height 18
click at [822, 91] on link "4" at bounding box center [818, 91] width 18 height 18
click at [836, 93] on link "5" at bounding box center [833, 91] width 18 height 18
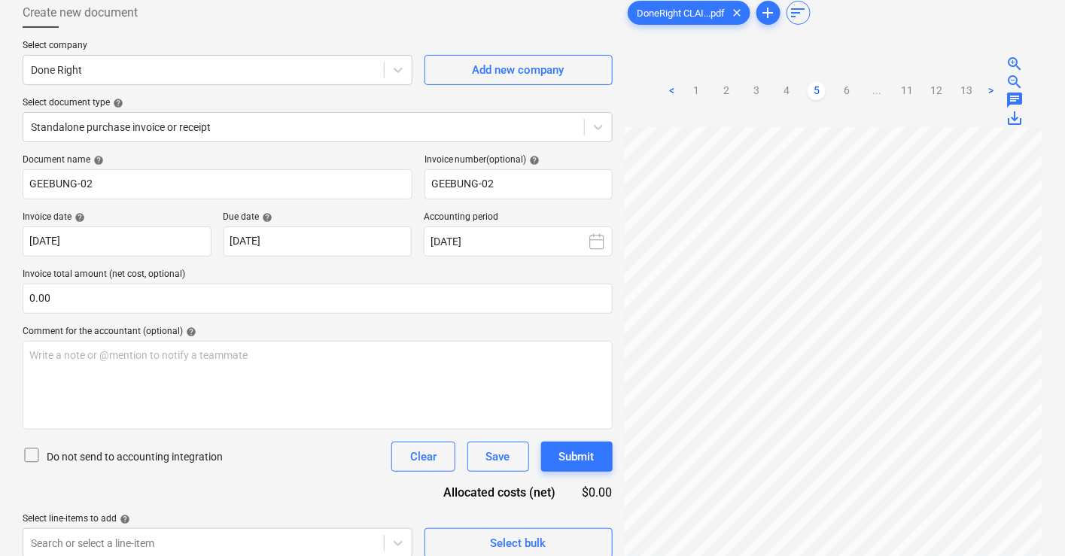
click at [849, 91] on link "6" at bounding box center [847, 91] width 18 height 18
click at [692, 76] on link "1" at bounding box center [696, 76] width 18 height 18
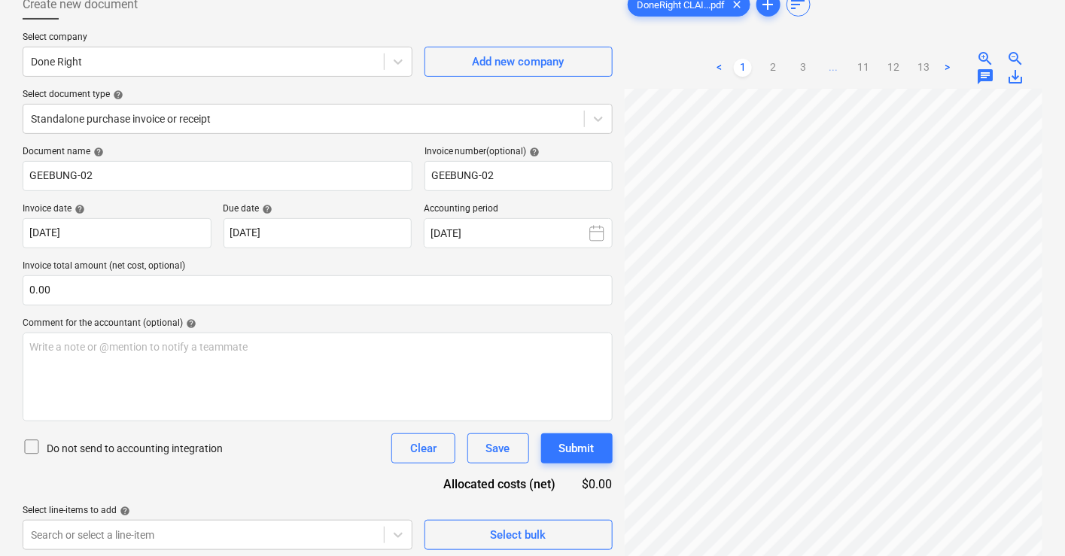
scroll to position [66, 0]
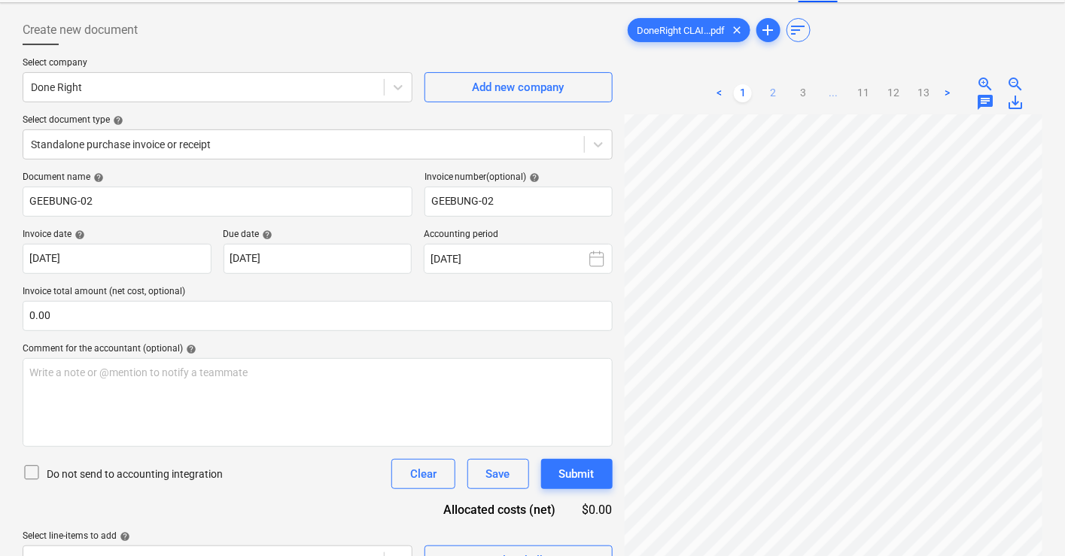
click at [775, 94] on link "2" at bounding box center [773, 93] width 18 height 18
click at [801, 91] on link "3" at bounding box center [803, 93] width 18 height 18
click at [813, 108] on link "4" at bounding box center [818, 108] width 18 height 18
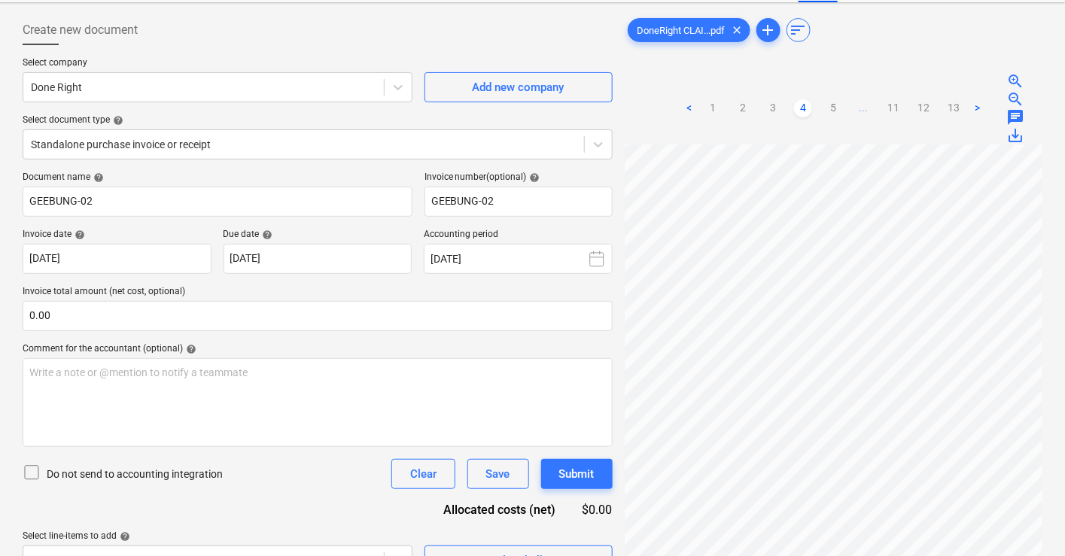
click at [834, 106] on link "5" at bounding box center [833, 108] width 18 height 18
click at [853, 106] on link "6" at bounding box center [847, 108] width 18 height 18
click at [819, 96] on link "5" at bounding box center [816, 93] width 18 height 18
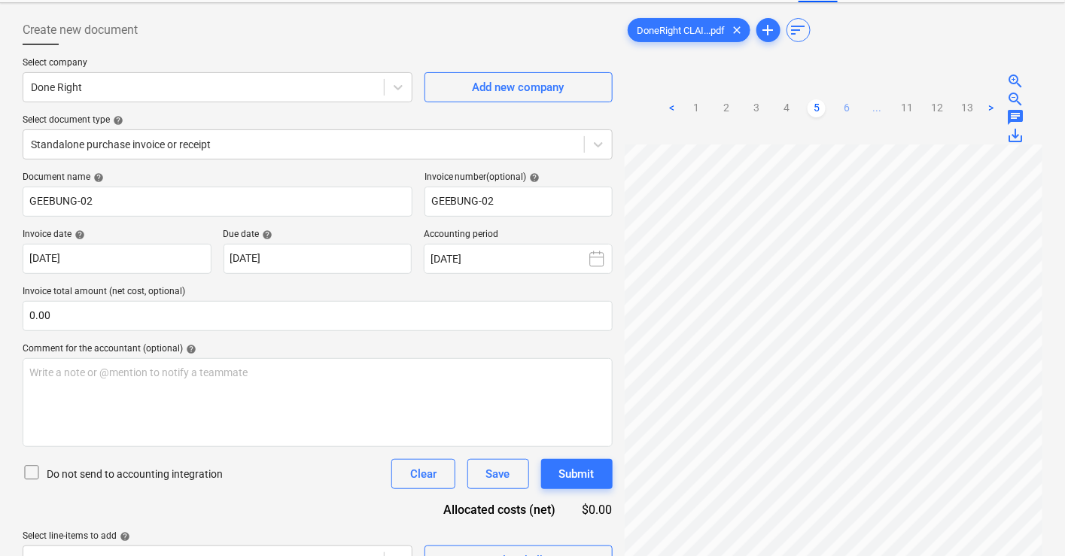
click at [844, 104] on link "6" at bounding box center [847, 108] width 18 height 18
click at [873, 93] on link "7" at bounding box center [877, 93] width 18 height 18
click at [878, 91] on link "8" at bounding box center [877, 93] width 18 height 18
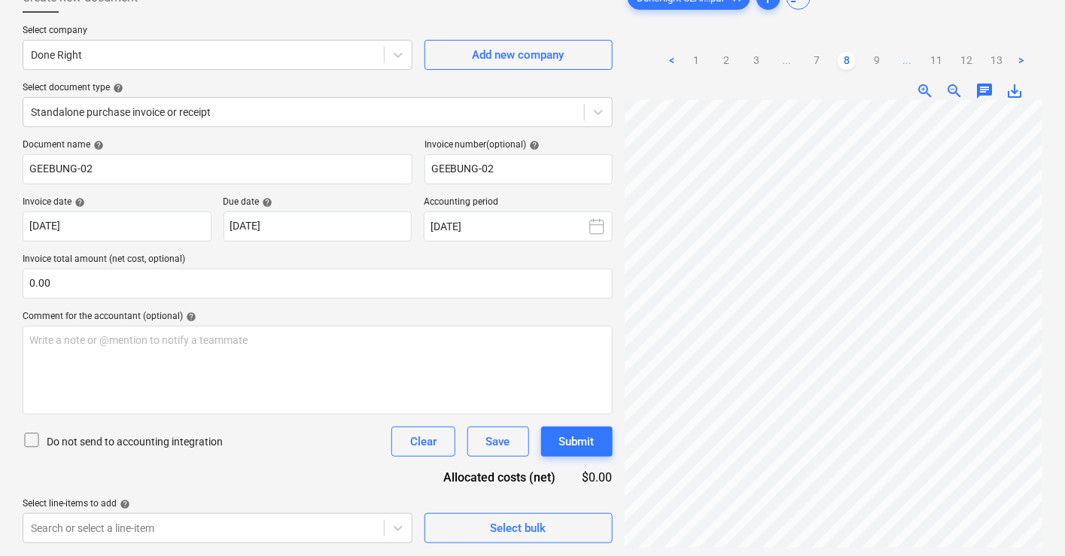
scroll to position [0, 0]
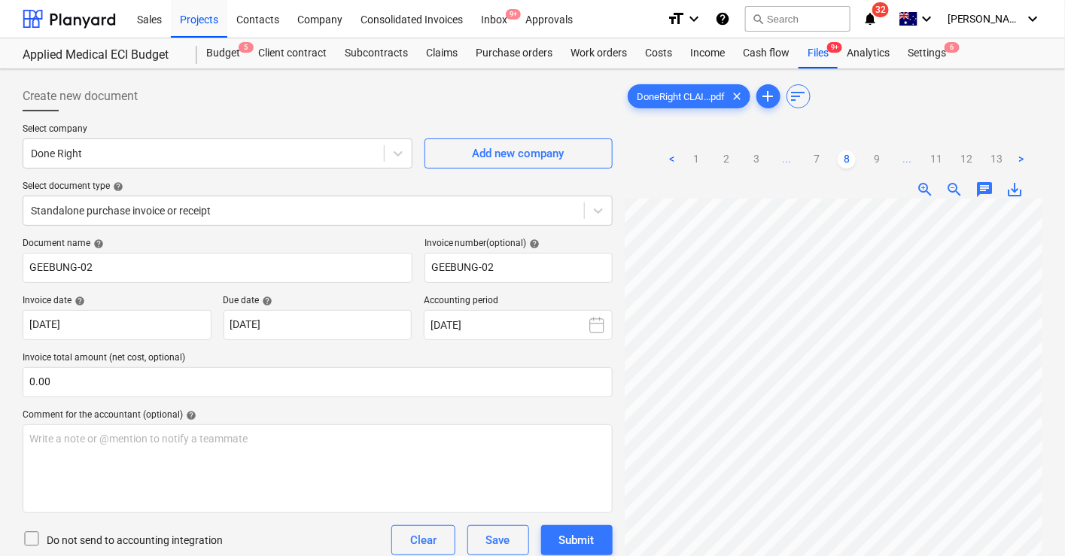
click at [873, 158] on link "9" at bounding box center [877, 159] width 18 height 18
click at [877, 171] on link "10" at bounding box center [877, 175] width 18 height 18
drag, startPoint x: 895, startPoint y: 170, endPoint x: 858, endPoint y: 158, distance: 38.8
click at [894, 170] on link "11" at bounding box center [893, 175] width 18 height 18
click at [818, 44] on div "Files 9+" at bounding box center [817, 53] width 39 height 30
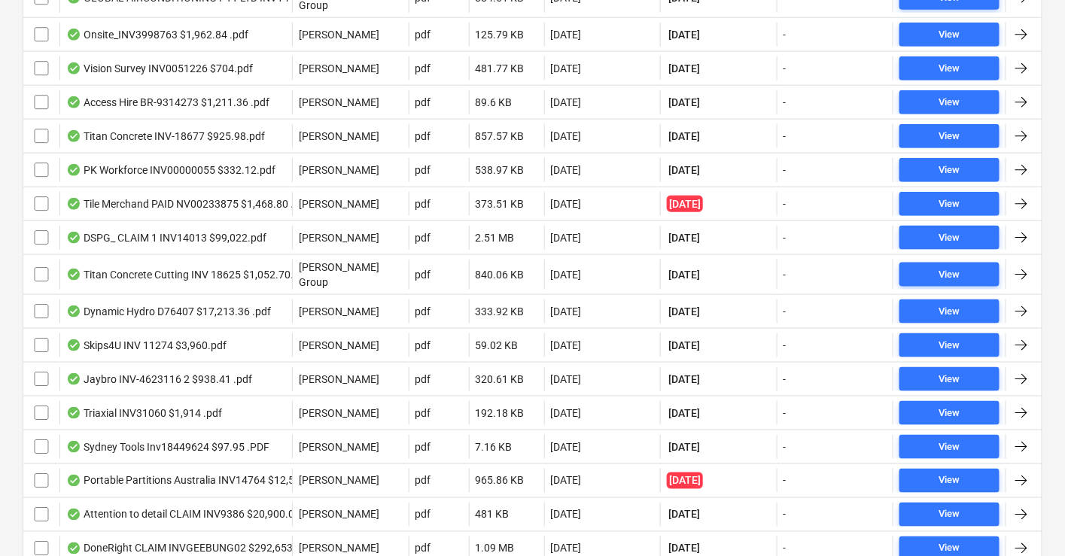
scroll to position [743, 0]
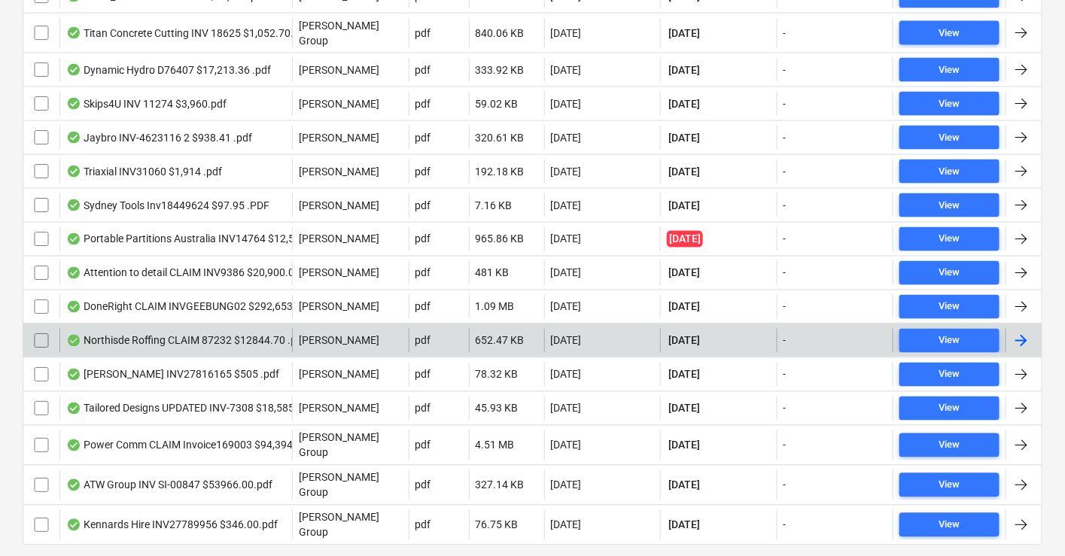
click at [167, 335] on div "Northisde Roffing CLAIM 87232 $12844.70 .pdf" at bounding box center [186, 341] width 240 height 12
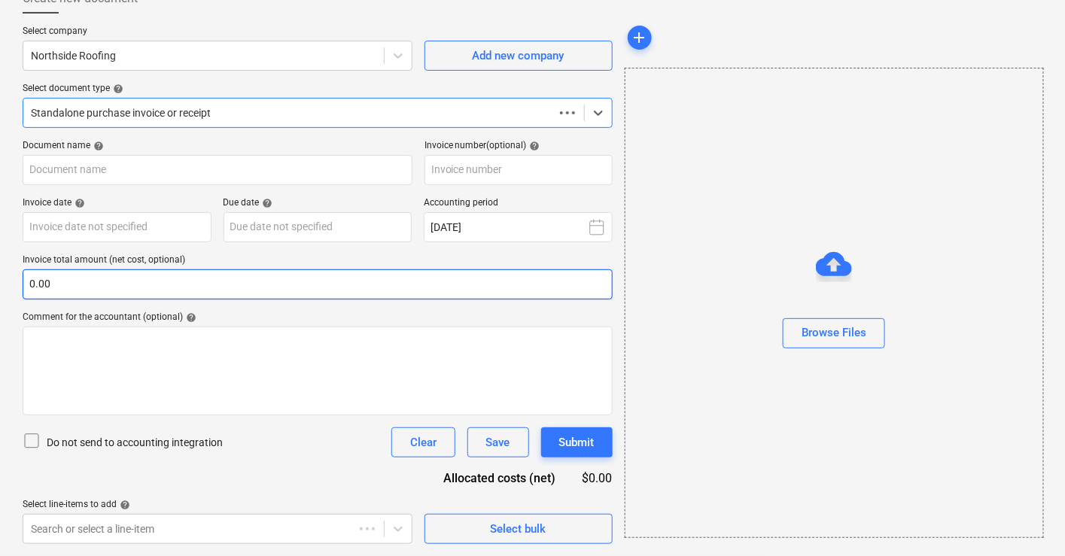
scroll to position [96, 0]
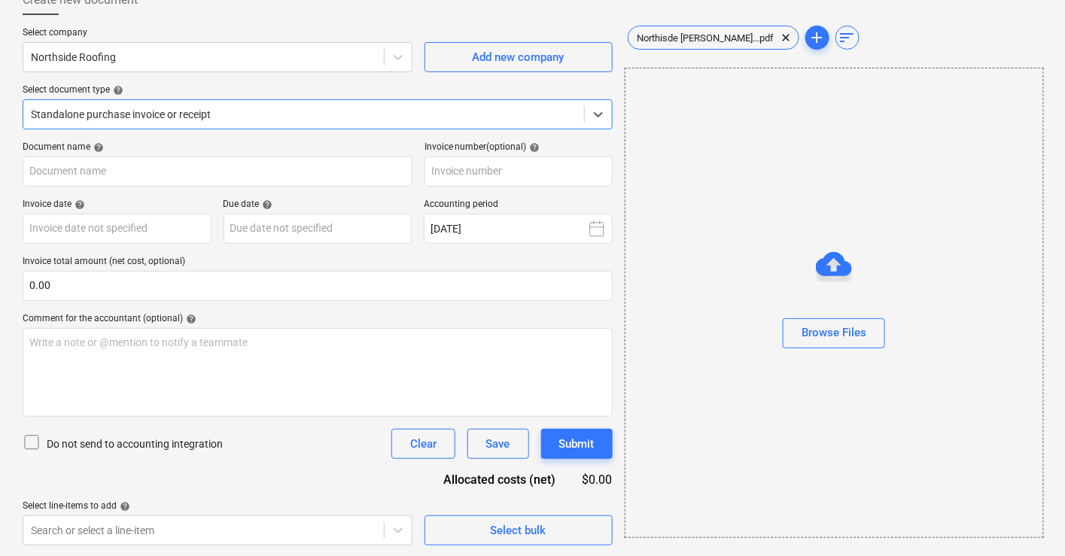
type input "87232"
type input "[DATE]"
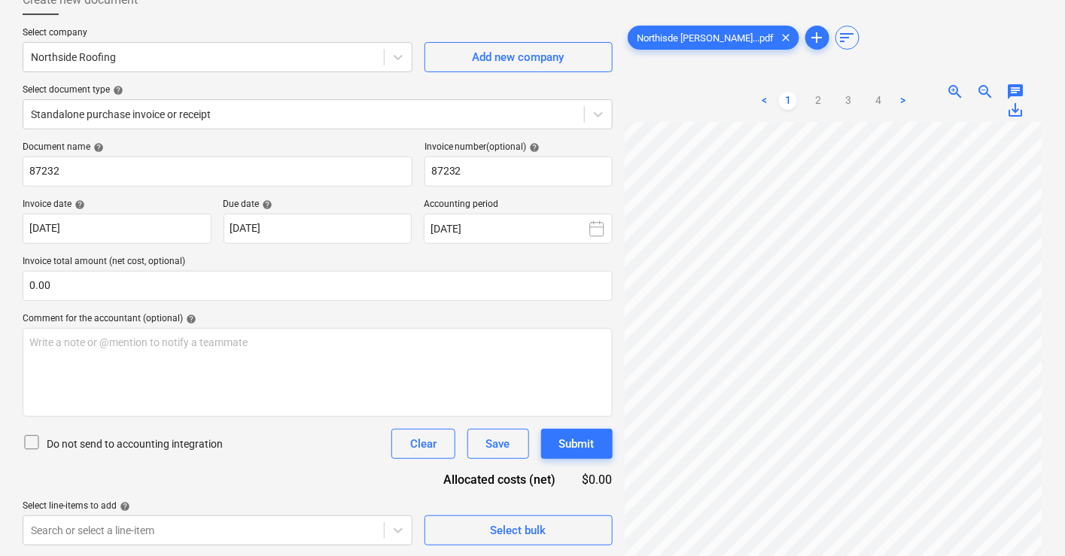
scroll to position [129, 37]
click at [815, 100] on link "2" at bounding box center [818, 101] width 18 height 18
click at [854, 96] on link "3" at bounding box center [848, 101] width 18 height 18
click at [816, 100] on link "2" at bounding box center [818, 101] width 18 height 18
click at [794, 99] on link "1" at bounding box center [788, 101] width 18 height 18
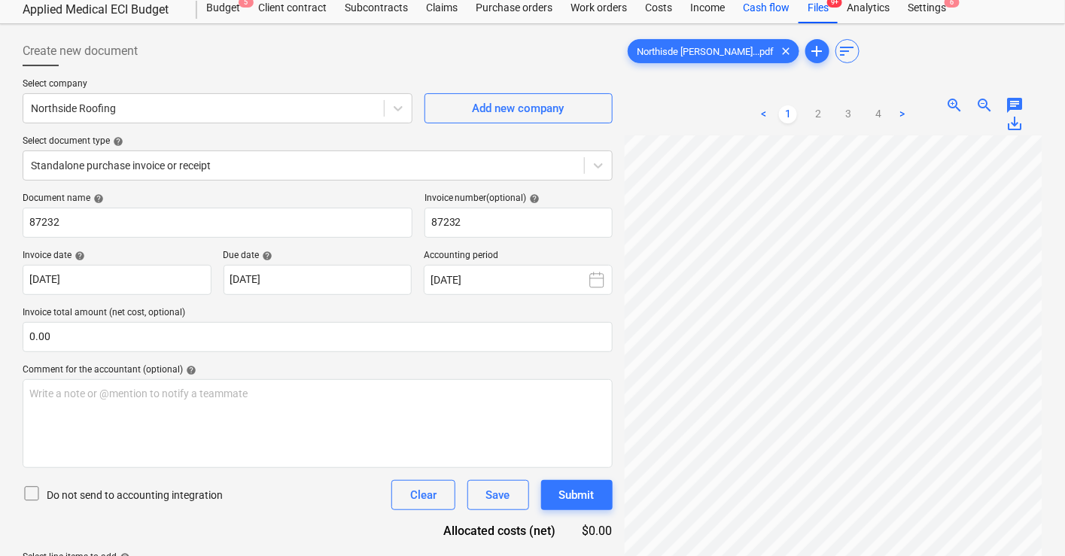
scroll to position [0, 0]
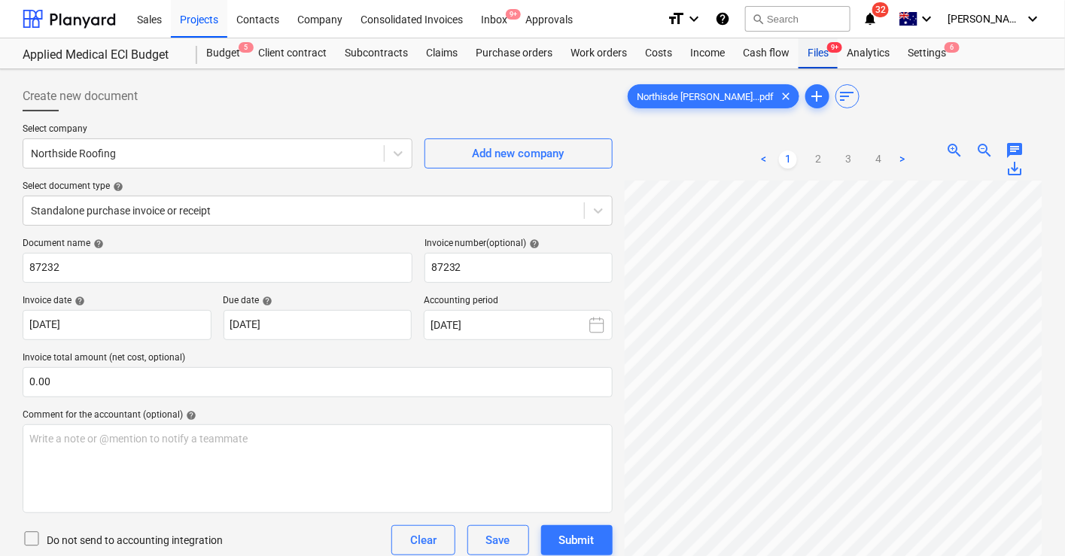
drag, startPoint x: 810, startPoint y: 52, endPoint x: 799, endPoint y: 59, distance: 13.6
click at [811, 52] on div "Files 9+" at bounding box center [817, 53] width 39 height 30
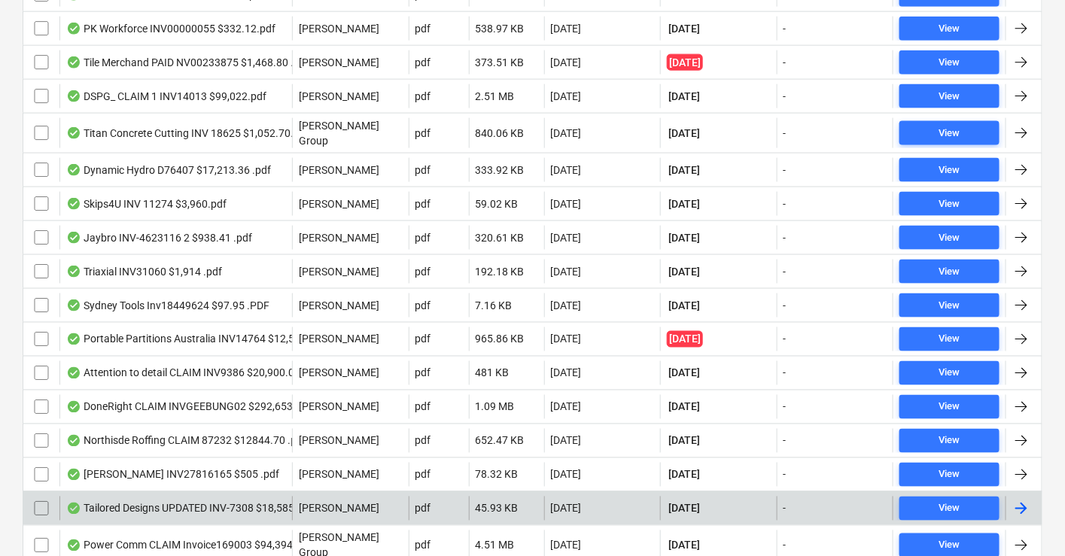
scroll to position [668, 0]
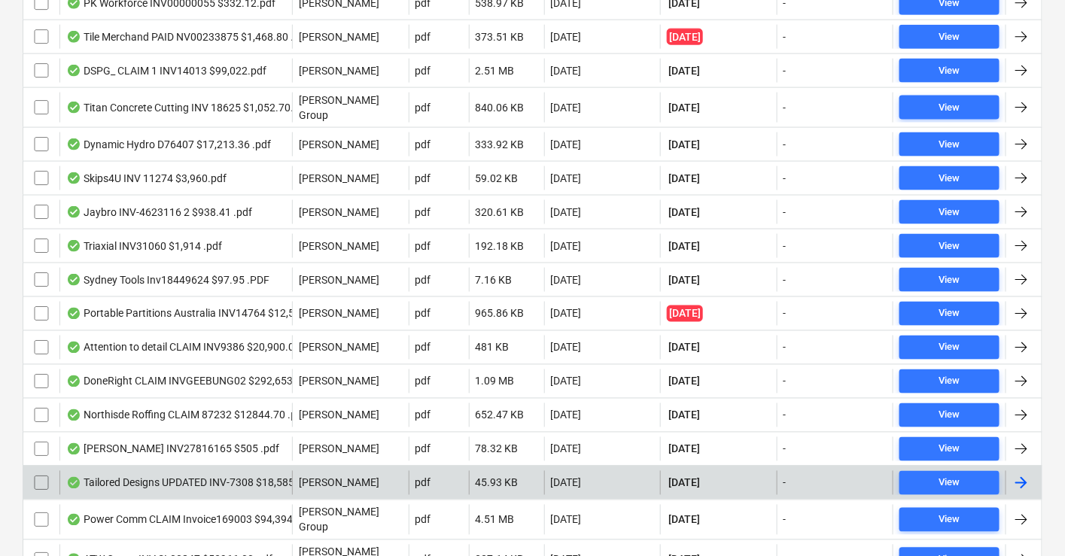
click at [217, 477] on div "Tailored Designs UPDATED INV-7308 $18,585.88.pdf" at bounding box center [197, 483] width 262 height 12
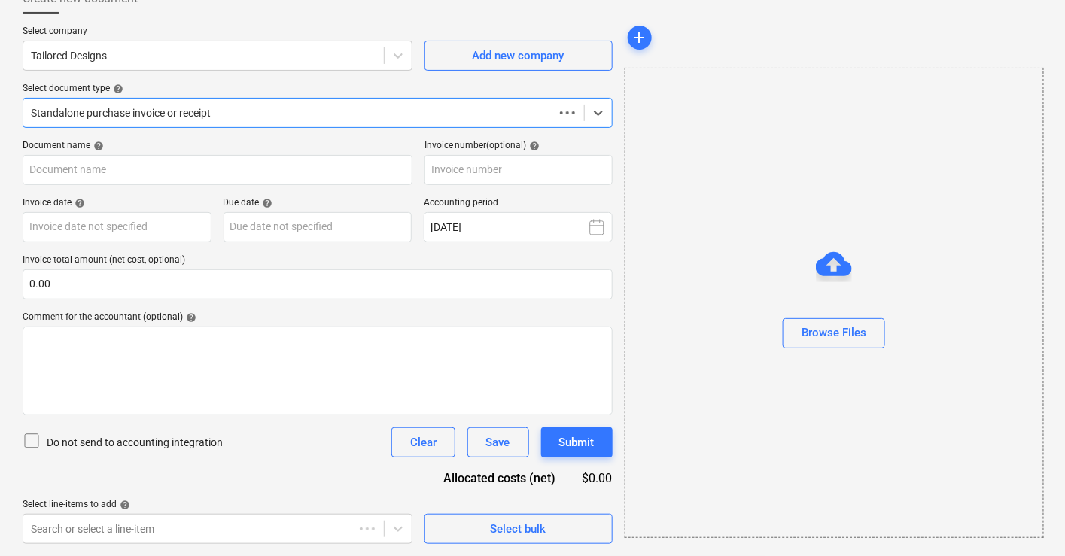
scroll to position [96, 0]
type input "INV-7308"
type input "[DATE]"
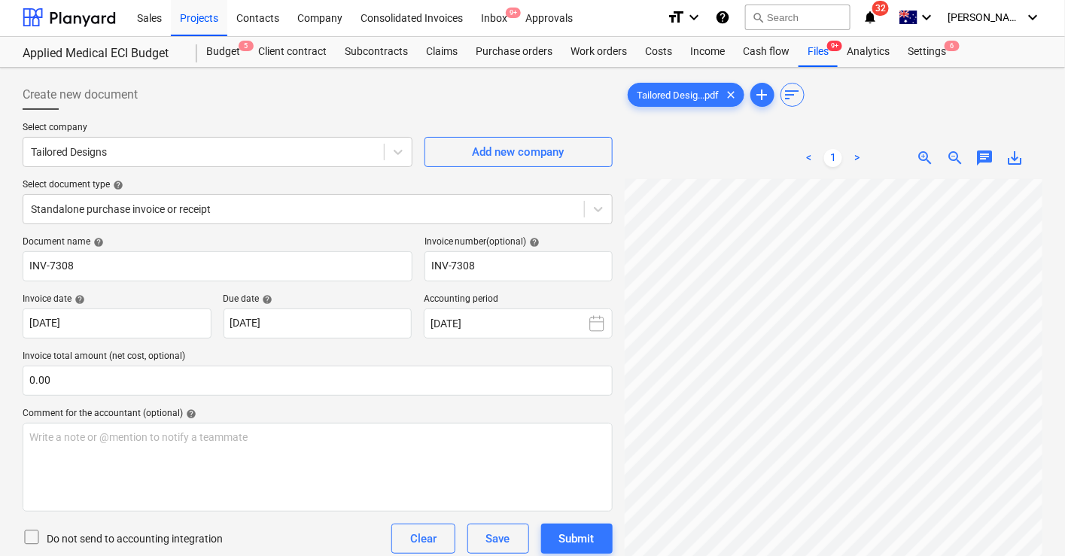
scroll to position [0, 0]
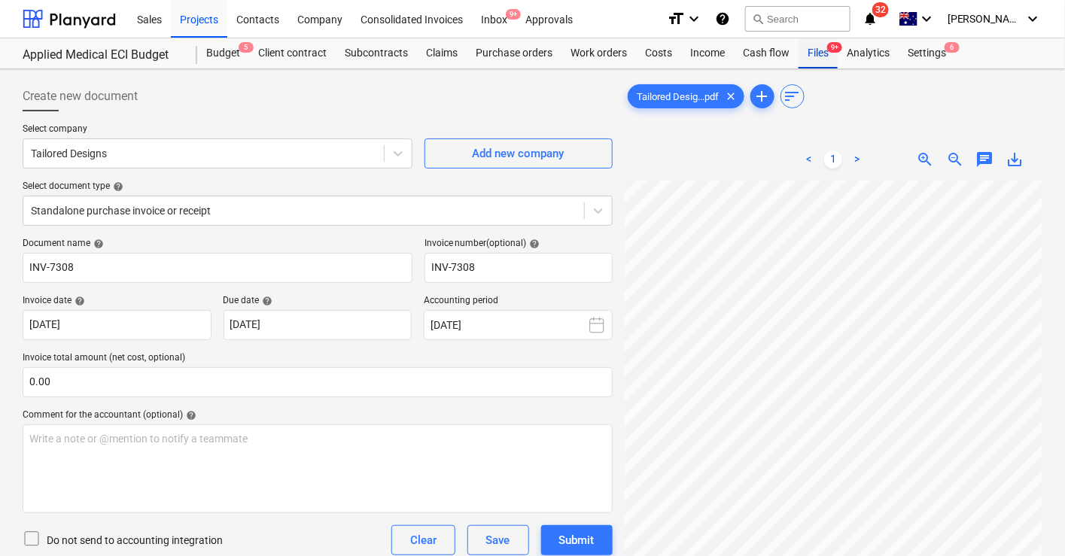
click at [819, 53] on div "Files 9+" at bounding box center [817, 53] width 39 height 30
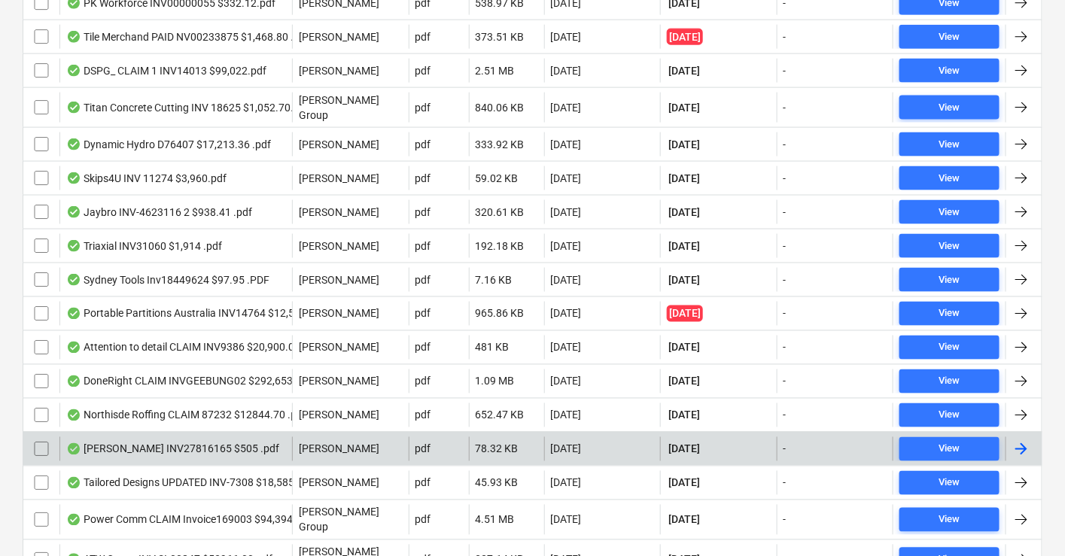
scroll to position [743, 0]
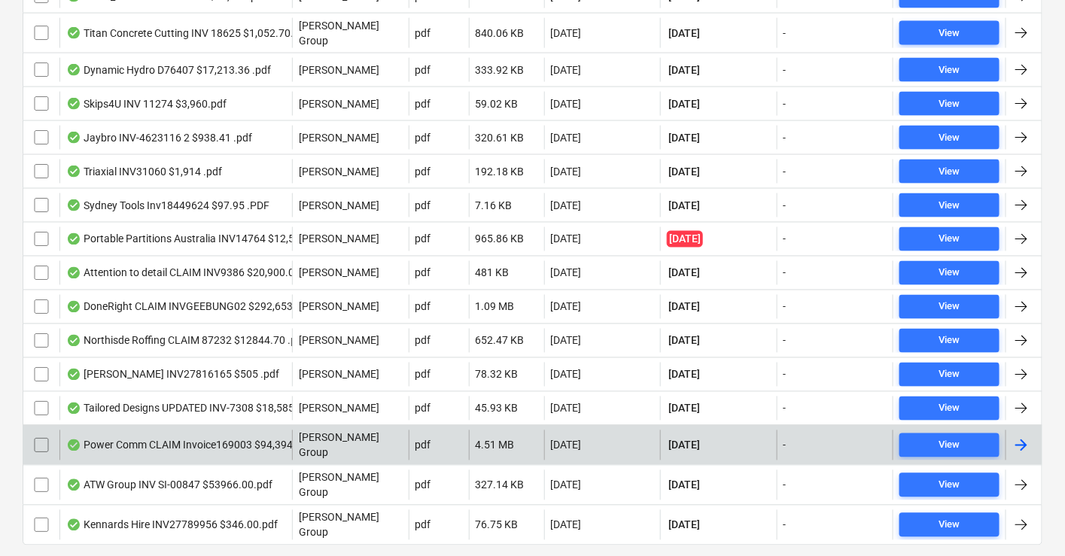
click at [172, 439] on div "Power Comm CLAIM Invoice169003 $94,394.63.pdf" at bounding box center [196, 445] width 260 height 12
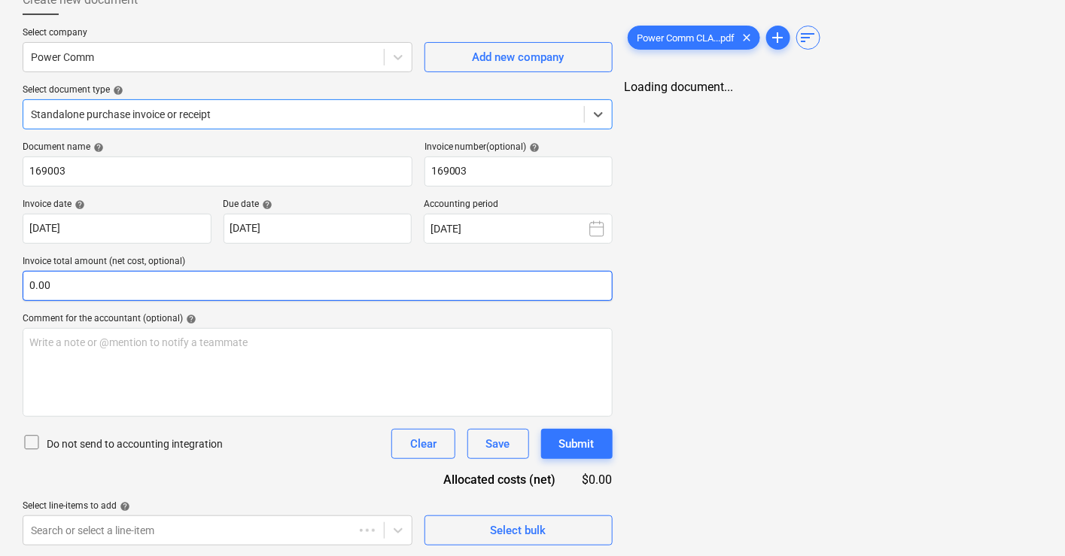
type input "169003"
type input "[DATE]"
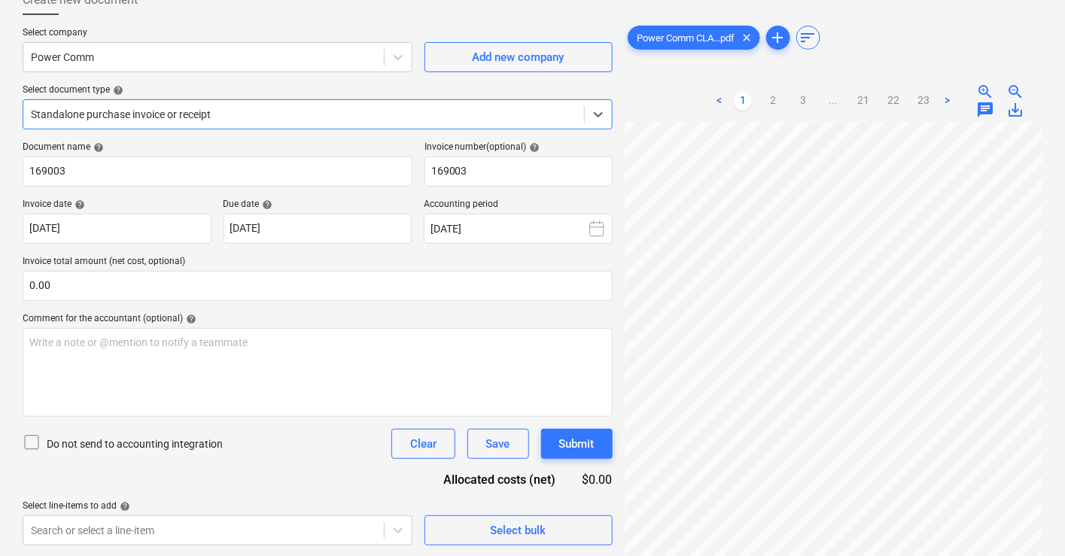
scroll to position [0, 0]
click at [920, 99] on link "23" at bounding box center [923, 101] width 18 height 18
click at [892, 98] on link "22" at bounding box center [893, 101] width 18 height 18
click at [862, 99] on link "21" at bounding box center [863, 101] width 18 height 18
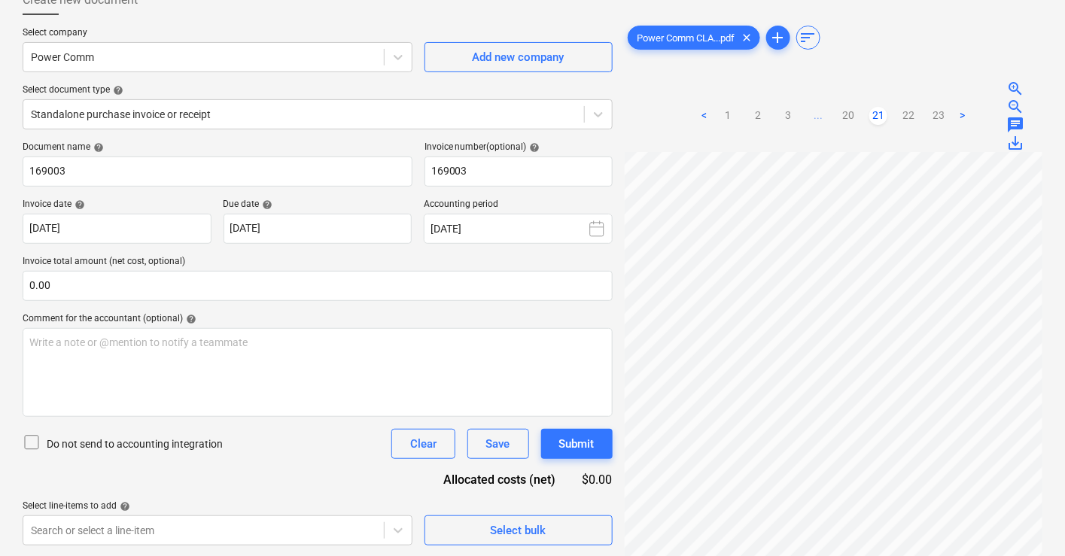
scroll to position [84, 20]
click at [850, 117] on link "20" at bounding box center [848, 116] width 18 height 18
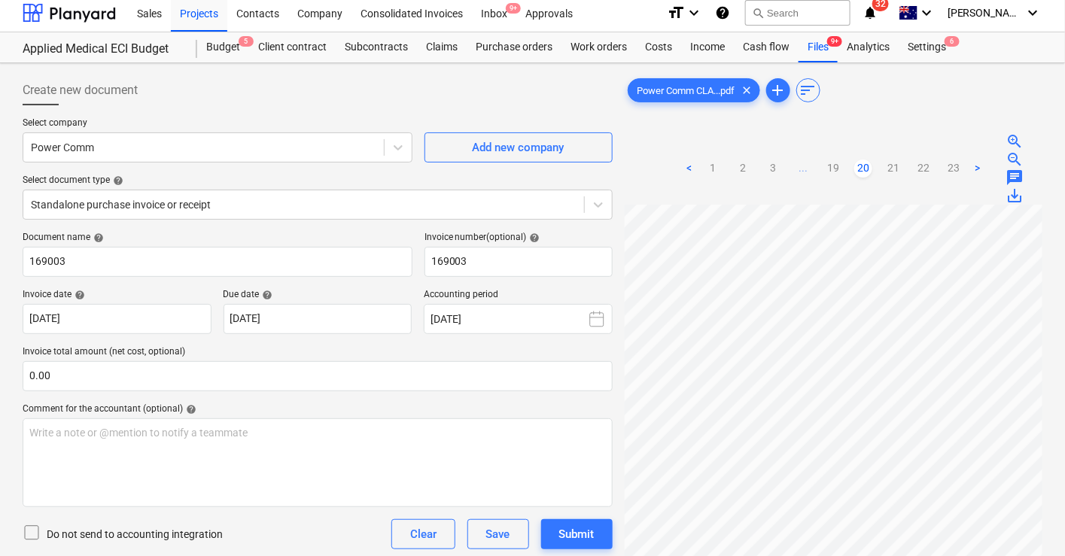
scroll to position [0, 0]
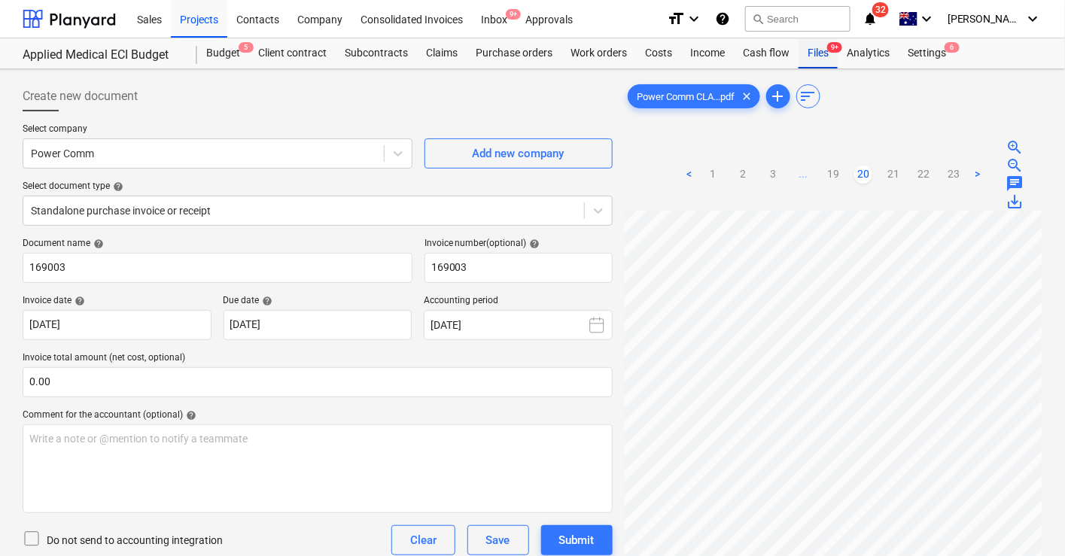
click at [816, 59] on div "Files 9+" at bounding box center [817, 53] width 39 height 30
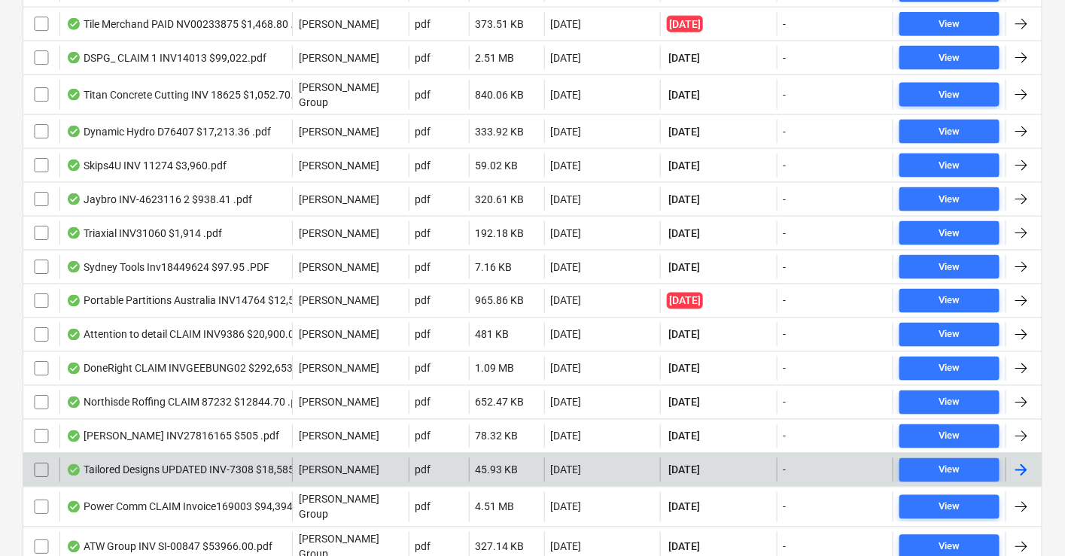
scroll to position [743, 0]
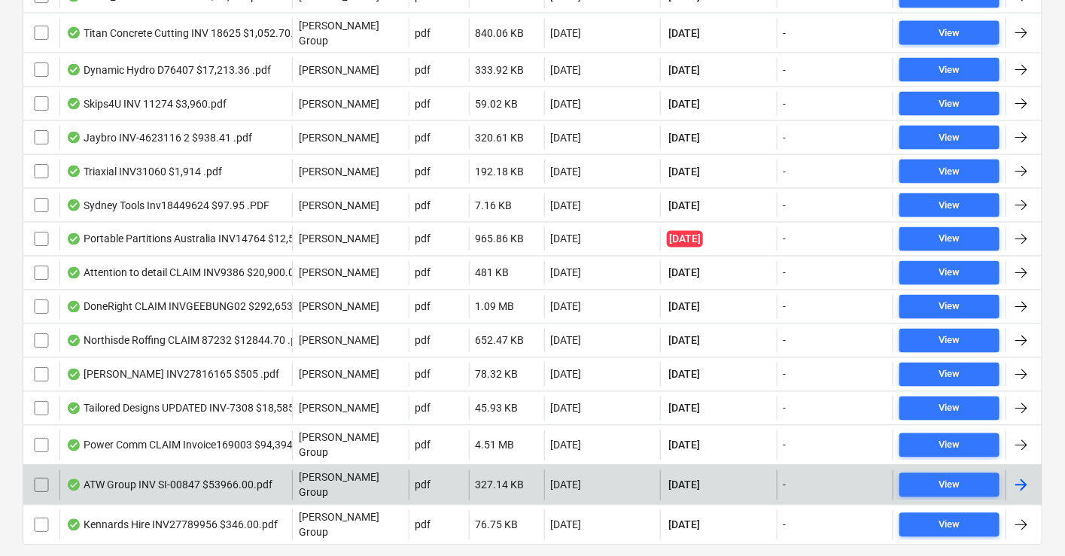
click at [184, 479] on div "ATW Group INV SI-00847 $53966.00.pdf" at bounding box center [169, 485] width 206 height 12
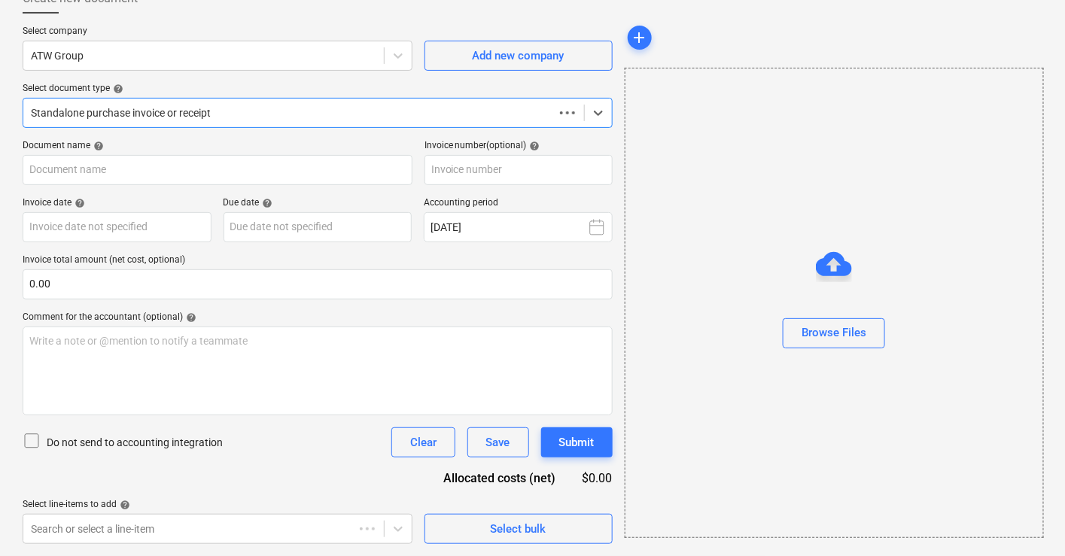
scroll to position [96, 0]
type input "SI-00847"
type input "[DATE]"
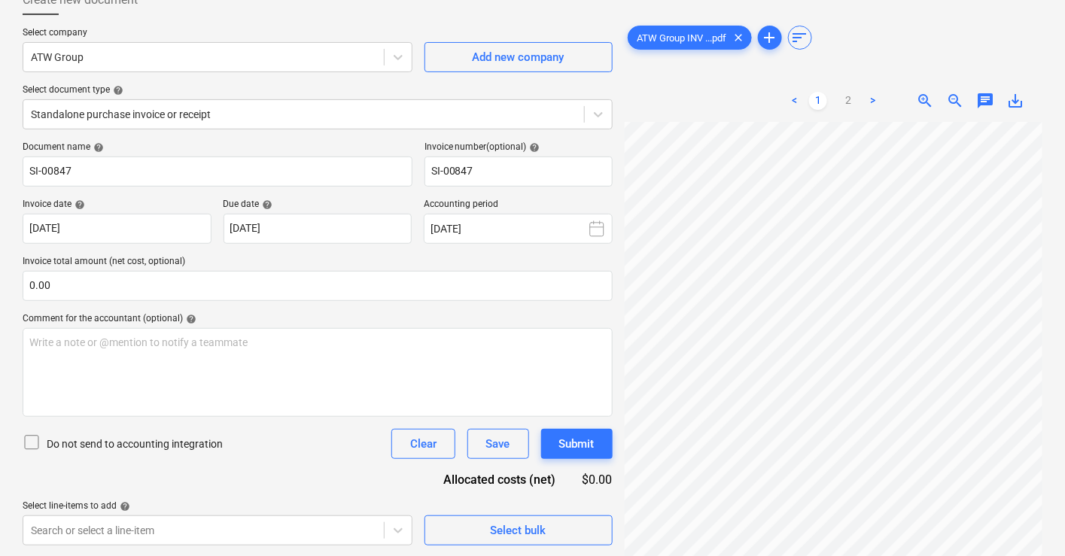
scroll to position [0, 28]
click at [847, 100] on link "2" at bounding box center [848, 101] width 18 height 18
click at [821, 106] on link "1" at bounding box center [818, 101] width 18 height 18
click at [951, 106] on span "zoom_out" at bounding box center [955, 101] width 18 height 18
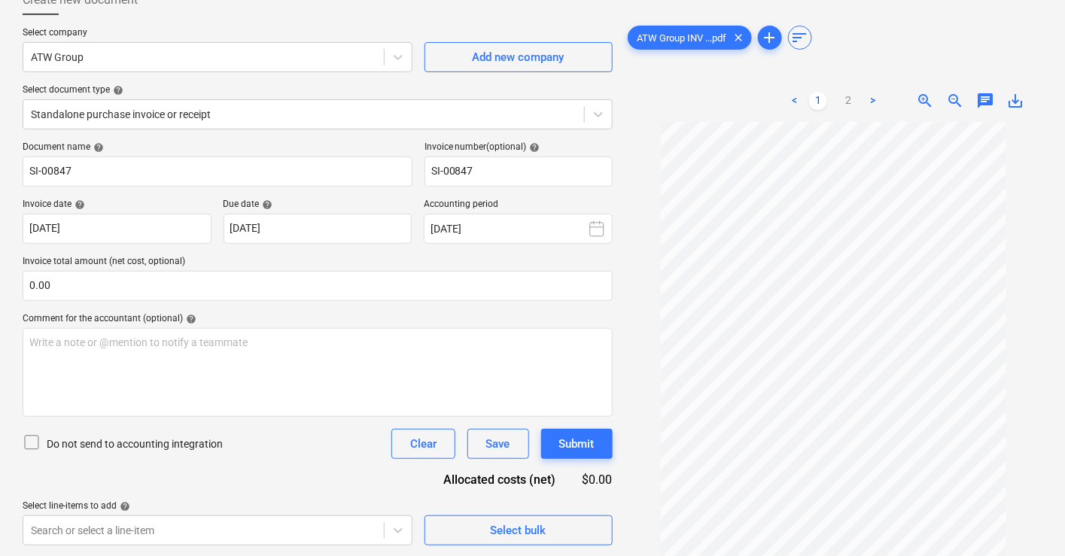
scroll to position [0, 0]
click at [925, 104] on span "zoom_in" at bounding box center [925, 101] width 18 height 18
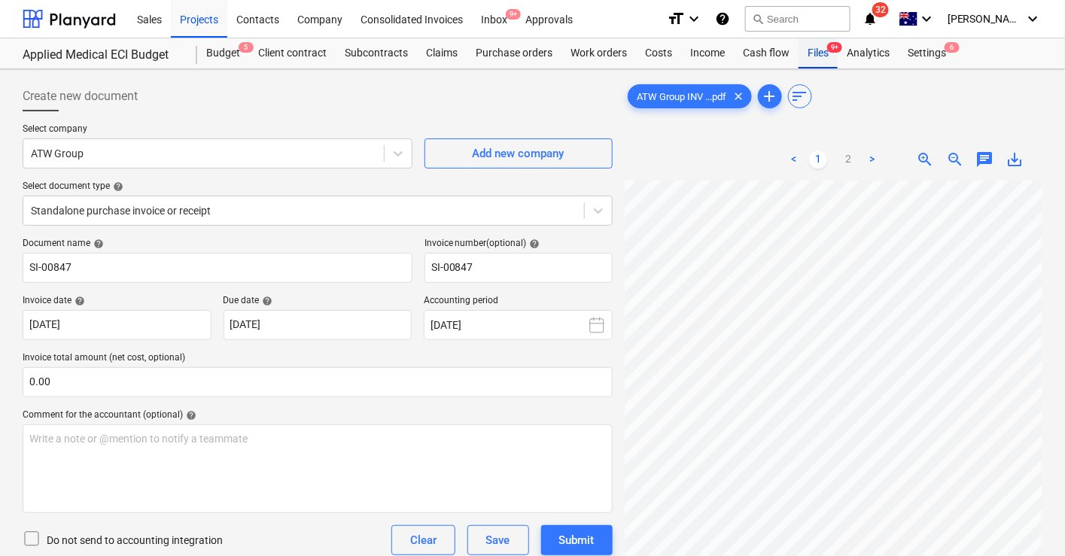
click at [819, 53] on div "Files 9+" at bounding box center [817, 53] width 39 height 30
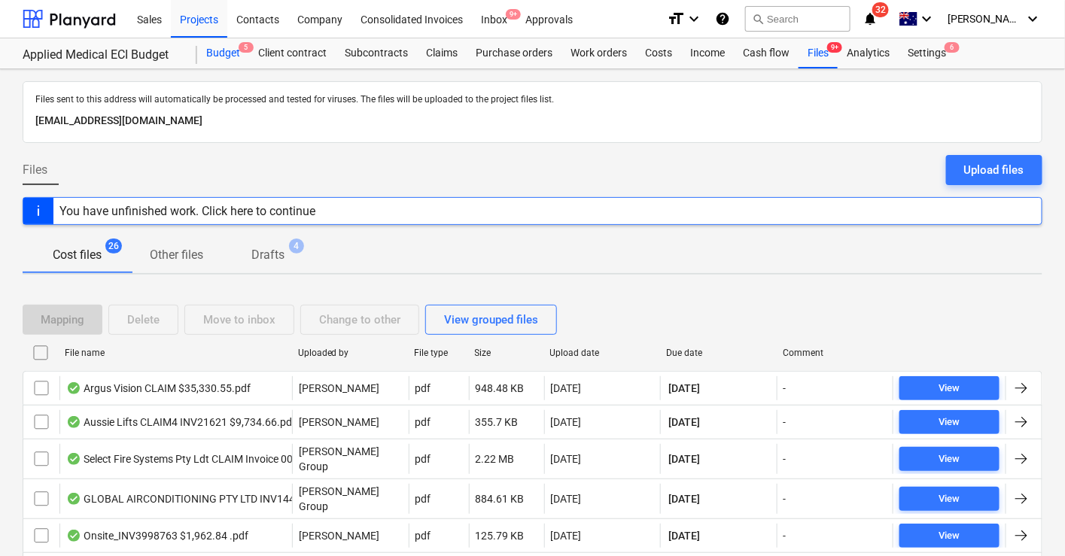
click at [233, 48] on div "Budget 5" at bounding box center [223, 53] width 52 height 30
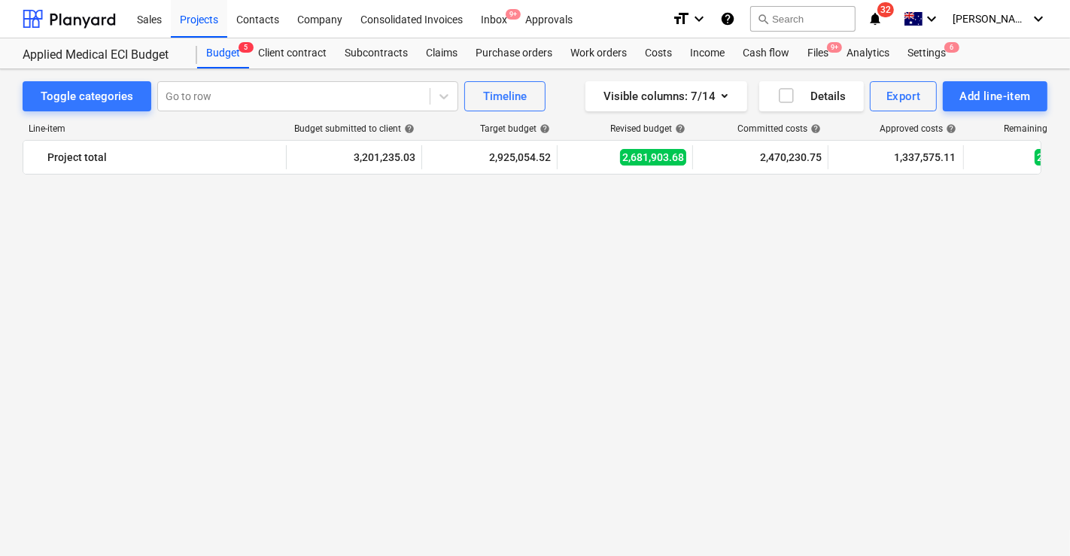
scroll to position [1602, 0]
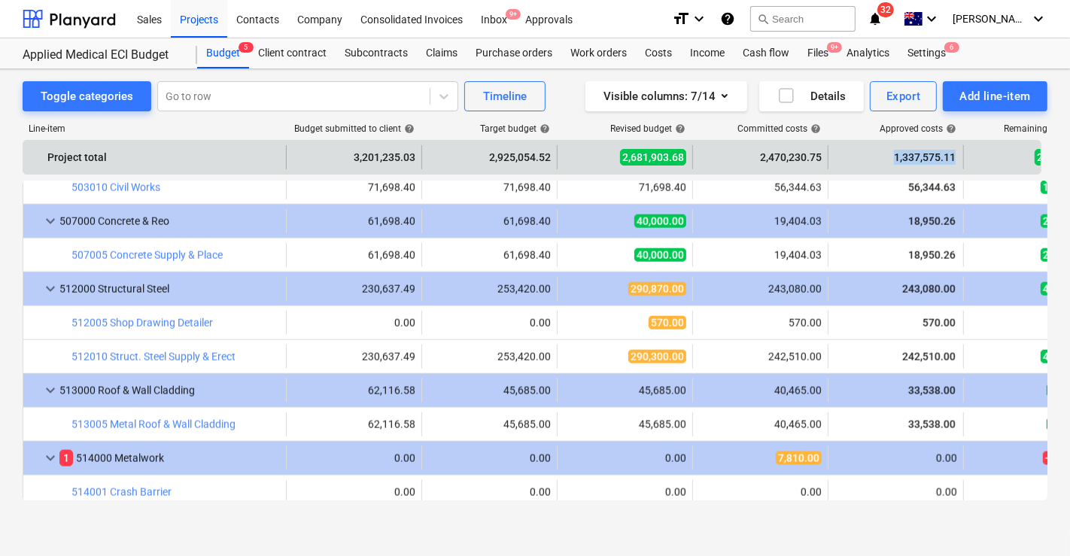
drag, startPoint x: 895, startPoint y: 157, endPoint x: 956, endPoint y: 158, distance: 60.2
click at [956, 158] on span "1,337,575.11" at bounding box center [924, 157] width 65 height 15
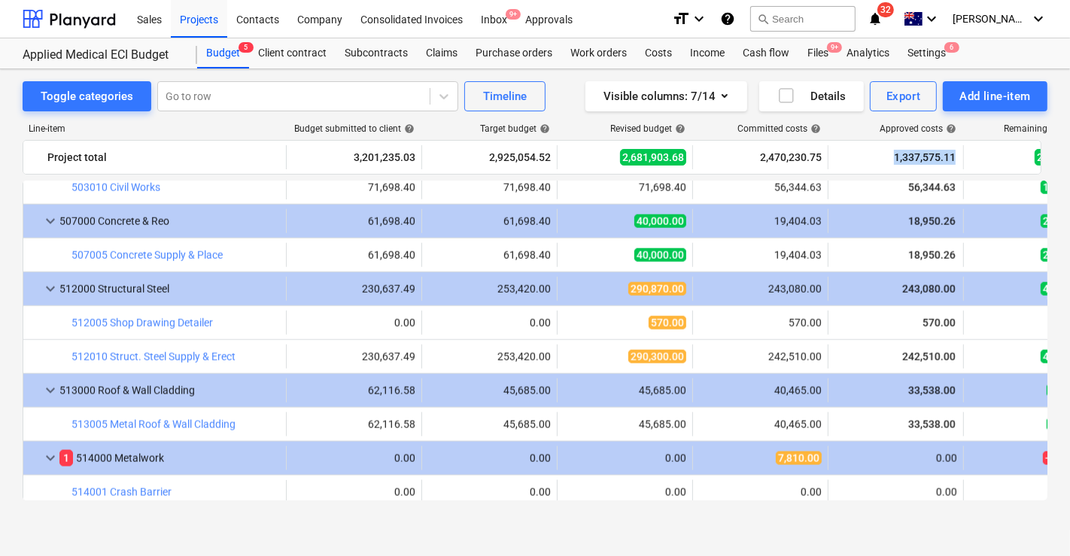
click at [1017, 46] on div "Budget 5 Client contract Subcontracts Claims Purchase orders Work orders Costs …" at bounding box center [622, 53] width 850 height 30
click at [453, 53] on div "Claims" at bounding box center [442, 53] width 50 height 30
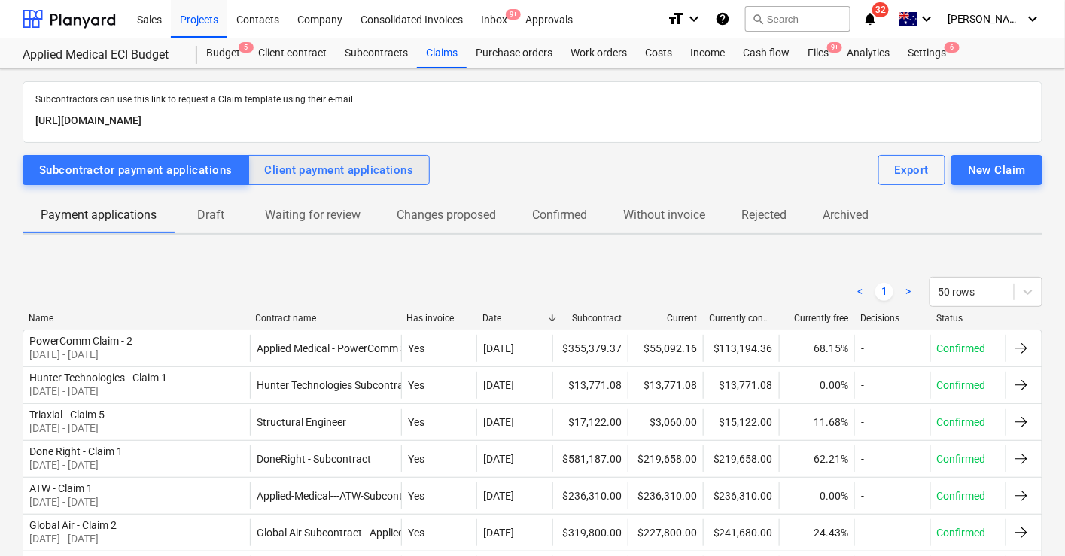
click at [369, 174] on div "Client payment applications" at bounding box center [339, 170] width 149 height 20
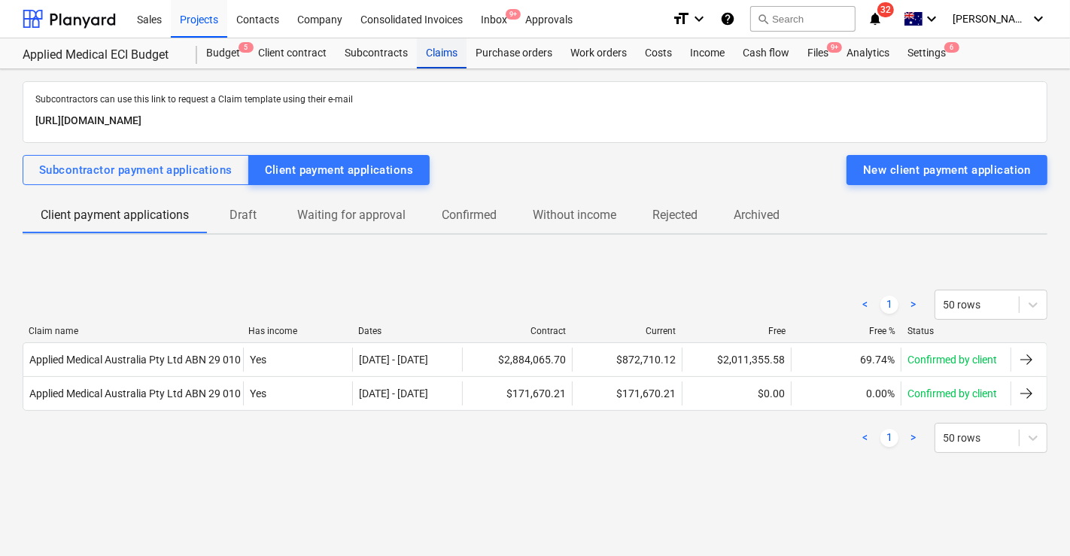
drag, startPoint x: 239, startPoint y: 50, endPoint x: 431, endPoint y: 61, distance: 193.0
click at [239, 50] on span "5" at bounding box center [246, 47] width 15 height 11
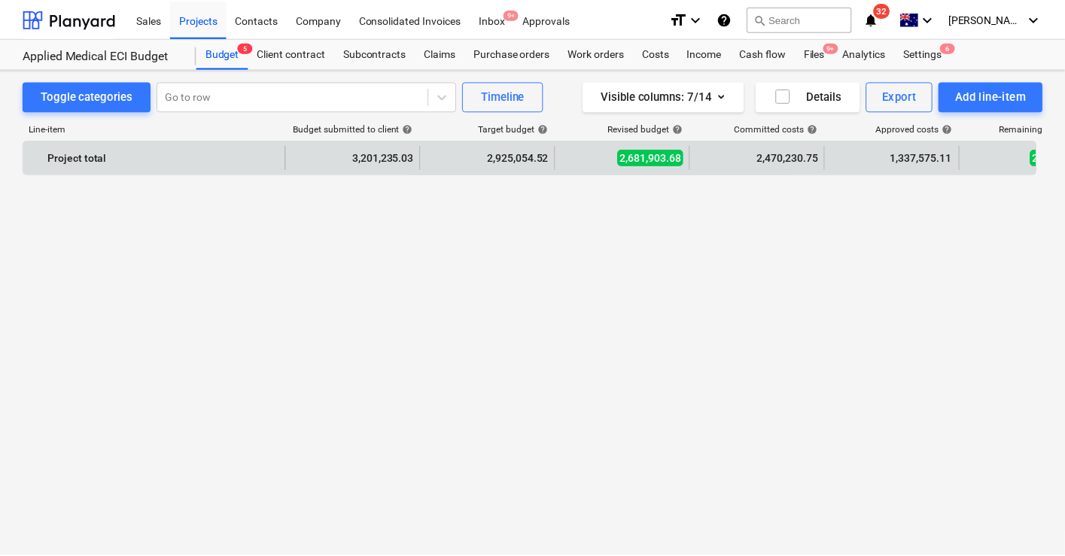
scroll to position [1602, 0]
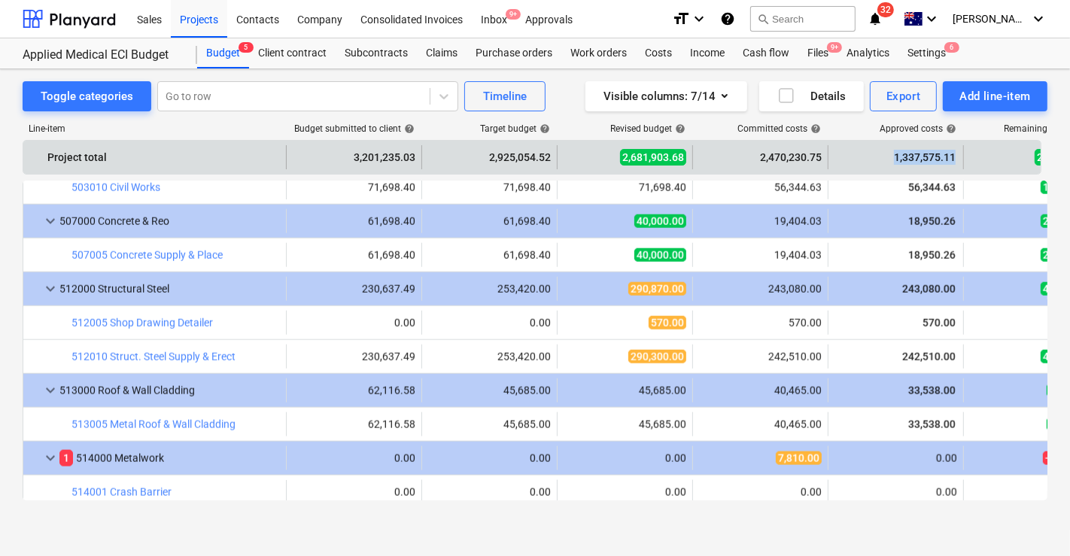
drag, startPoint x: 894, startPoint y: 158, endPoint x: 956, endPoint y: 160, distance: 61.7
click at [956, 160] on span "1,337,575.11" at bounding box center [924, 157] width 65 height 15
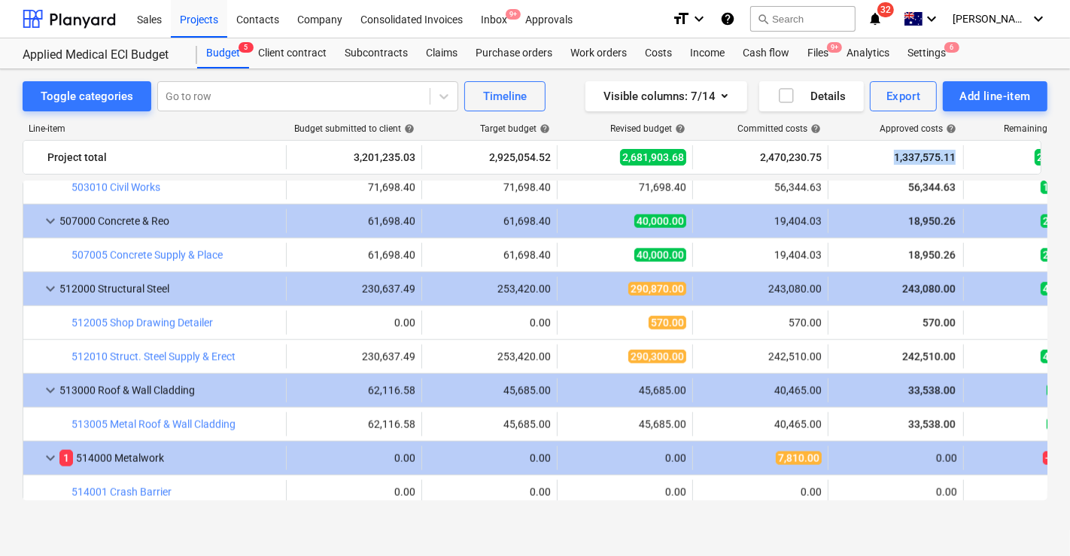
click at [1023, 43] on div "Budget 5 Client contract Subcontracts Claims Purchase orders Work orders Costs …" at bounding box center [622, 53] width 850 height 30
click at [1018, 52] on div "Budget 5 Client contract Subcontracts Claims Purchase orders Work orders Costs …" at bounding box center [622, 53] width 850 height 30
click at [971, 117] on div "Line-item Budget submitted to client help Target budget help Revised budget hel…" at bounding box center [535, 314] width 1025 height 407
click at [369, 55] on div "Subcontracts" at bounding box center [376, 53] width 81 height 30
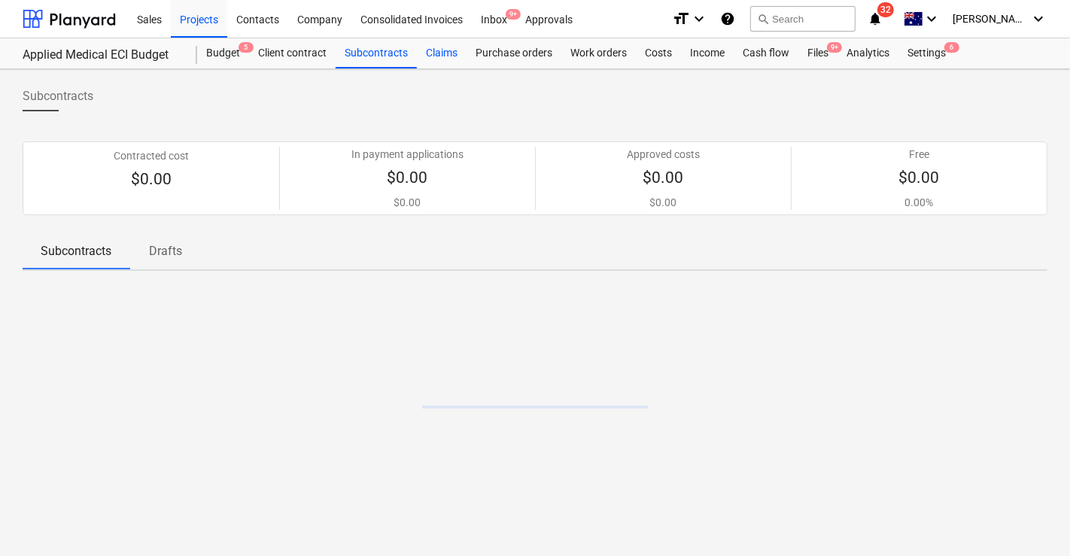
click at [441, 54] on div "Claims" at bounding box center [442, 53] width 50 height 30
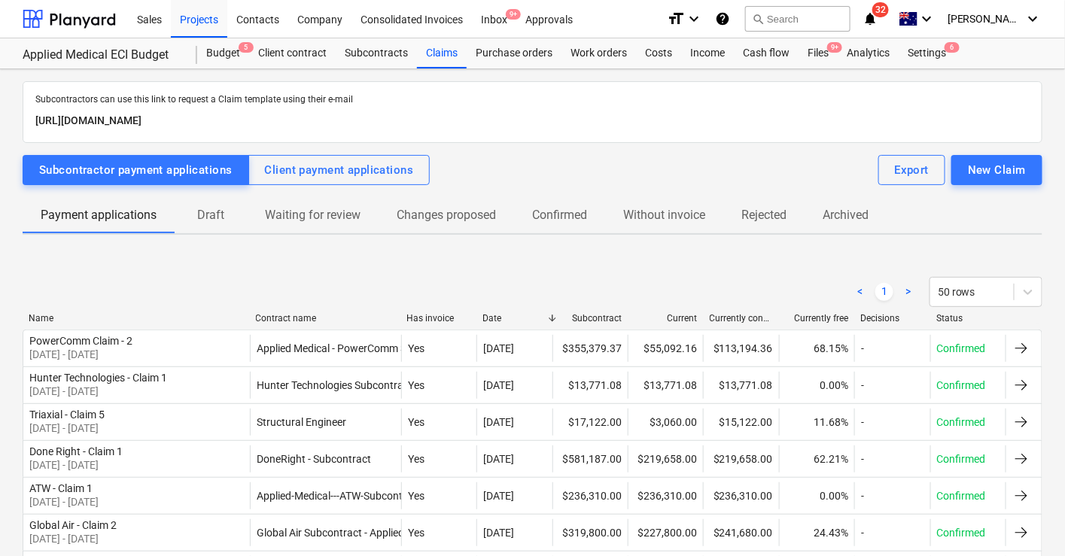
click at [221, 218] on p "Draft" at bounding box center [211, 215] width 36 height 18
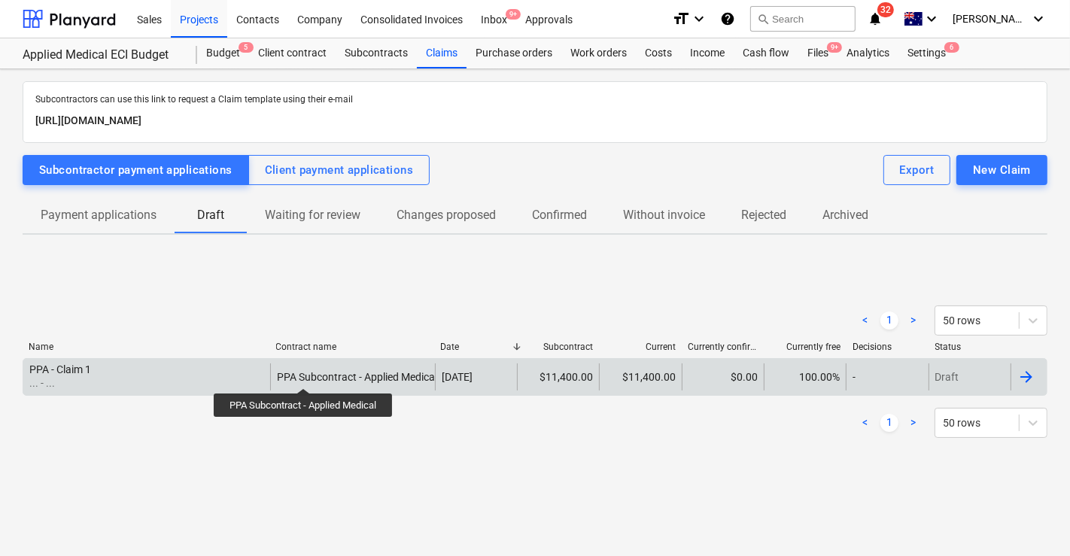
click at [305, 375] on div "PPA Subcontract - Applied Medical" at bounding box center [357, 377] width 160 height 12
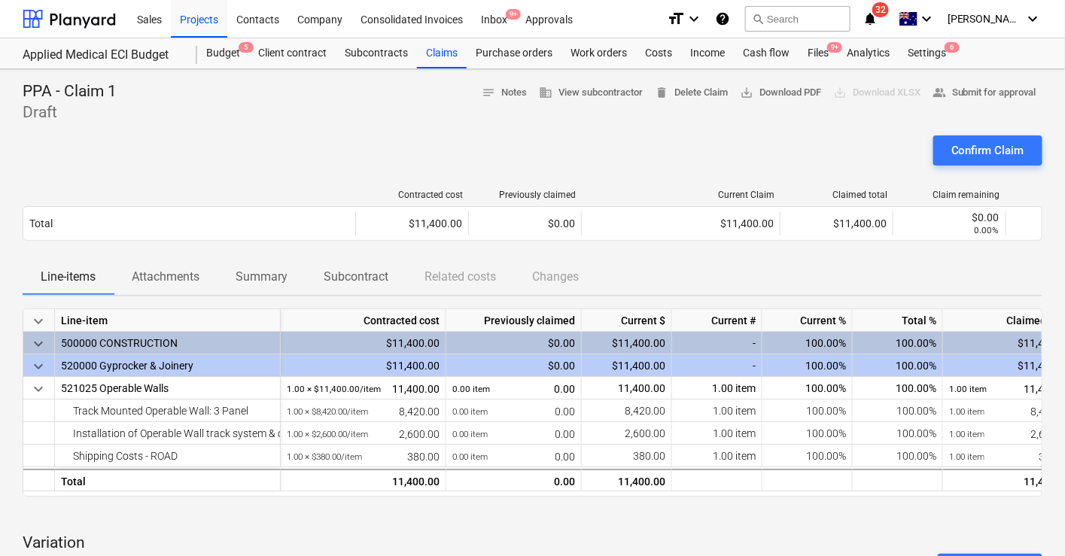
click at [500, 135] on div "Confirm Claim" at bounding box center [533, 156] width 1020 height 42
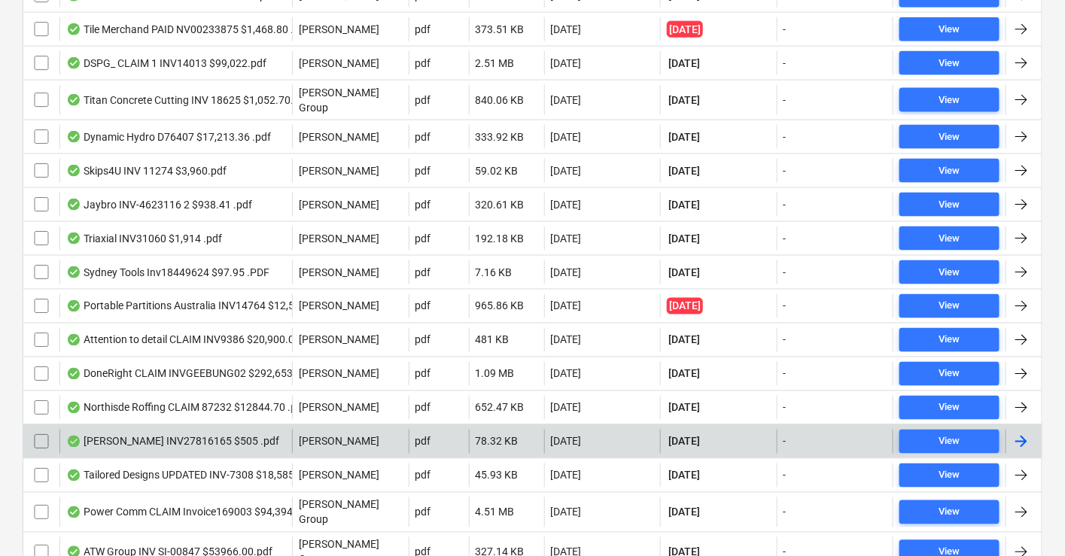
scroll to position [743, 0]
